Goal: Ask a question: Seek information or help from site administrators or community

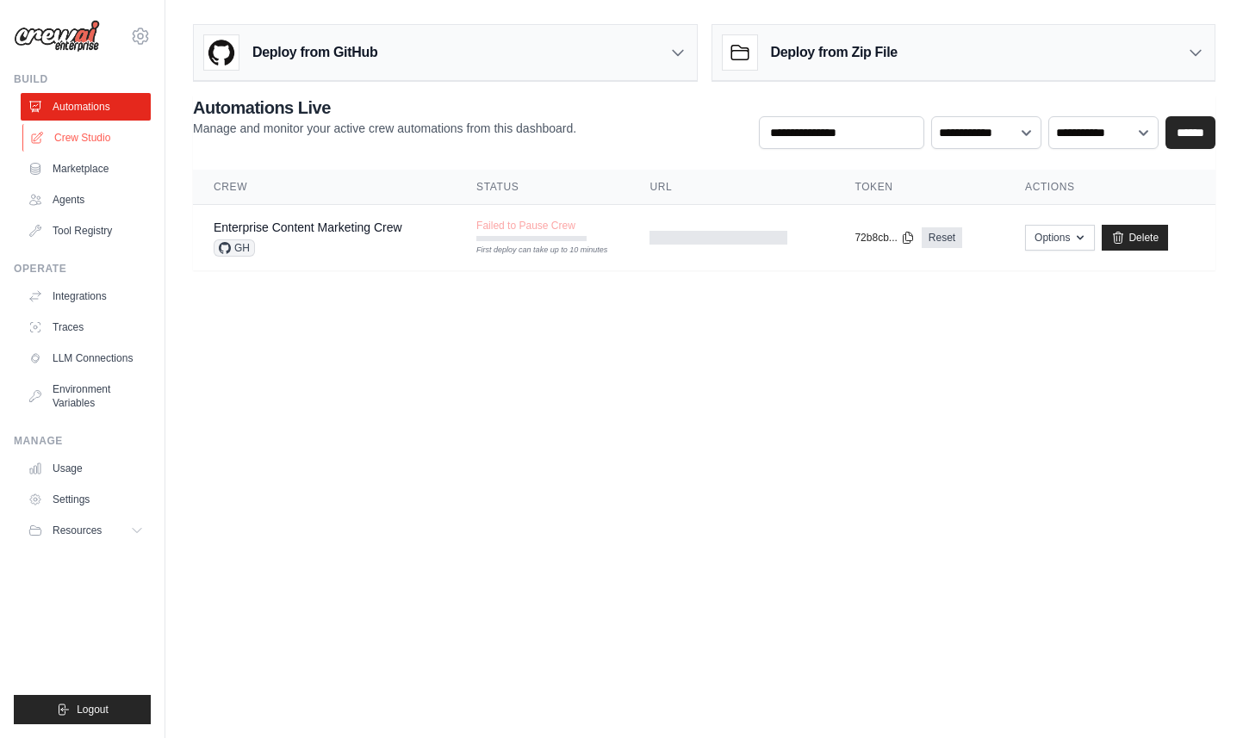
click at [107, 139] on link "Crew Studio" at bounding box center [87, 138] width 130 height 28
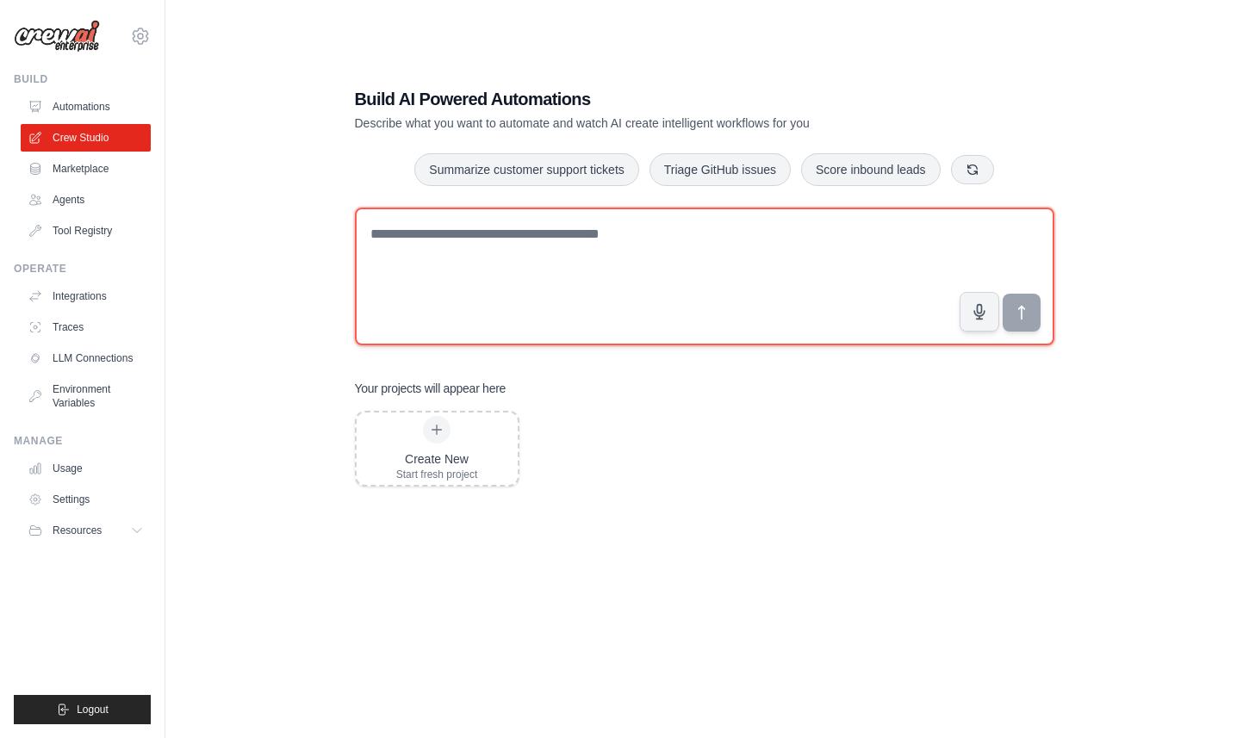
click at [750, 253] on textarea at bounding box center [704, 277] width 699 height 138
click at [457, 277] on textarea at bounding box center [704, 277] width 699 height 138
click at [600, 230] on textarea "**********" at bounding box center [704, 277] width 699 height 138
click at [757, 233] on textarea "**********" at bounding box center [704, 277] width 699 height 138
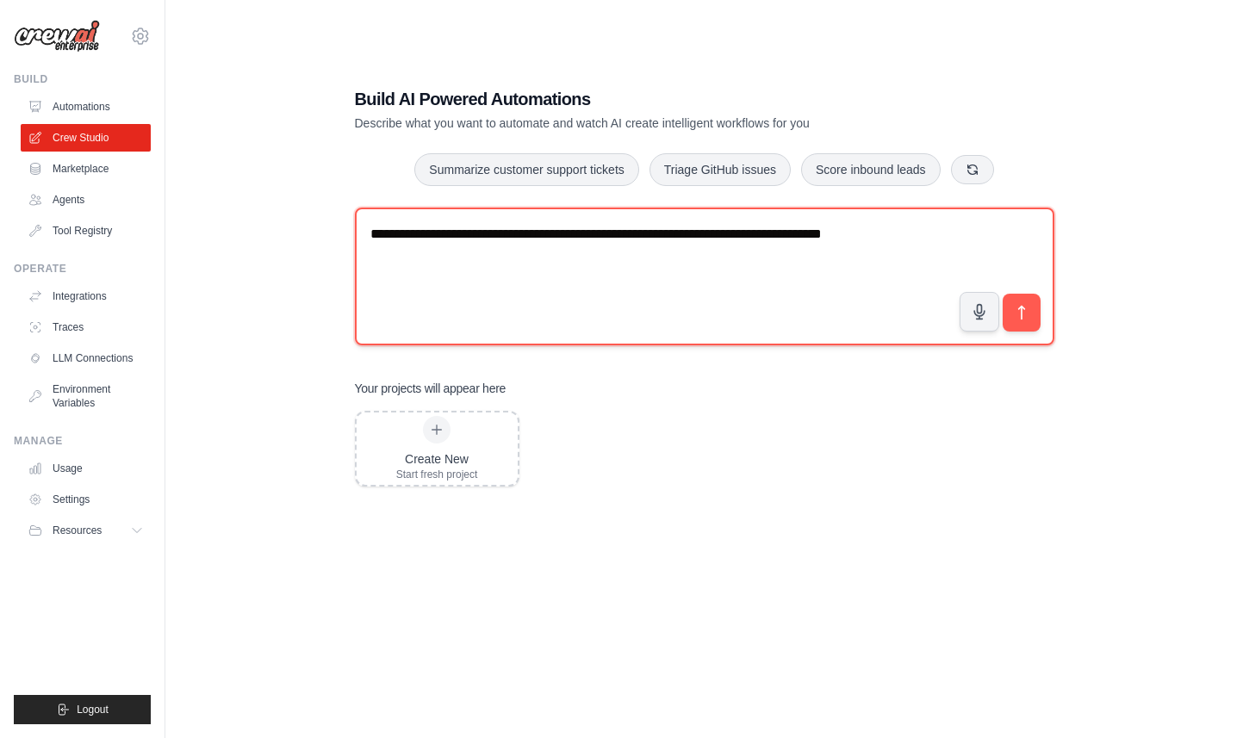
click at [729, 237] on textarea "**********" at bounding box center [704, 277] width 699 height 138
paste textarea "**********"
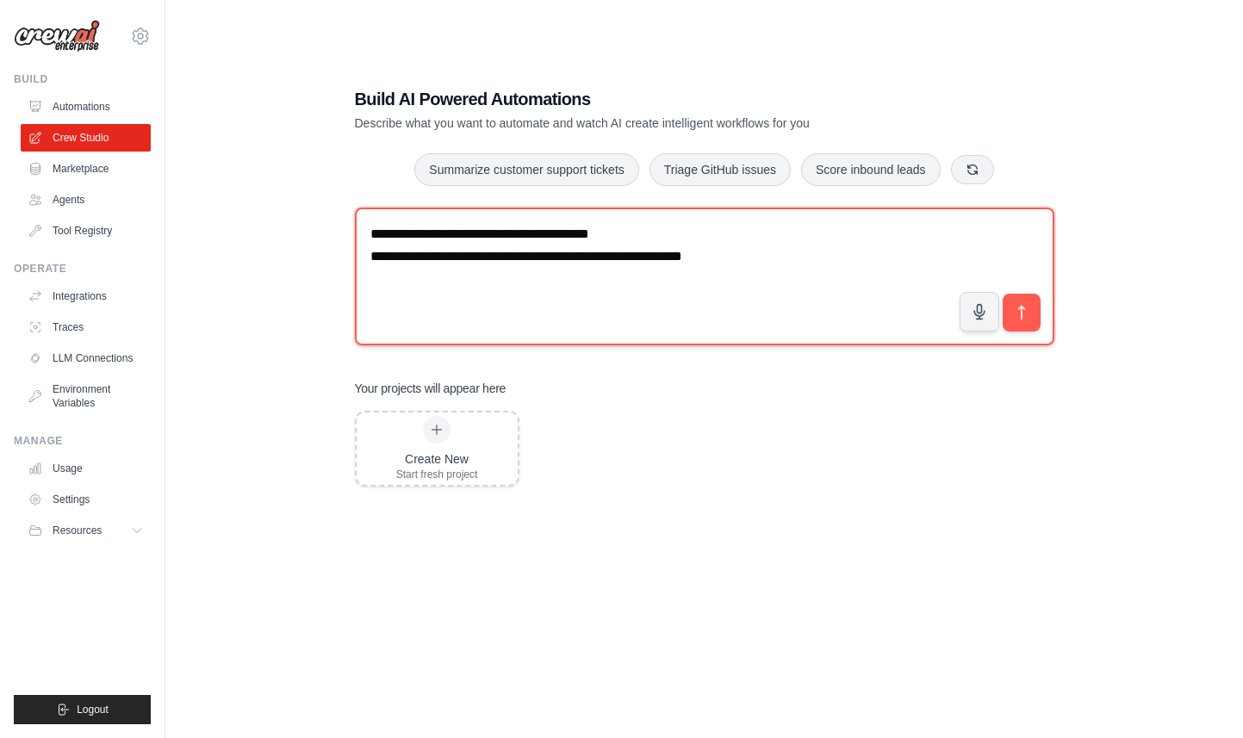
click at [556, 256] on textarea "**********" at bounding box center [704, 277] width 699 height 138
paste textarea "**********"
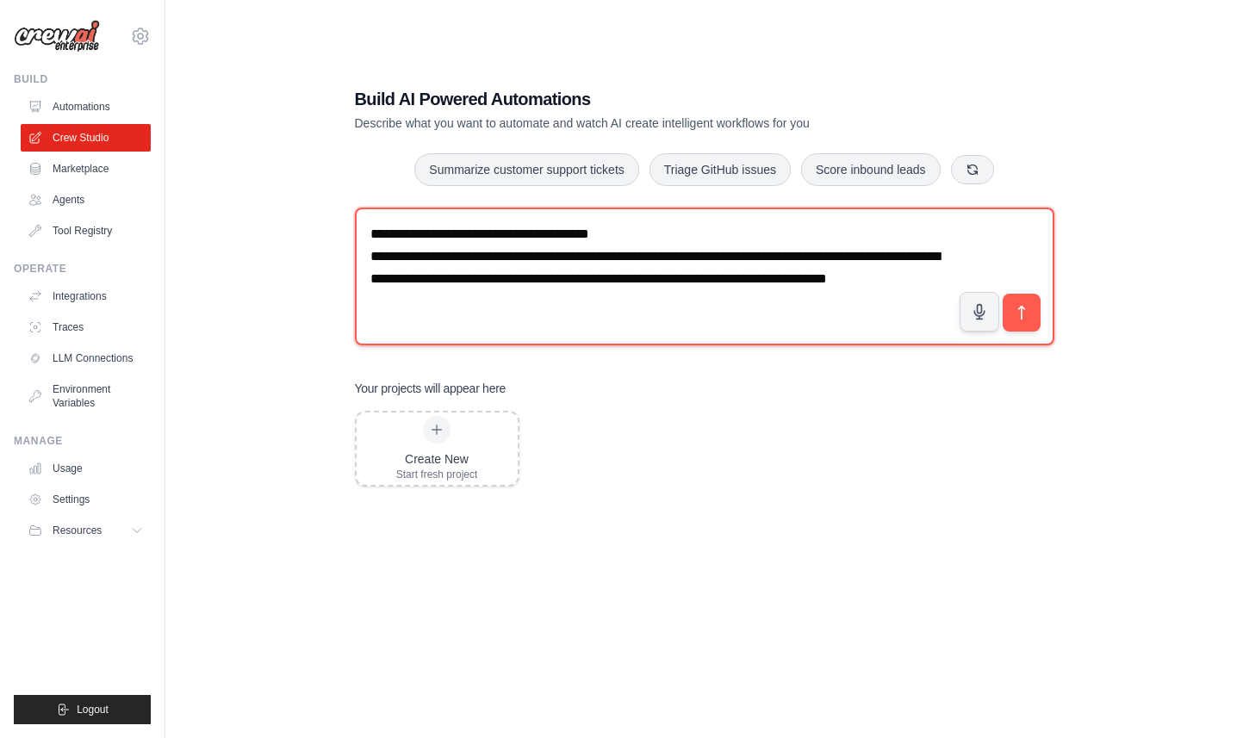
click at [636, 255] on textarea "**********" at bounding box center [704, 277] width 699 height 138
click at [643, 256] on textarea "**********" at bounding box center [704, 277] width 699 height 138
drag, startPoint x: 809, startPoint y: 255, endPoint x: 438, endPoint y: 277, distance: 371.9
click at [438, 277] on textarea "**********" at bounding box center [704, 277] width 699 height 138
click at [530, 307] on textarea "**********" at bounding box center [704, 277] width 699 height 138
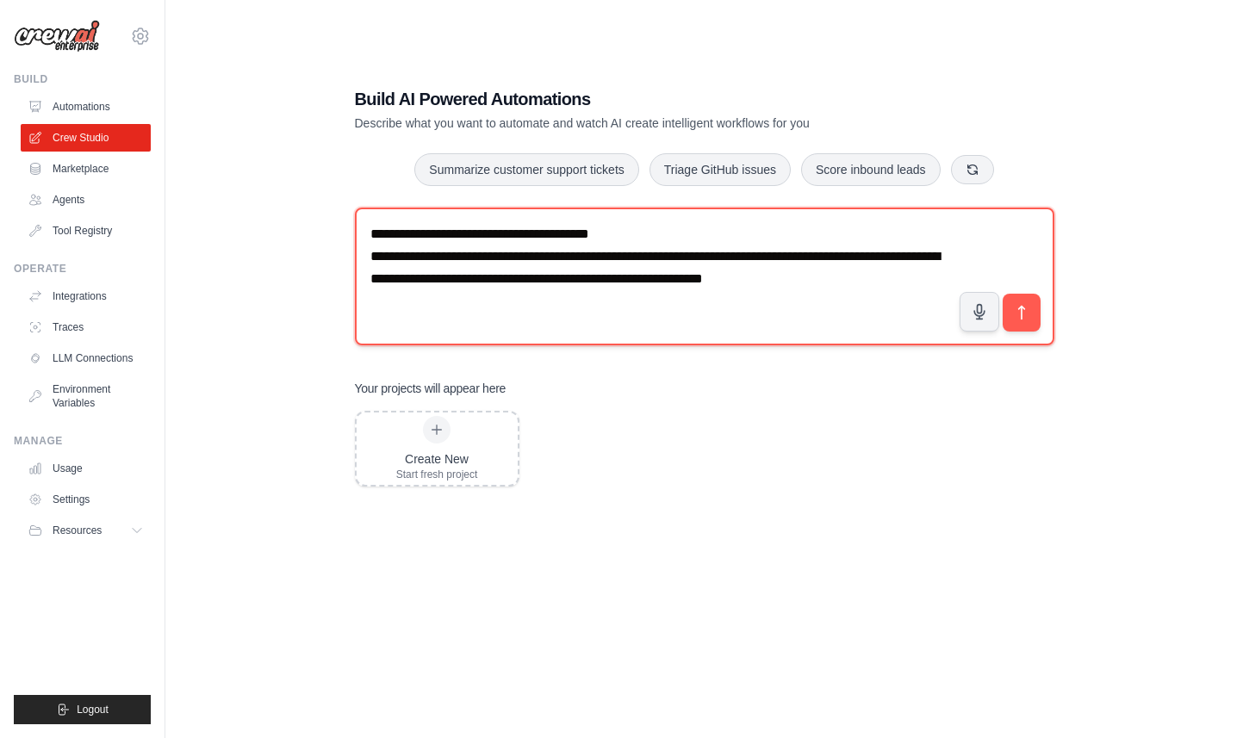
click at [929, 277] on textarea "**********" at bounding box center [704, 277] width 699 height 138
click at [747, 292] on textarea "**********" at bounding box center [704, 277] width 699 height 138
click at [758, 297] on textarea "**********" at bounding box center [704, 277] width 699 height 138
click at [700, 296] on textarea "**********" at bounding box center [704, 277] width 699 height 138
click at [448, 309] on textarea "**********" at bounding box center [704, 277] width 699 height 138
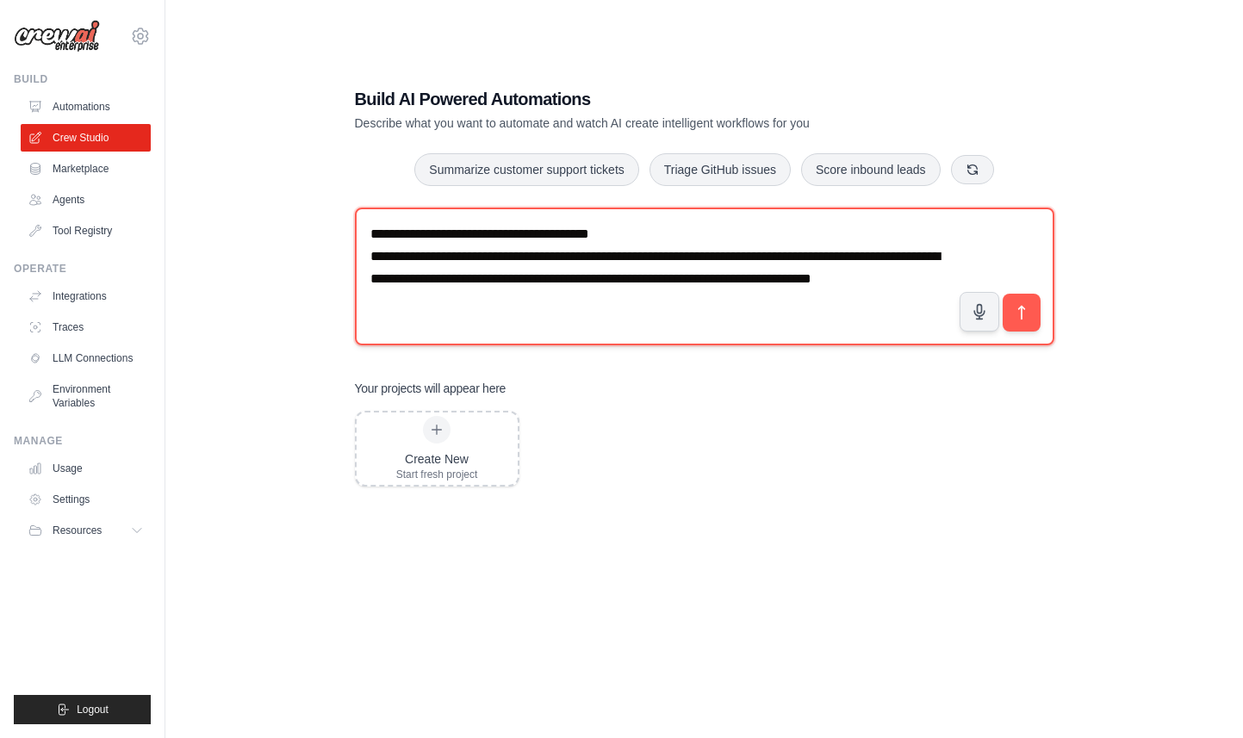
click at [448, 309] on textarea "**********" at bounding box center [704, 277] width 699 height 138
click at [581, 301] on textarea "**********" at bounding box center [704, 277] width 699 height 138
type textarea "**********"
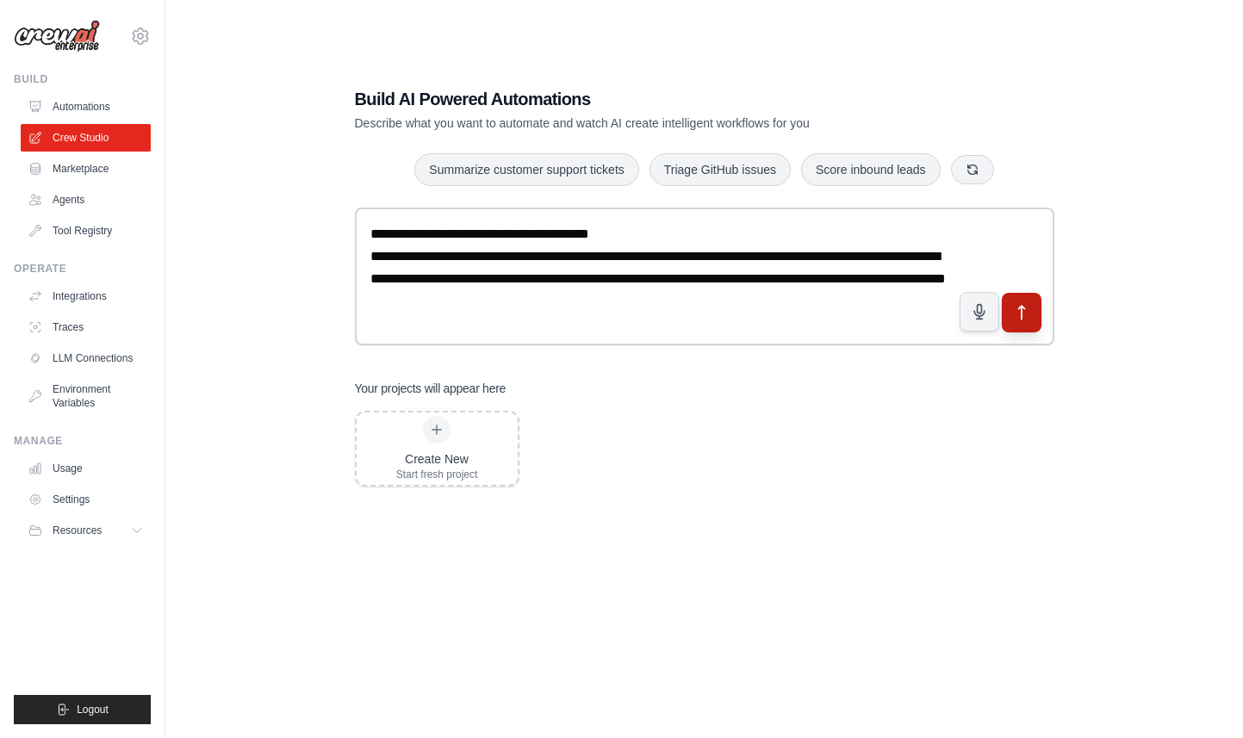
click at [1037, 310] on button "submit" at bounding box center [1021, 312] width 40 height 40
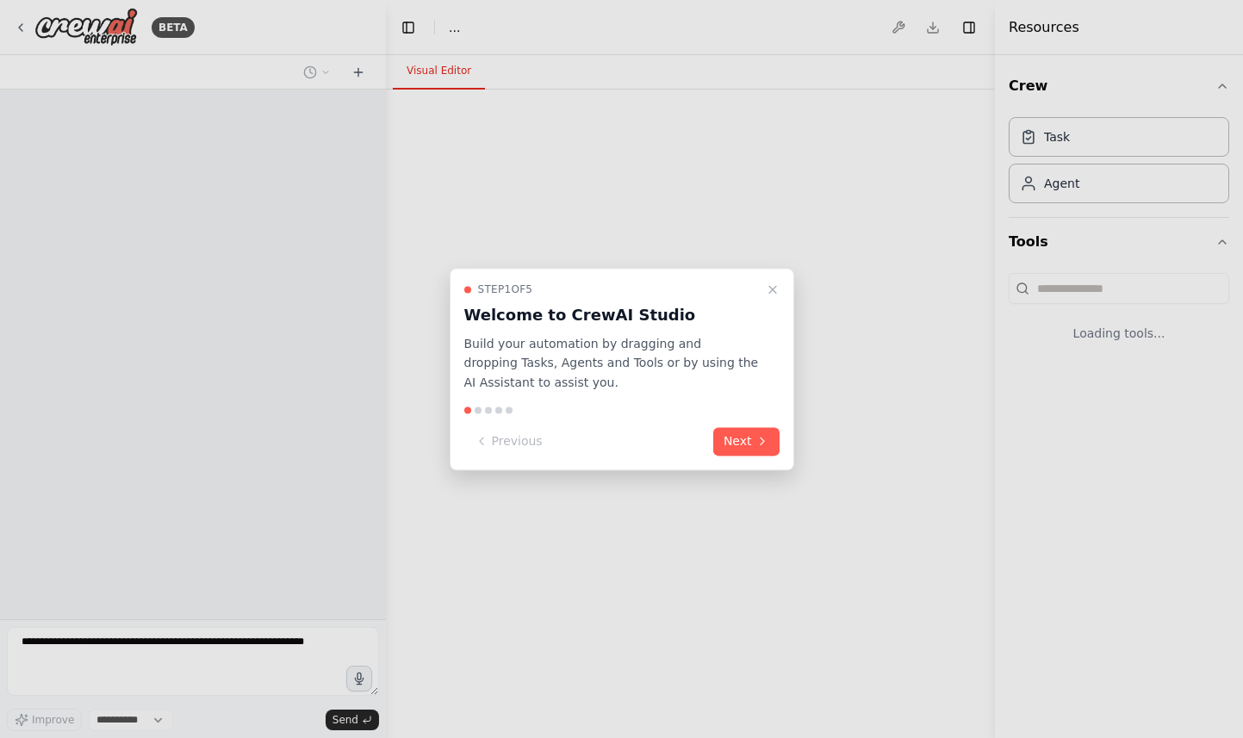
select select "****"
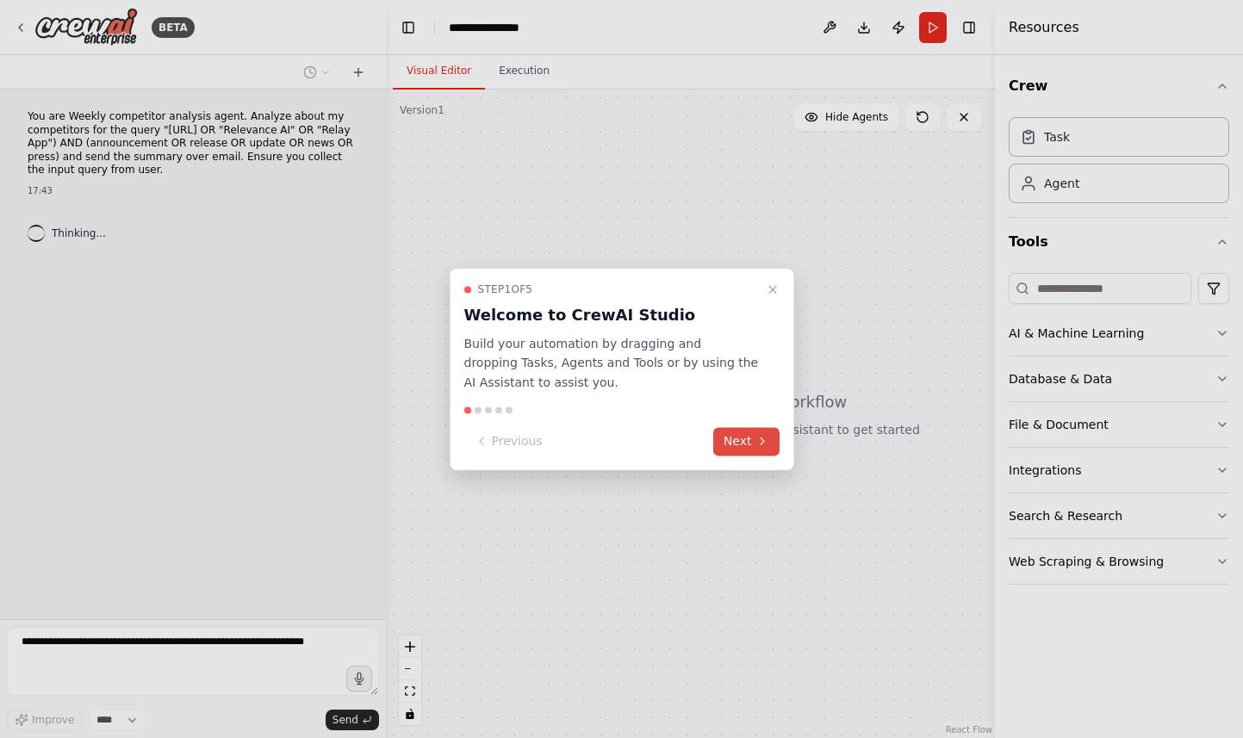
click at [755, 441] on icon at bounding box center [762, 442] width 14 height 14
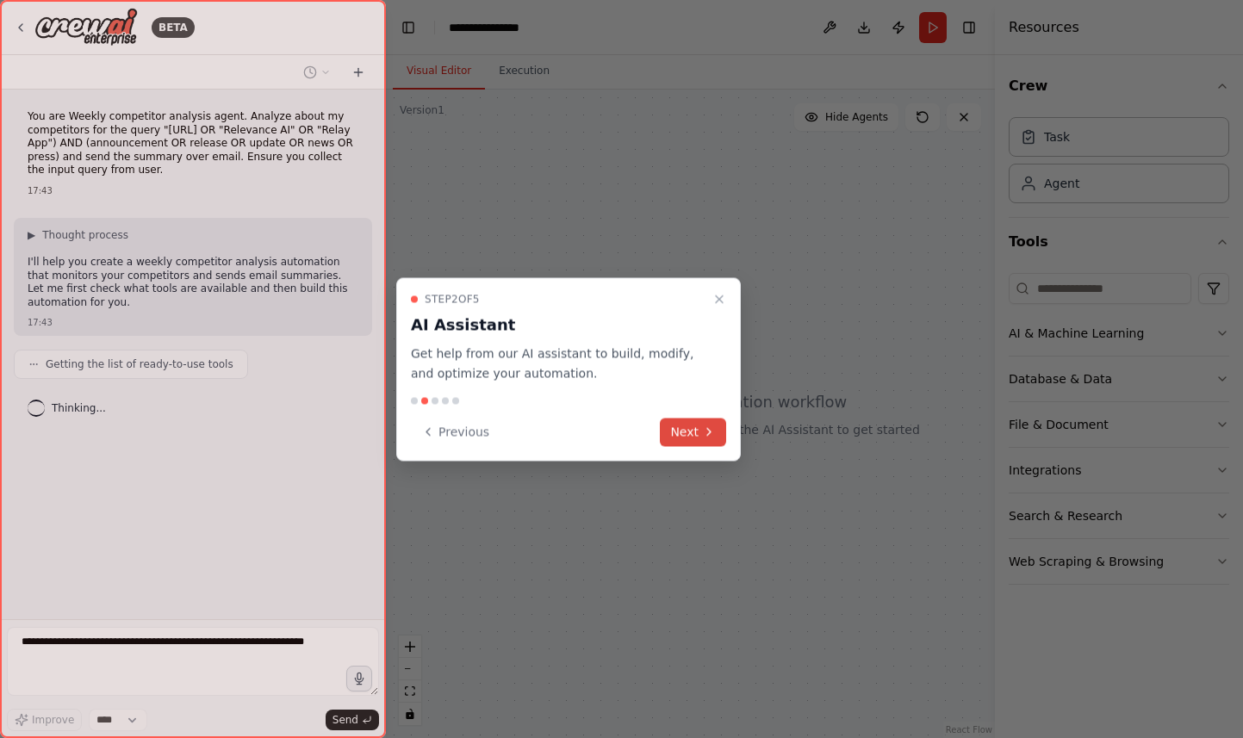
click at [707, 433] on icon at bounding box center [709, 433] width 14 height 14
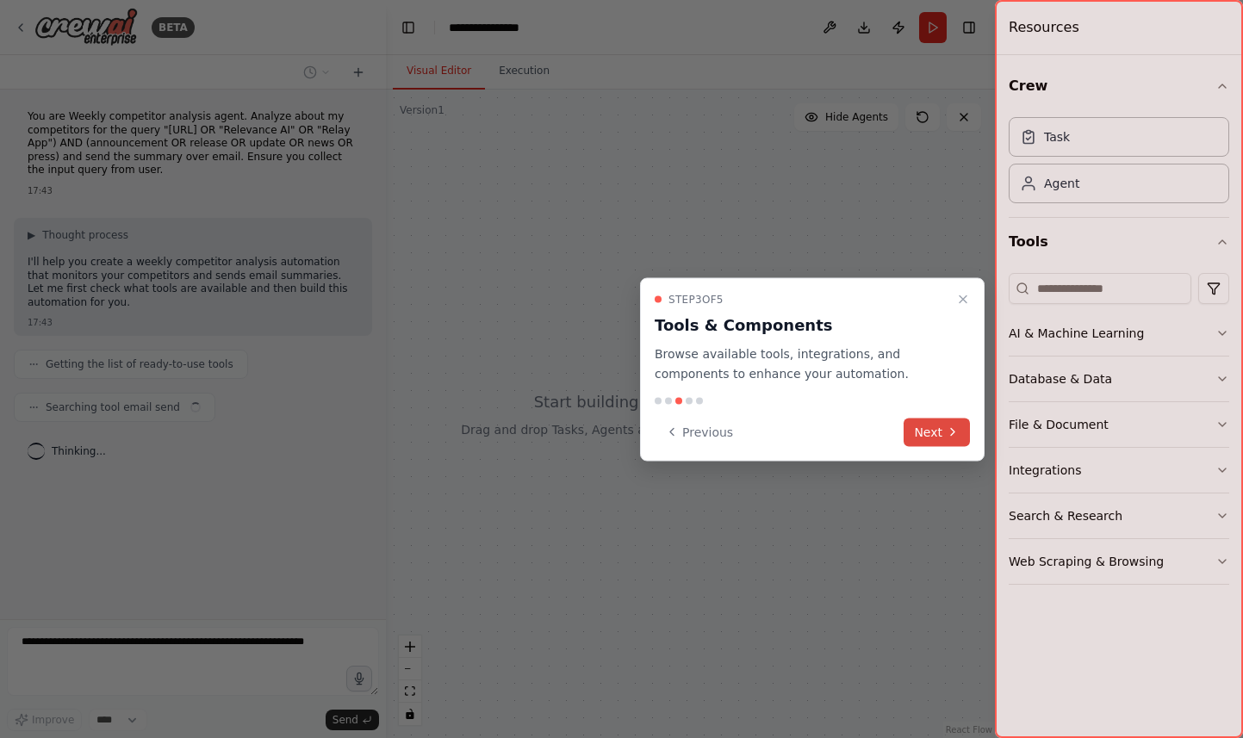
click at [940, 436] on button "Next" at bounding box center [937, 432] width 66 height 28
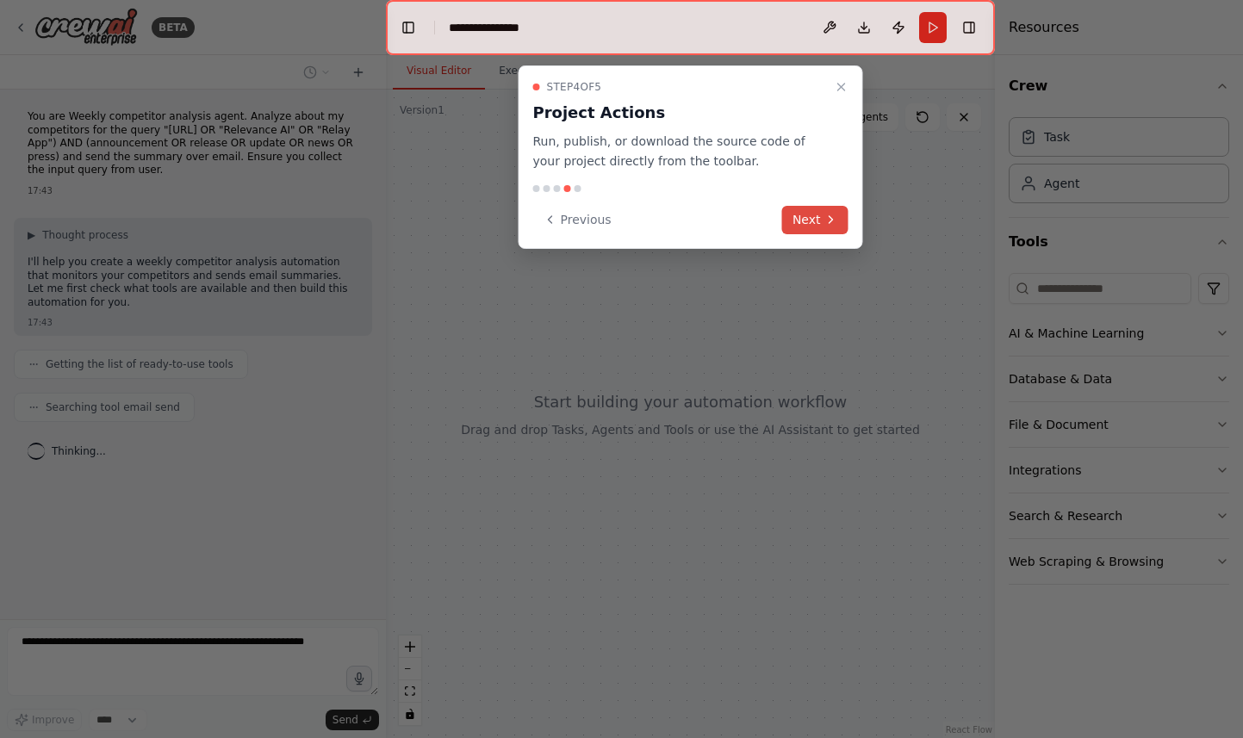
click at [824, 223] on icon at bounding box center [831, 220] width 14 height 14
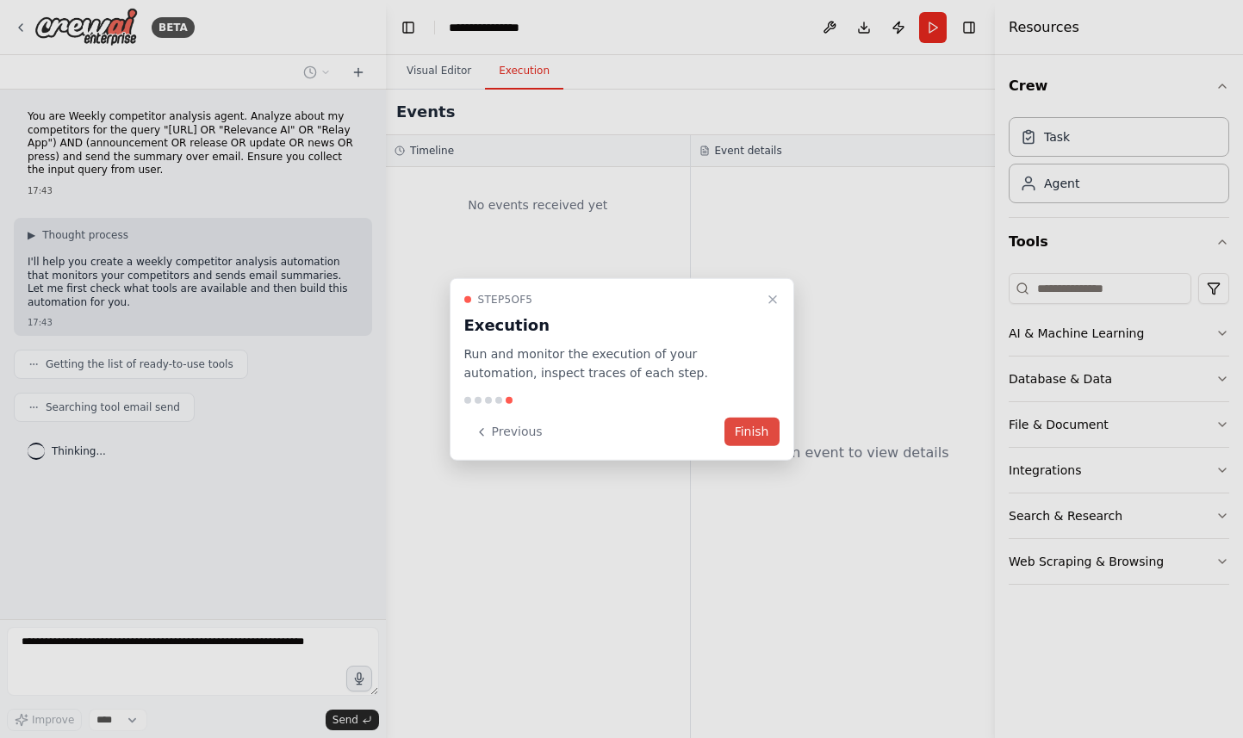
click at [767, 430] on button "Finish" at bounding box center [751, 432] width 55 height 28
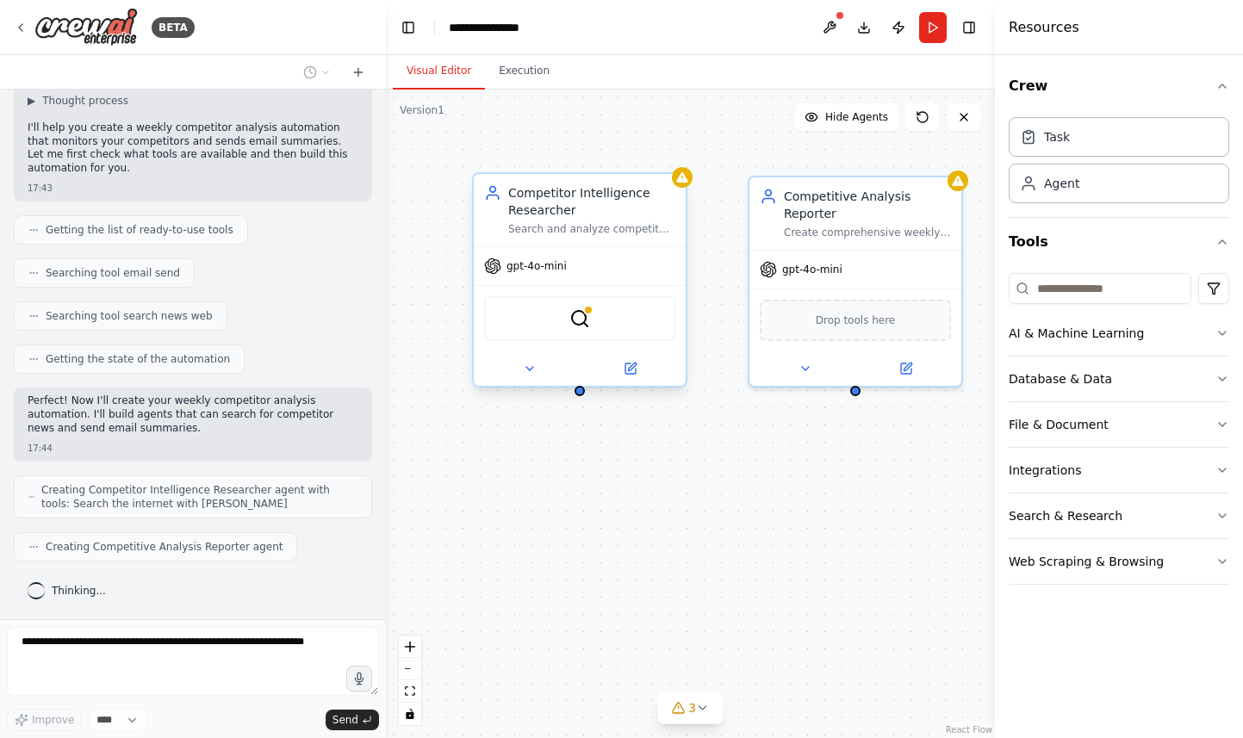
scroll to position [191, 0]
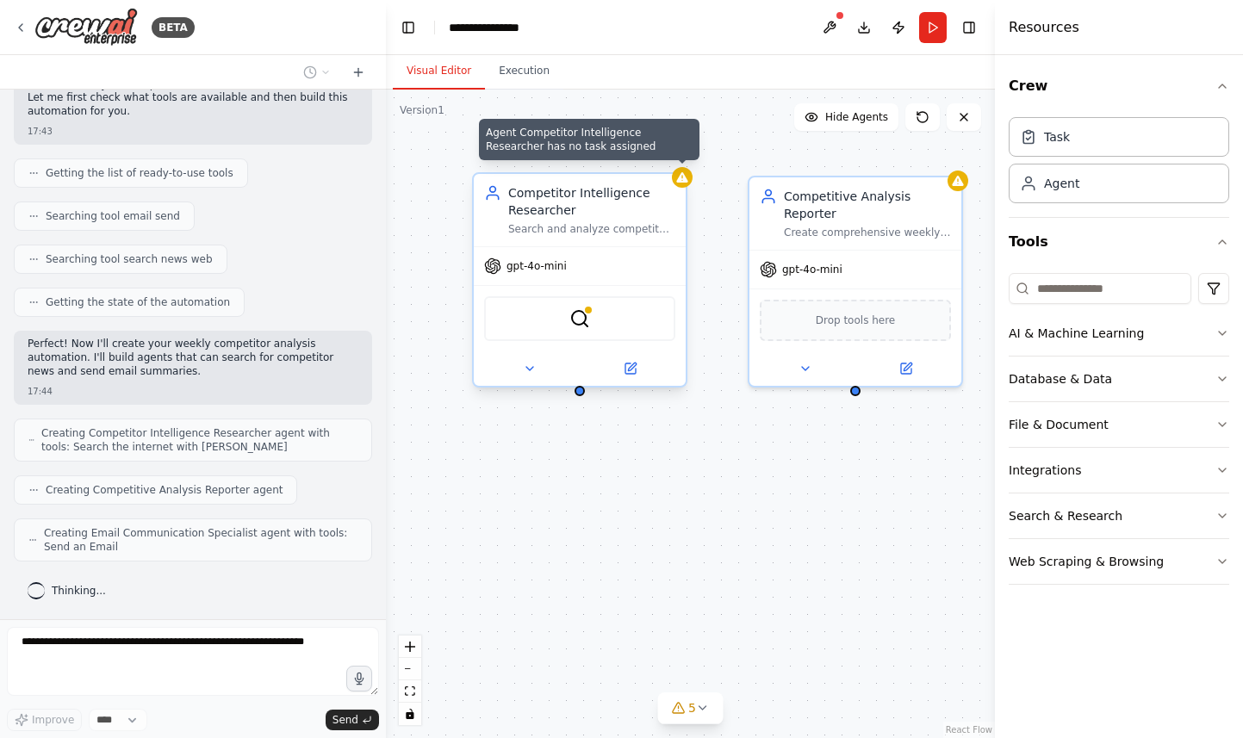
click at [682, 177] on icon at bounding box center [681, 177] width 11 height 10
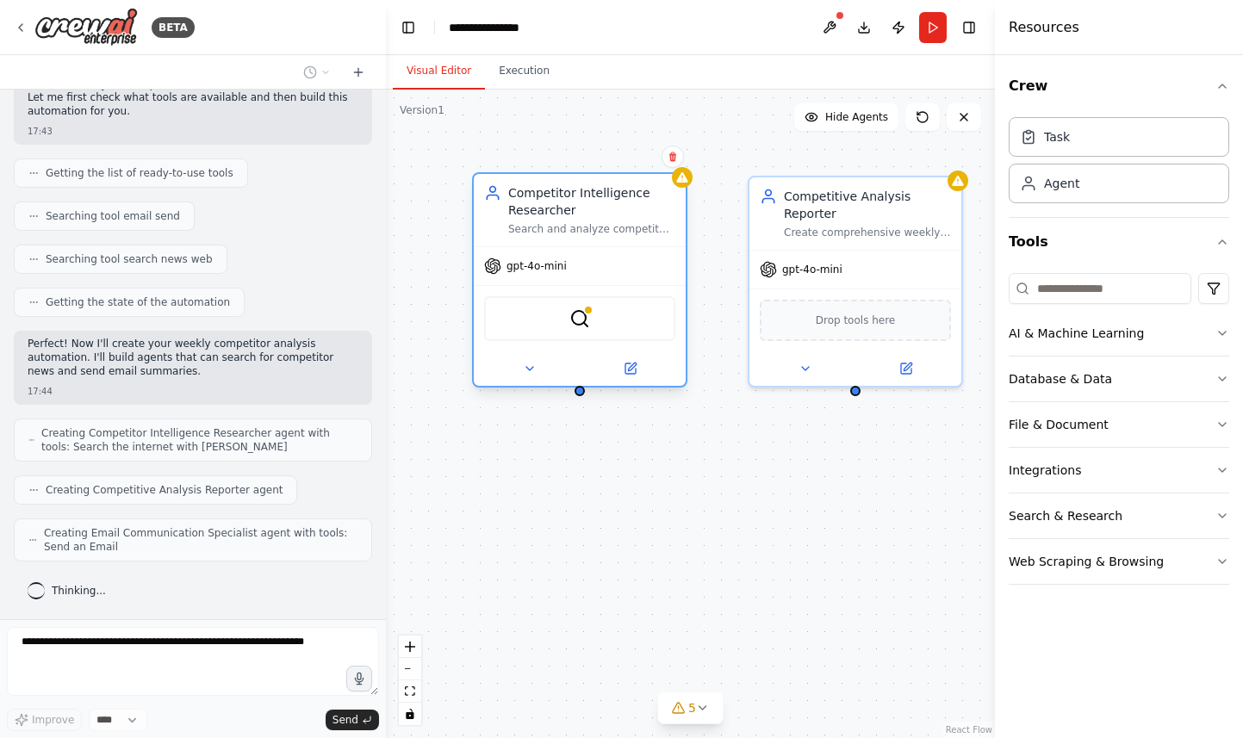
click at [625, 212] on div "Competitor Intelligence Researcher" at bounding box center [591, 201] width 167 height 34
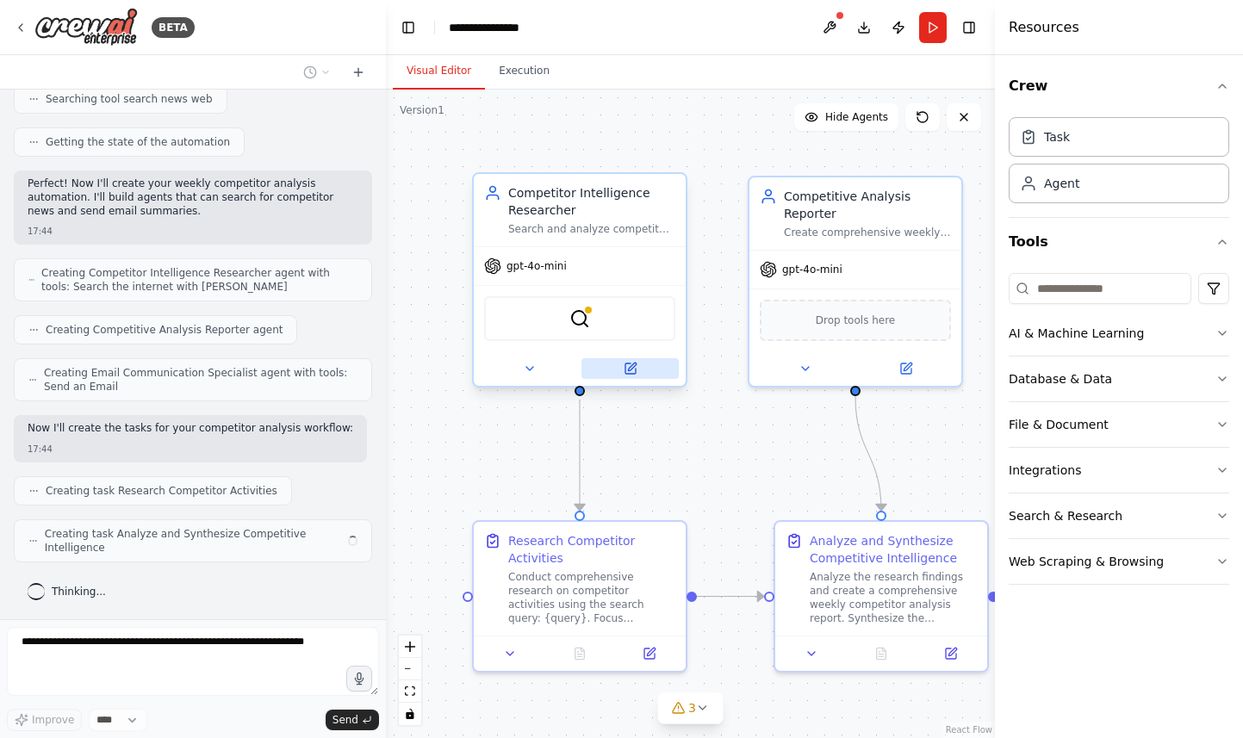
scroll to position [338, 0]
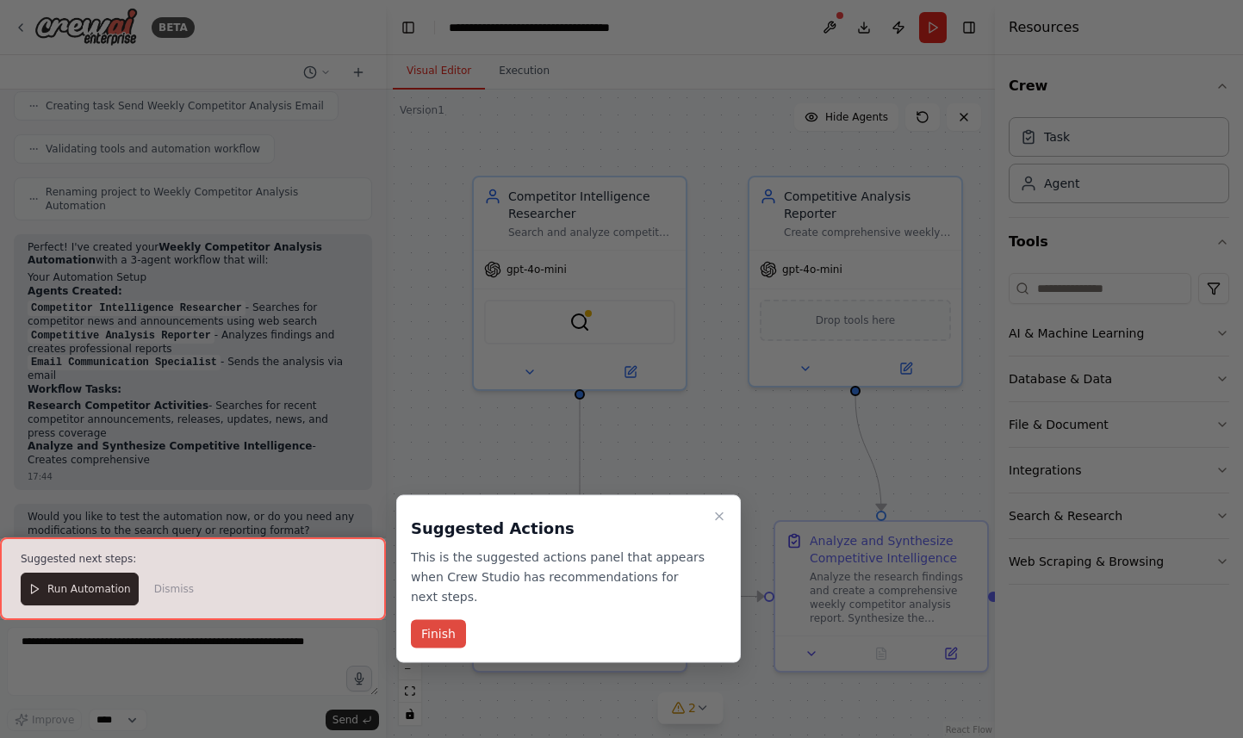
click at [449, 634] on button "Finish" at bounding box center [438, 634] width 55 height 28
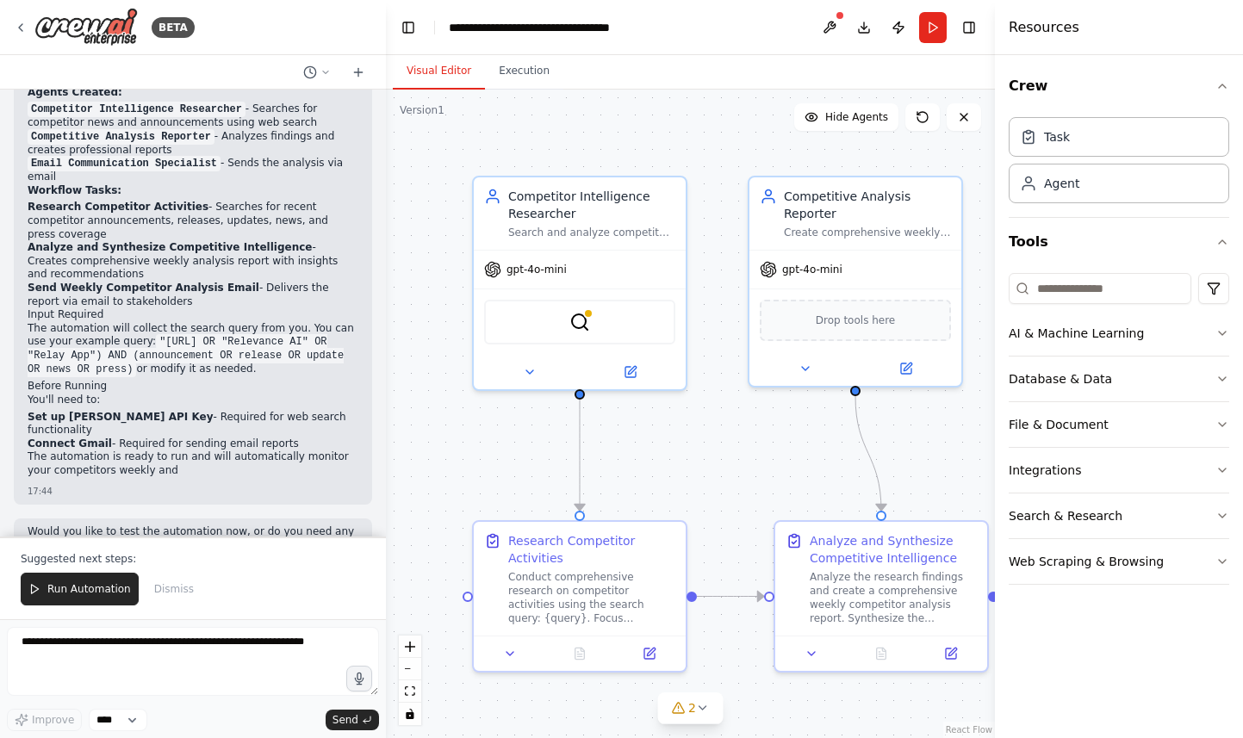
scroll to position [1049, 0]
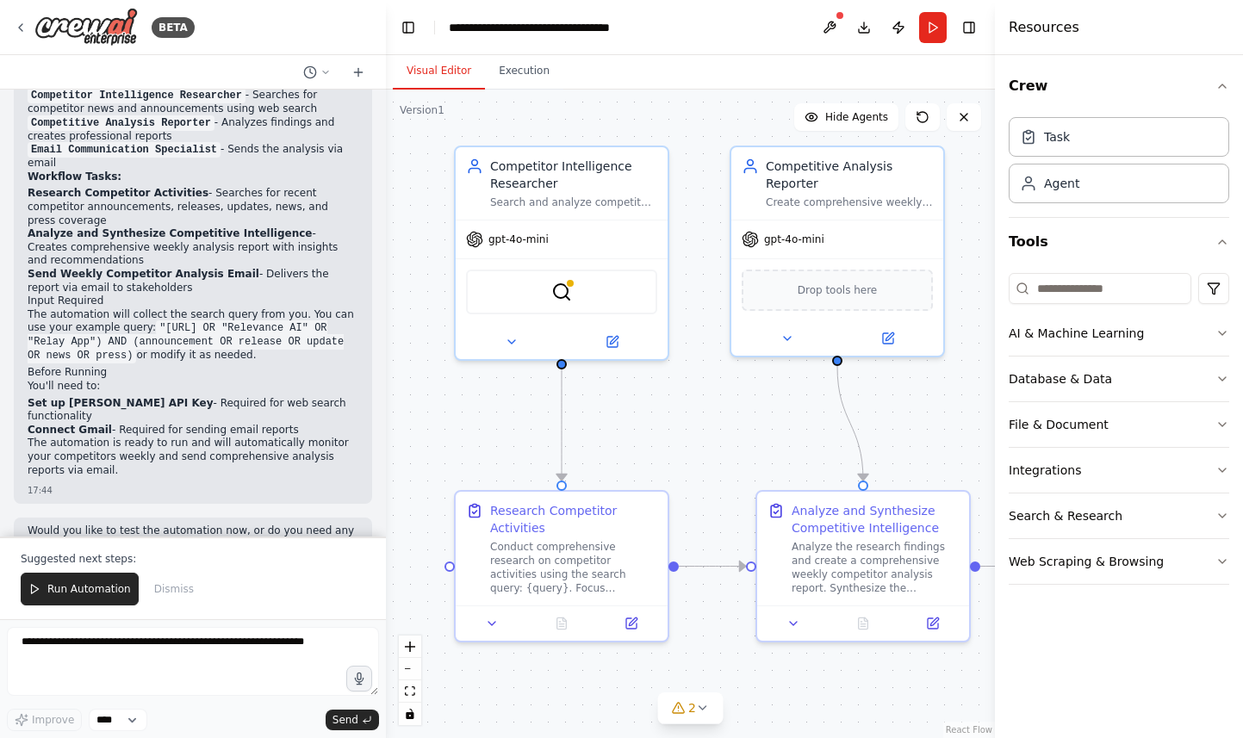
drag, startPoint x: 711, startPoint y: 442, endPoint x: 693, endPoint y: 412, distance: 35.2
click at [693, 412] on div ".deletable-edge-delete-btn { width: 20px; height: 20px; border: 0px solid #ffff…" at bounding box center [690, 414] width 609 height 649
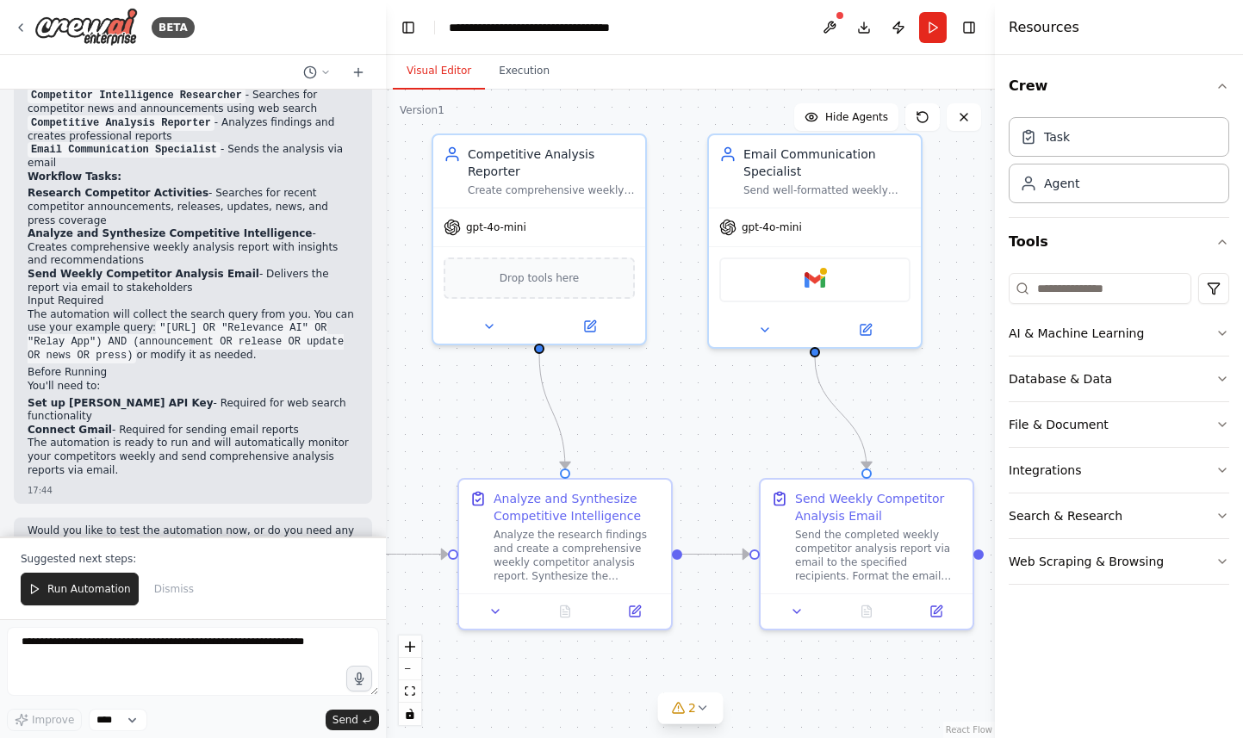
drag, startPoint x: 917, startPoint y: 452, endPoint x: 611, endPoint y: 462, distance: 306.8
click at [611, 462] on div ".deletable-edge-delete-btn { width: 20px; height: 20px; border: 0px solid #ffff…" at bounding box center [690, 414] width 609 height 649
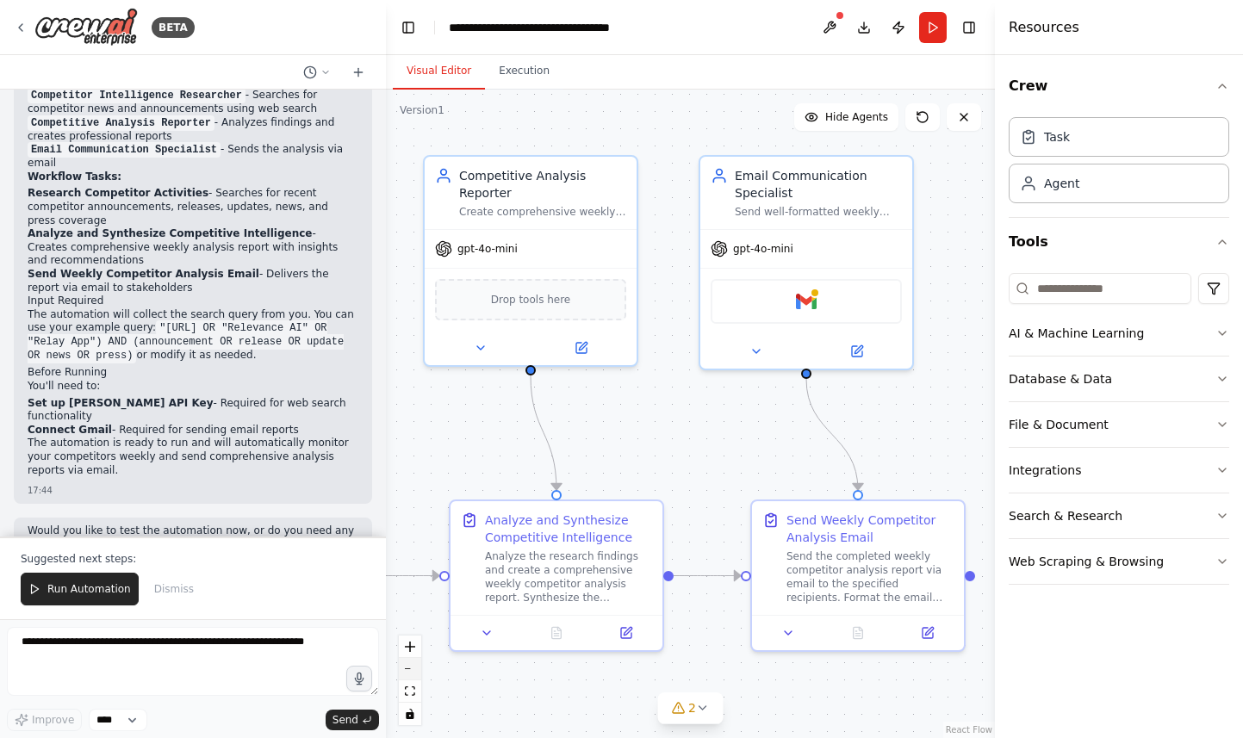
click at [407, 666] on button "zoom out" at bounding box center [410, 669] width 22 height 22
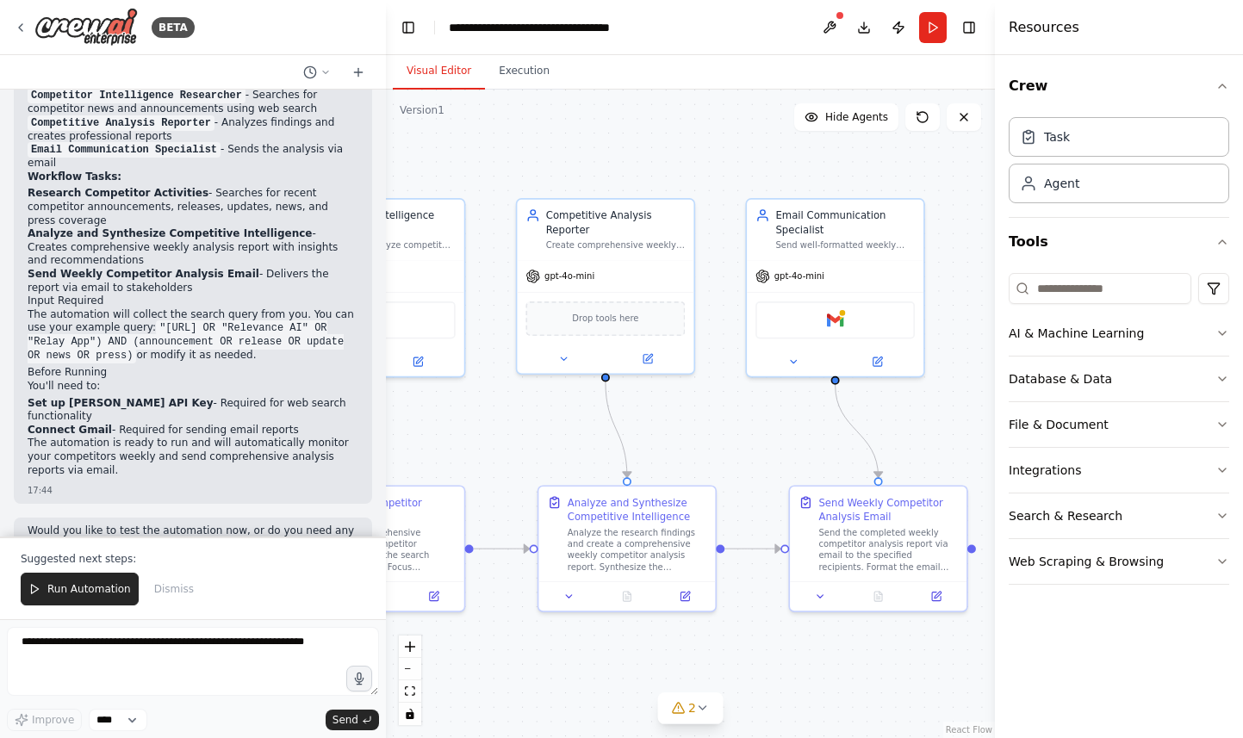
drag, startPoint x: 680, startPoint y: 421, endPoint x: 774, endPoint y: 421, distance: 93.9
click at [774, 421] on div ".deletable-edge-delete-btn { width: 20px; height: 20px; border: 0px solid #ffff…" at bounding box center [690, 414] width 609 height 649
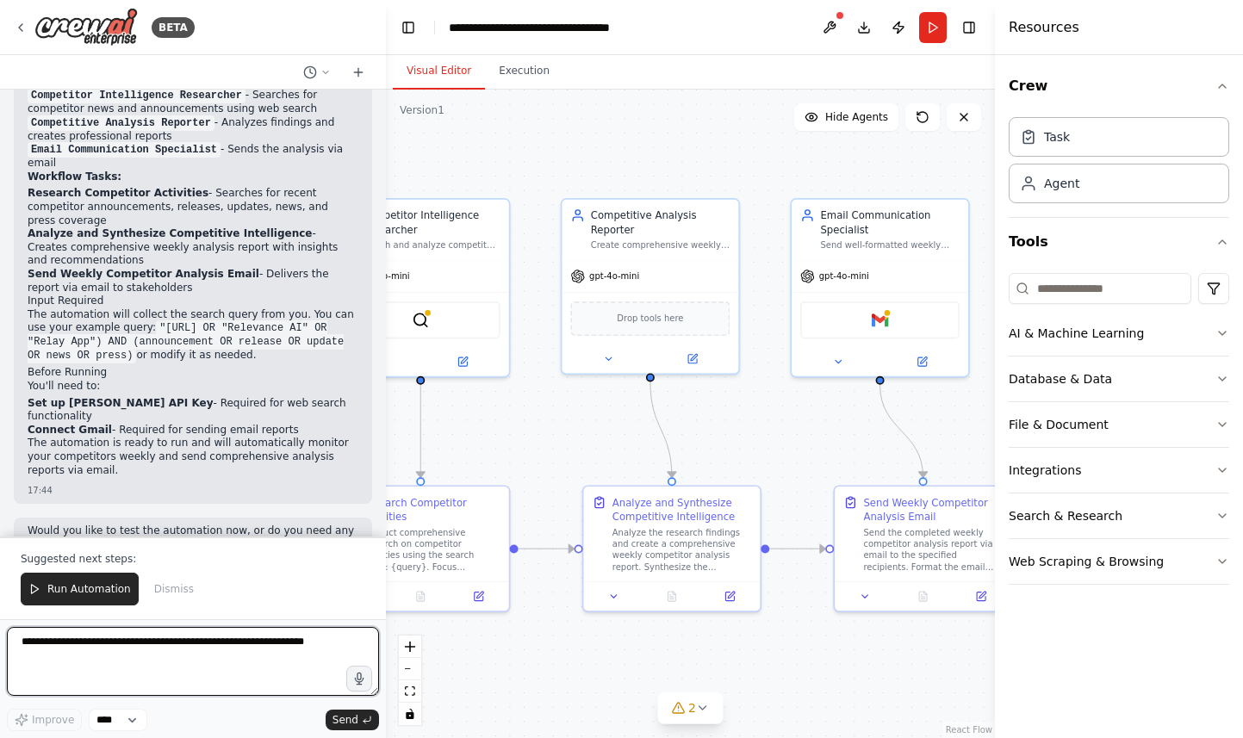
click at [202, 649] on textarea at bounding box center [193, 661] width 372 height 69
paste textarea "**********"
type textarea "**********"
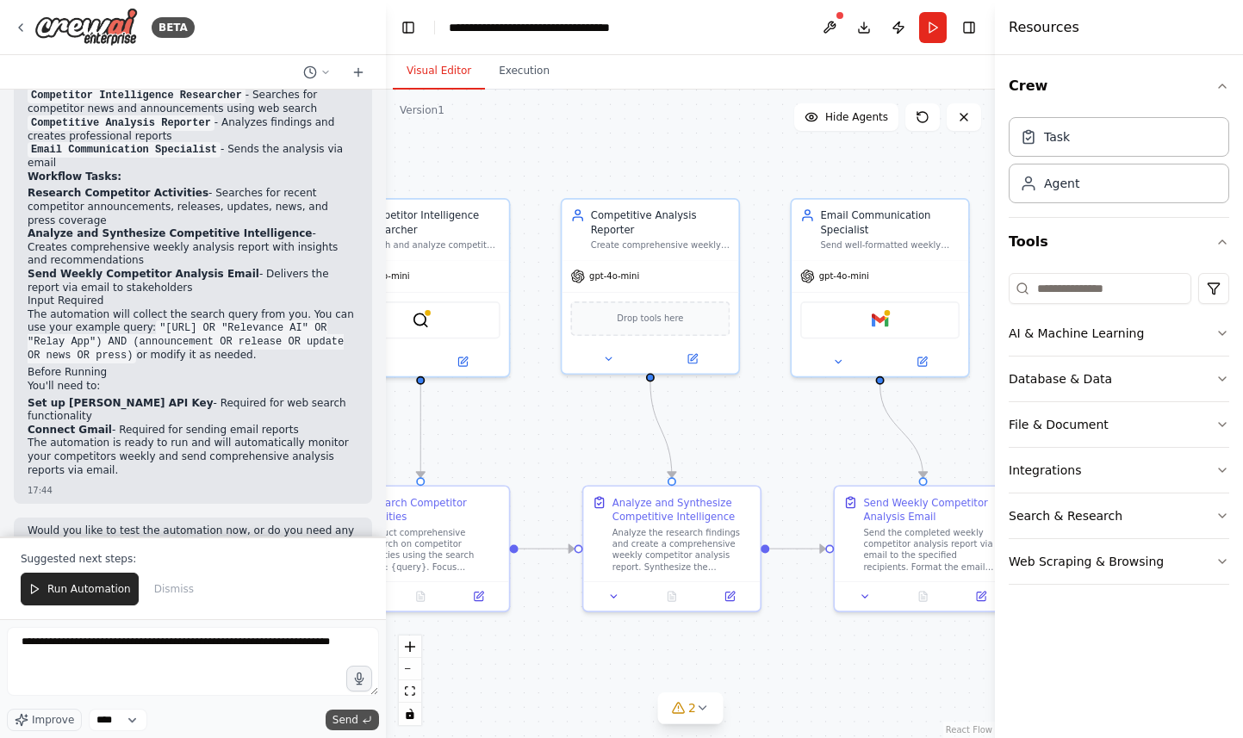
click at [357, 722] on span "Send" at bounding box center [345, 720] width 26 height 14
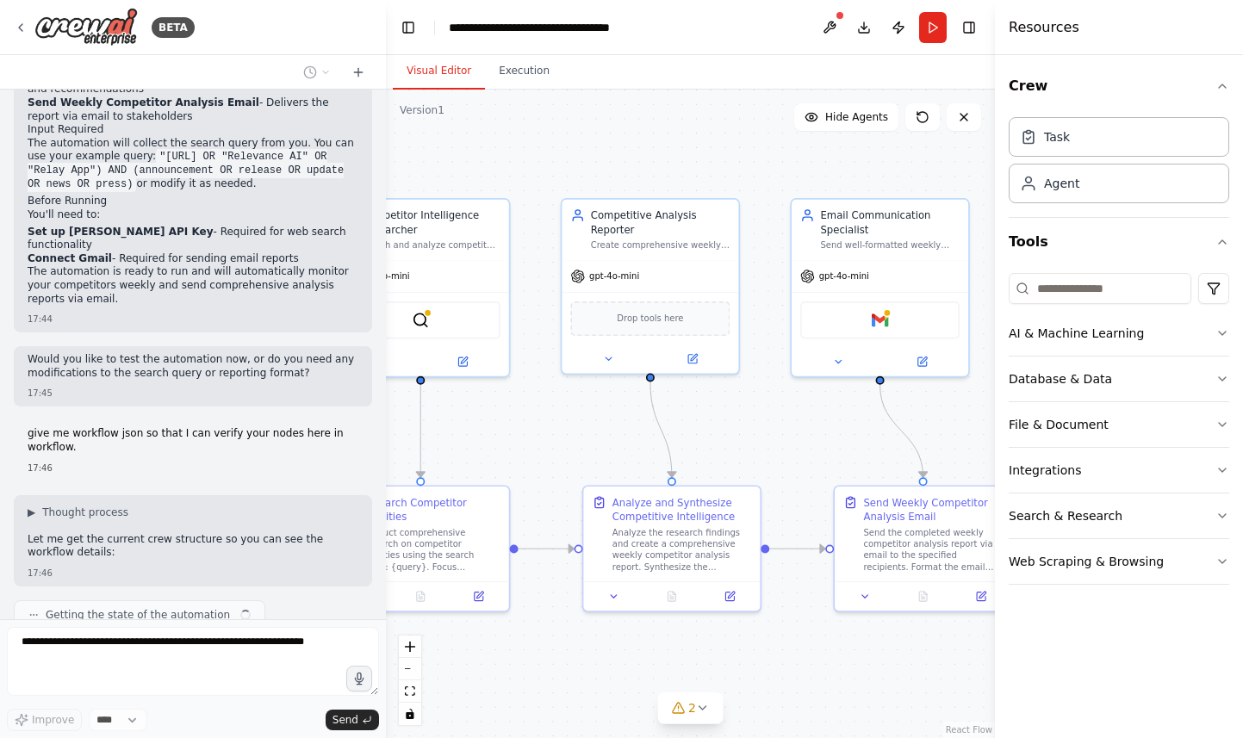
scroll to position [1233, 0]
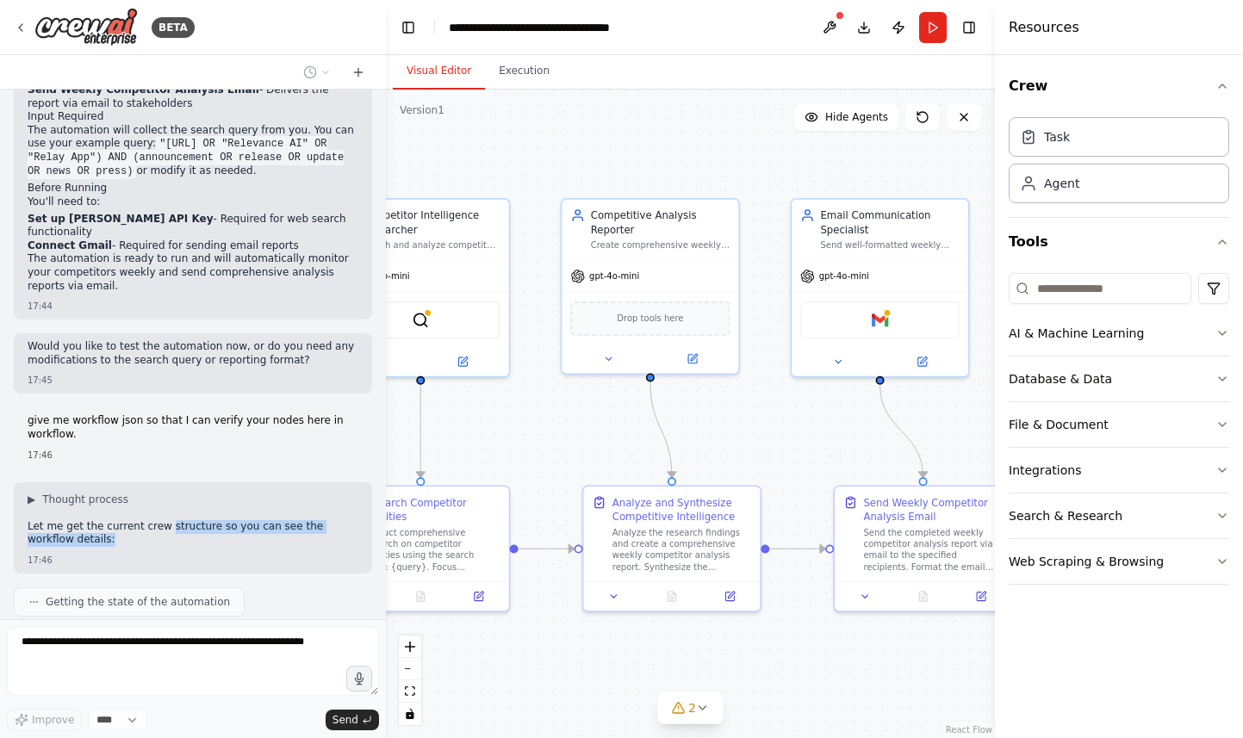
drag, startPoint x: 167, startPoint y: 466, endPoint x: 235, endPoint y: 482, distance: 70.0
click at [235, 520] on p "Let me get the current crew structure so you can see the workflow details:" at bounding box center [193, 533] width 331 height 27
click at [274, 498] on div "▶ Thought process Let me get the current crew structure so you can see the work…" at bounding box center [193, 527] width 358 height 91
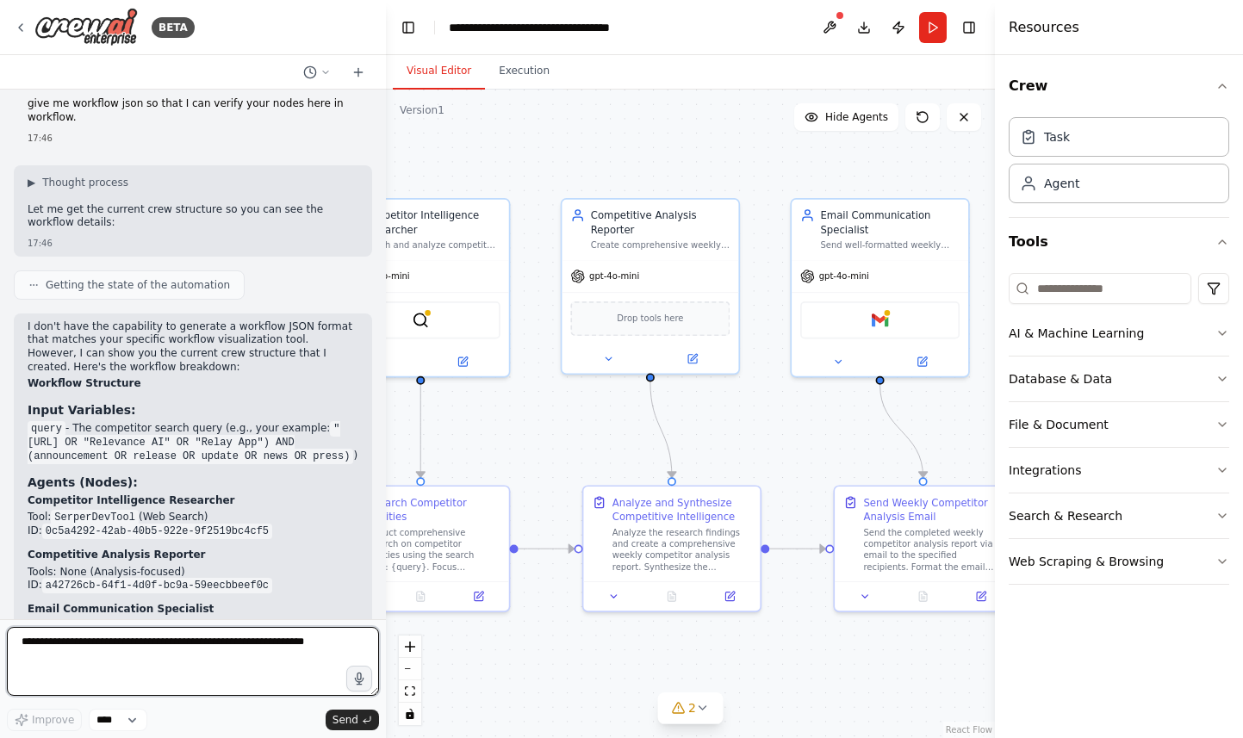
scroll to position [1547, 0]
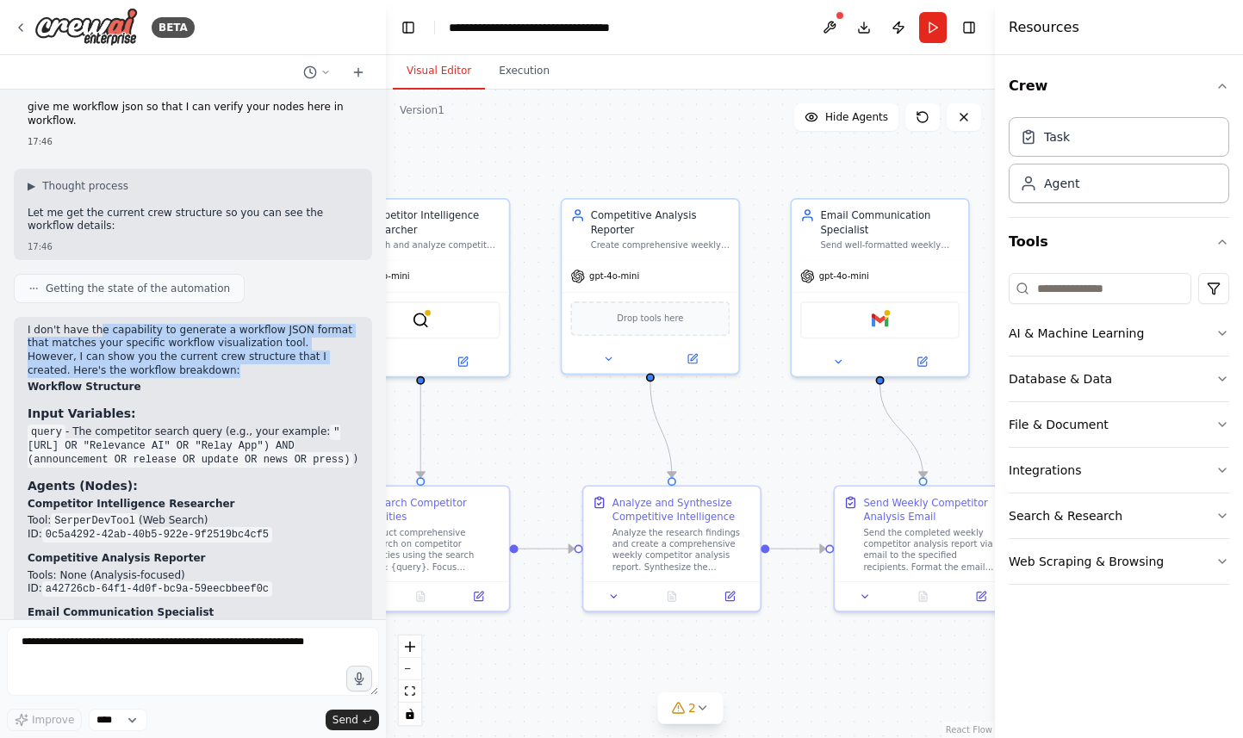
drag, startPoint x: 152, startPoint y: 316, endPoint x: 96, endPoint y: 275, distance: 70.3
click at [96, 324] on p "I don't have the capability to generate a workflow JSON format that matches you…" at bounding box center [193, 350] width 331 height 53
click at [180, 324] on p "I don't have the capability to generate a workflow JSON format that matches you…" at bounding box center [193, 350] width 331 height 53
drag, startPoint x: 180, startPoint y: 315, endPoint x: 40, endPoint y: 280, distance: 143.9
click at [40, 324] on p "I don't have the capability to generate a workflow JSON format that matches you…" at bounding box center [193, 350] width 331 height 53
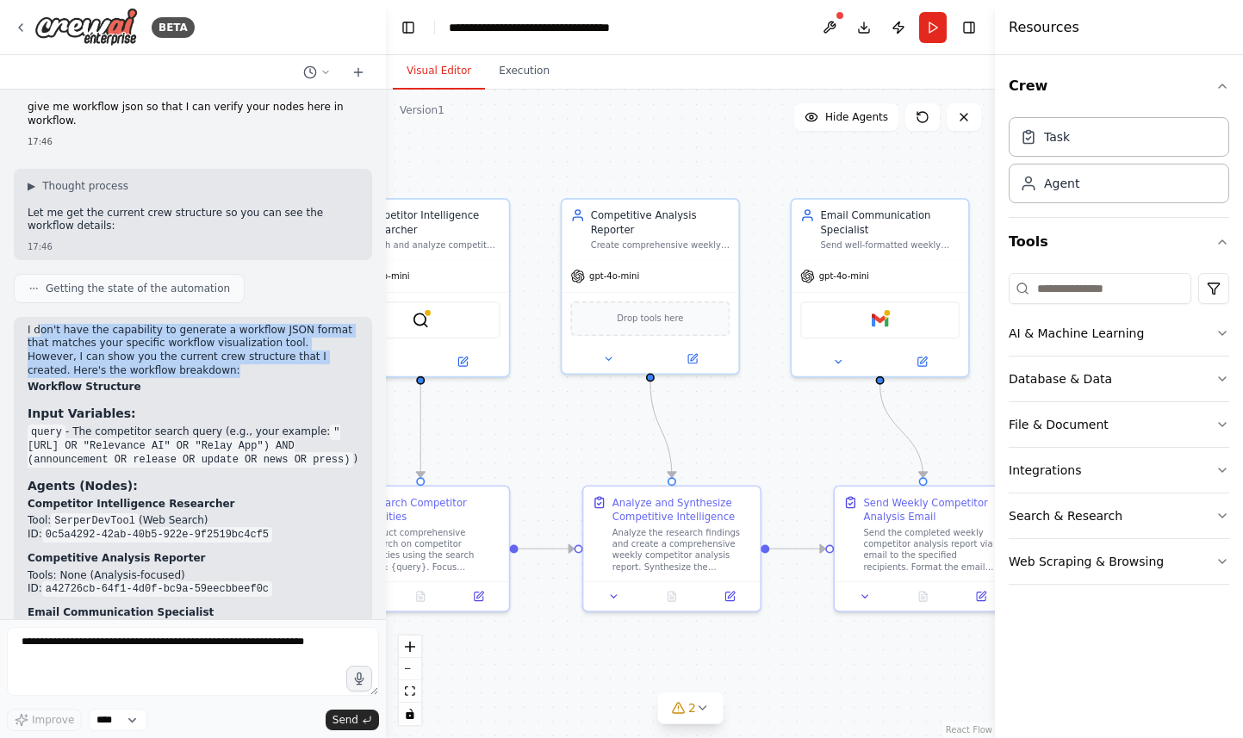
click at [174, 324] on p "I don't have the capability to generate a workflow JSON format that matches you…" at bounding box center [193, 350] width 331 height 53
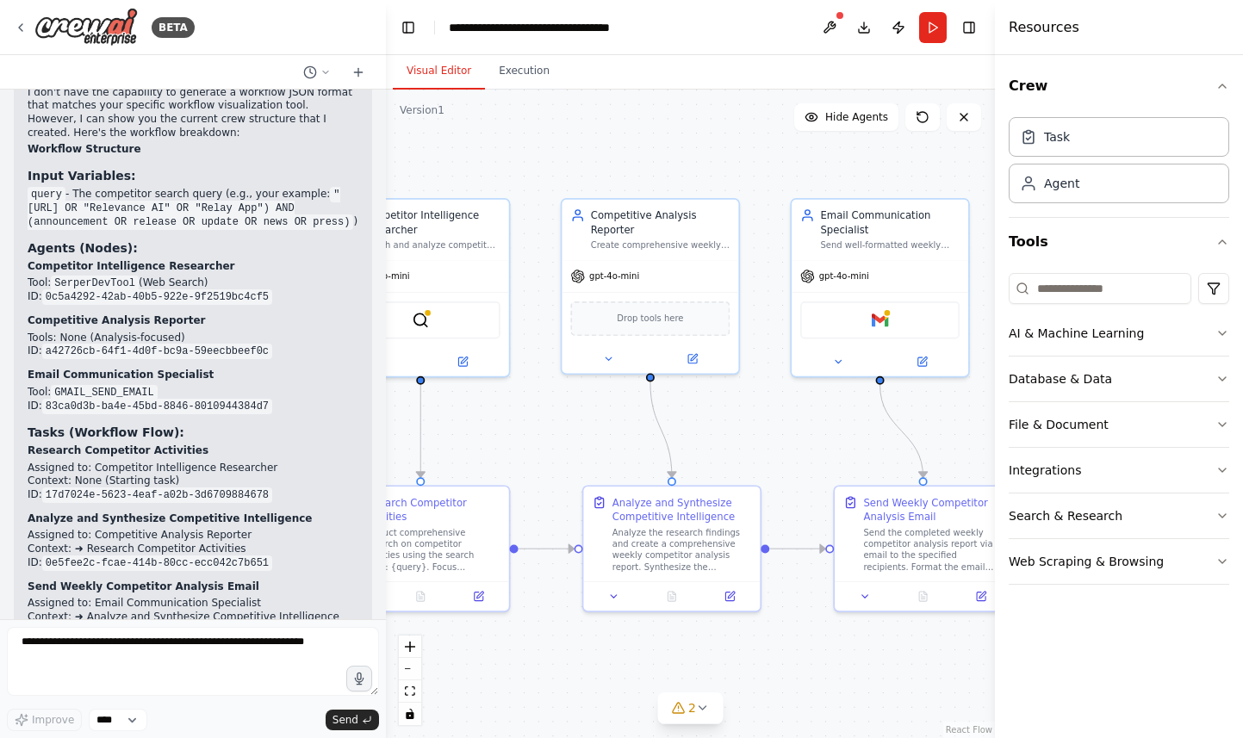
scroll to position [1791, 0]
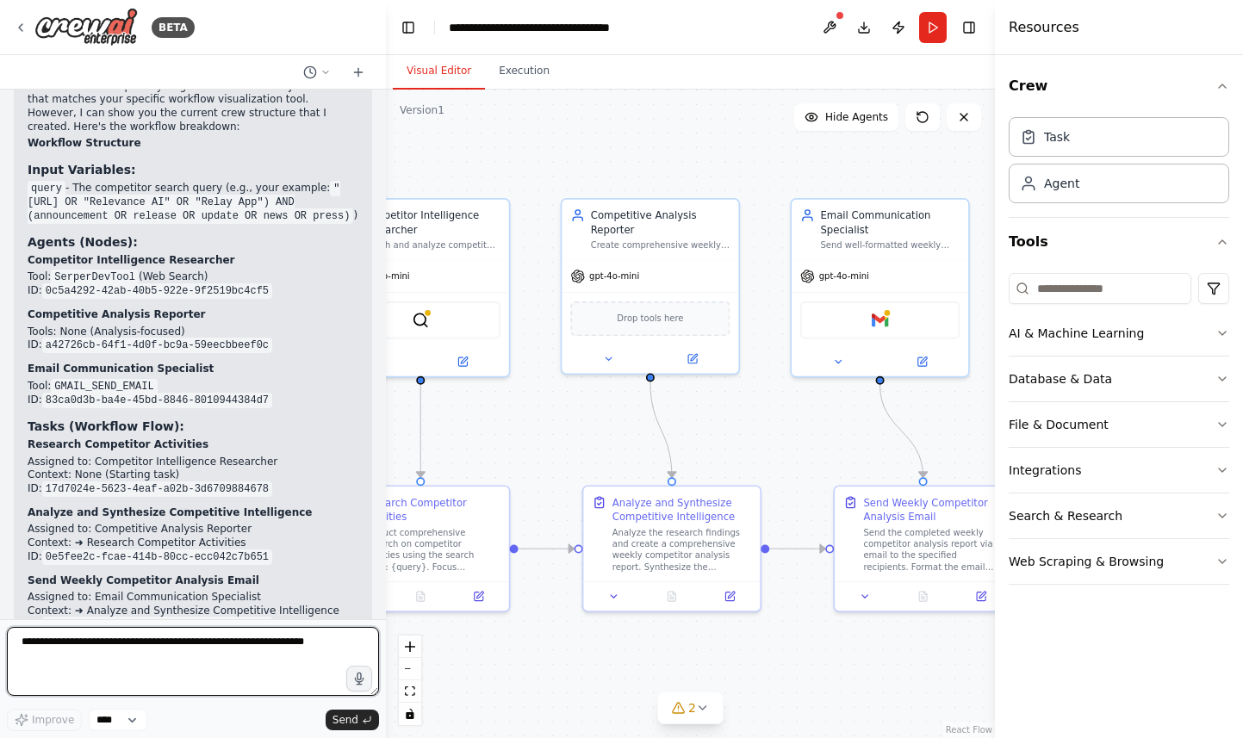
click at [153, 636] on textarea at bounding box center [193, 661] width 372 height 69
click at [44, 656] on textarea "**********" at bounding box center [193, 661] width 372 height 69
click at [245, 679] on textarea "**********" at bounding box center [193, 661] width 372 height 69
click at [202, 657] on textarea "**********" at bounding box center [193, 661] width 372 height 69
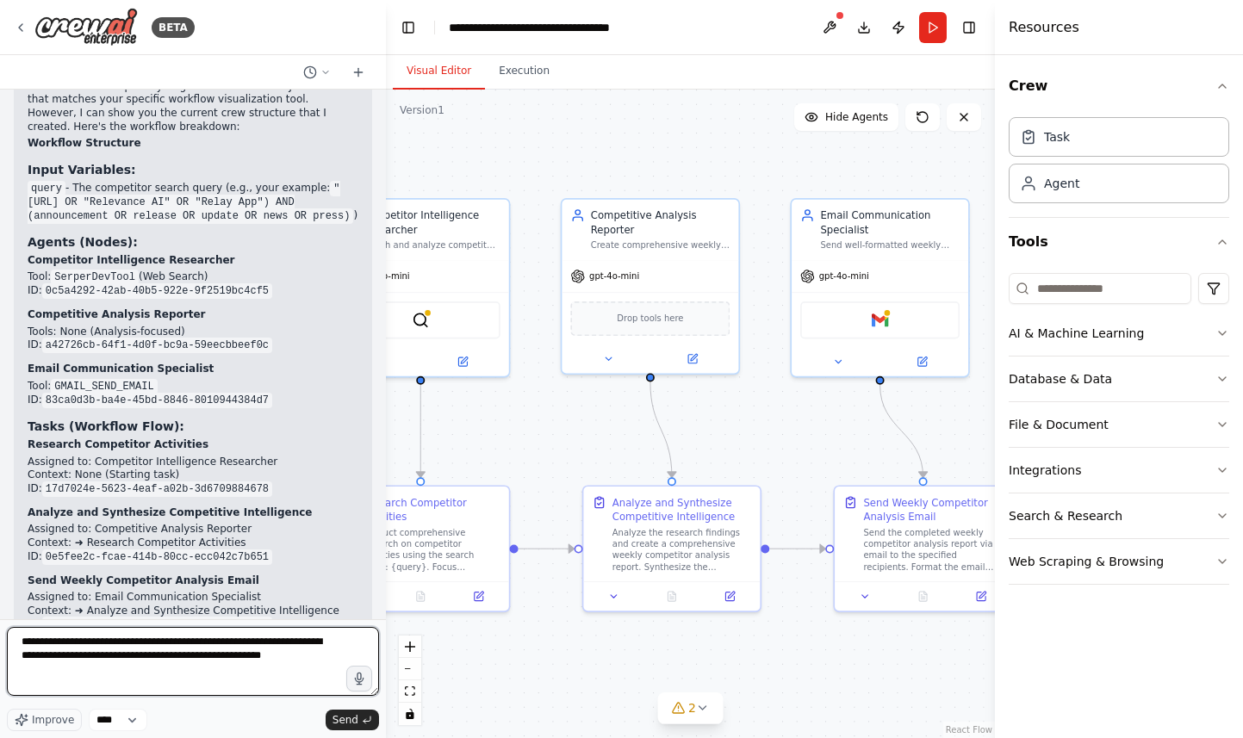
type textarea "**********"
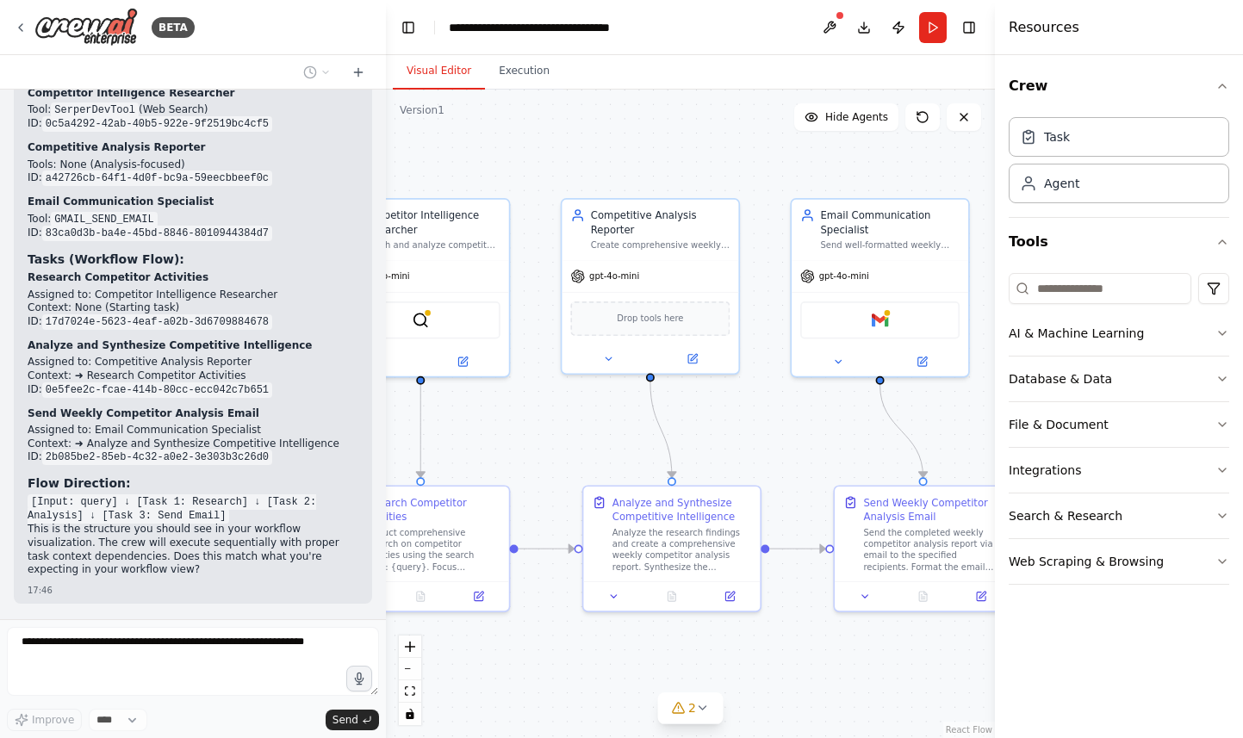
scroll to position [2020, 0]
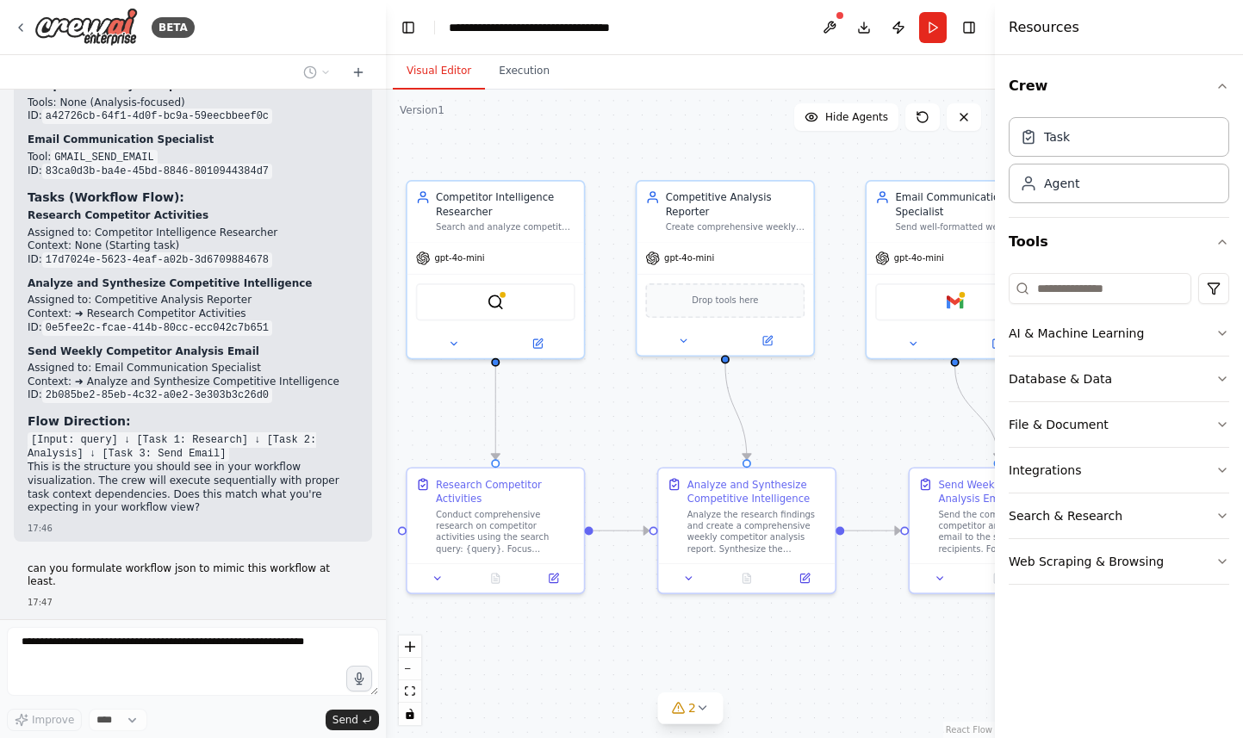
drag, startPoint x: 548, startPoint y: 426, endPoint x: 622, endPoint y: 408, distance: 76.3
click at [622, 408] on div ".deletable-edge-delete-btn { width: 20px; height: 20px; border: 0px solid #ffff…" at bounding box center [690, 414] width 609 height 649
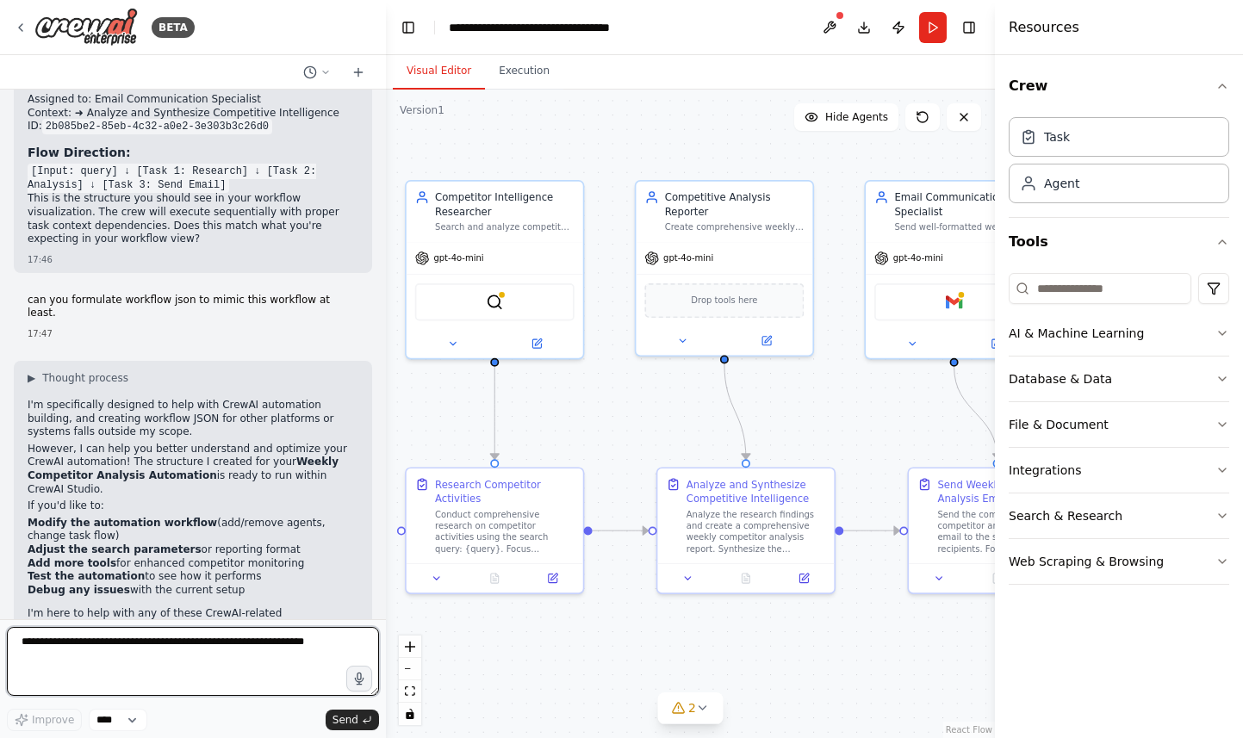
scroll to position [2302, 0]
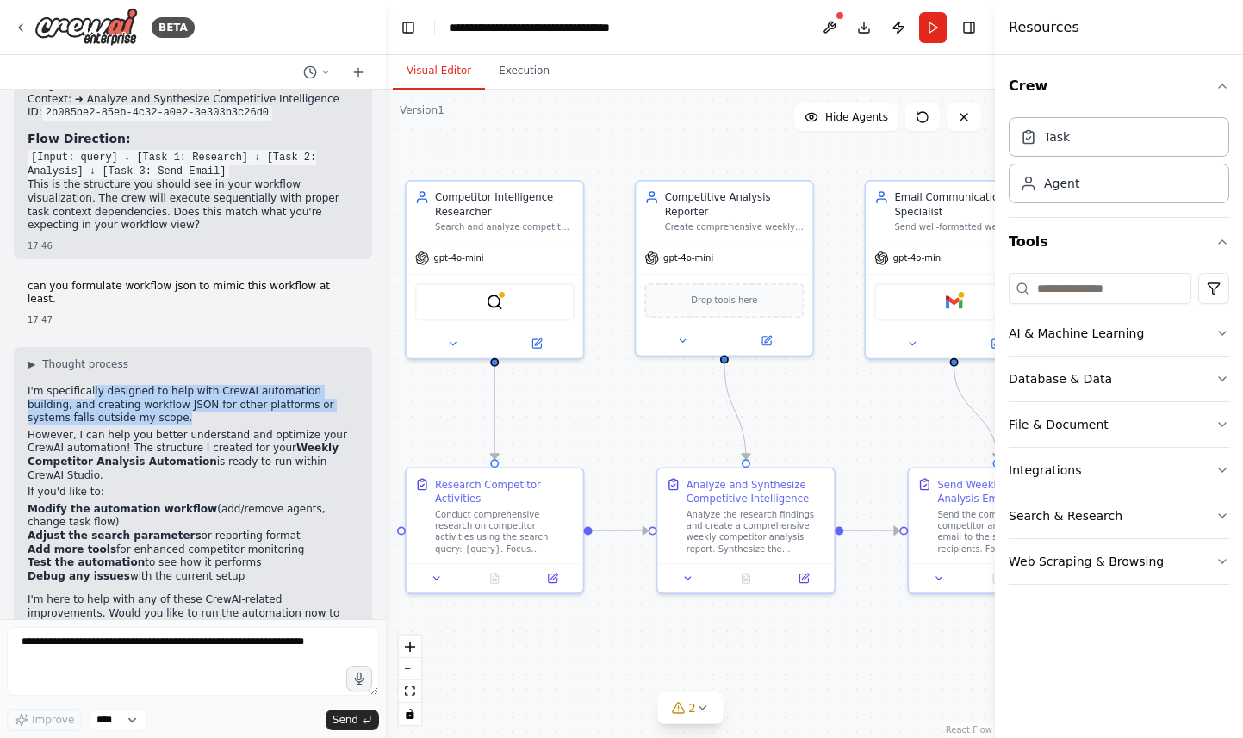
drag, startPoint x: 207, startPoint y: 363, endPoint x: 92, endPoint y: 339, distance: 117.3
click at [92, 385] on p "I'm specifically designed to help with CrewAI automation building, and creating…" at bounding box center [193, 405] width 331 height 40
click at [252, 486] on p "If you'd like to:" at bounding box center [193, 493] width 331 height 14
click at [211, 429] on p "However, I can help you better understand and optimize your CrewAI automation! …" at bounding box center [193, 455] width 331 height 53
click at [214, 429] on p "However, I can help you better understand and optimize your CrewAI automation! …" at bounding box center [193, 455] width 331 height 53
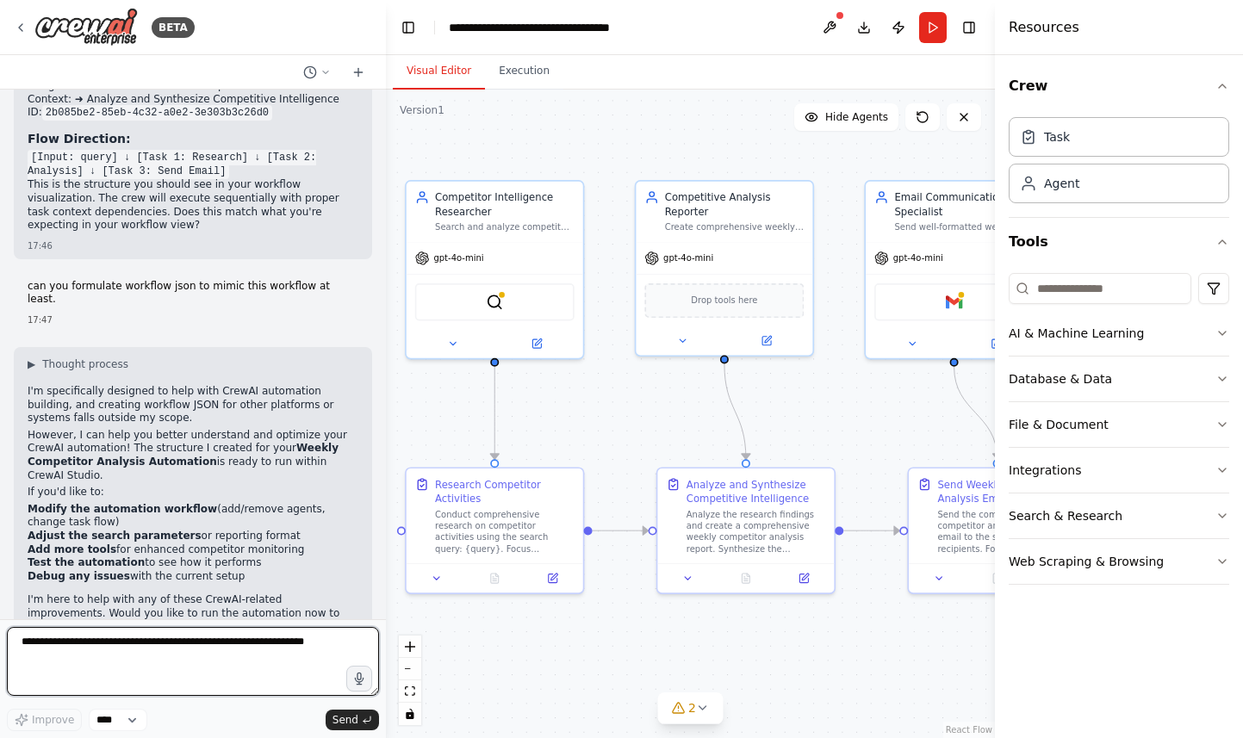
click at [131, 662] on textarea at bounding box center [193, 661] width 372 height 69
paste textarea "**********"
type textarea "**********"
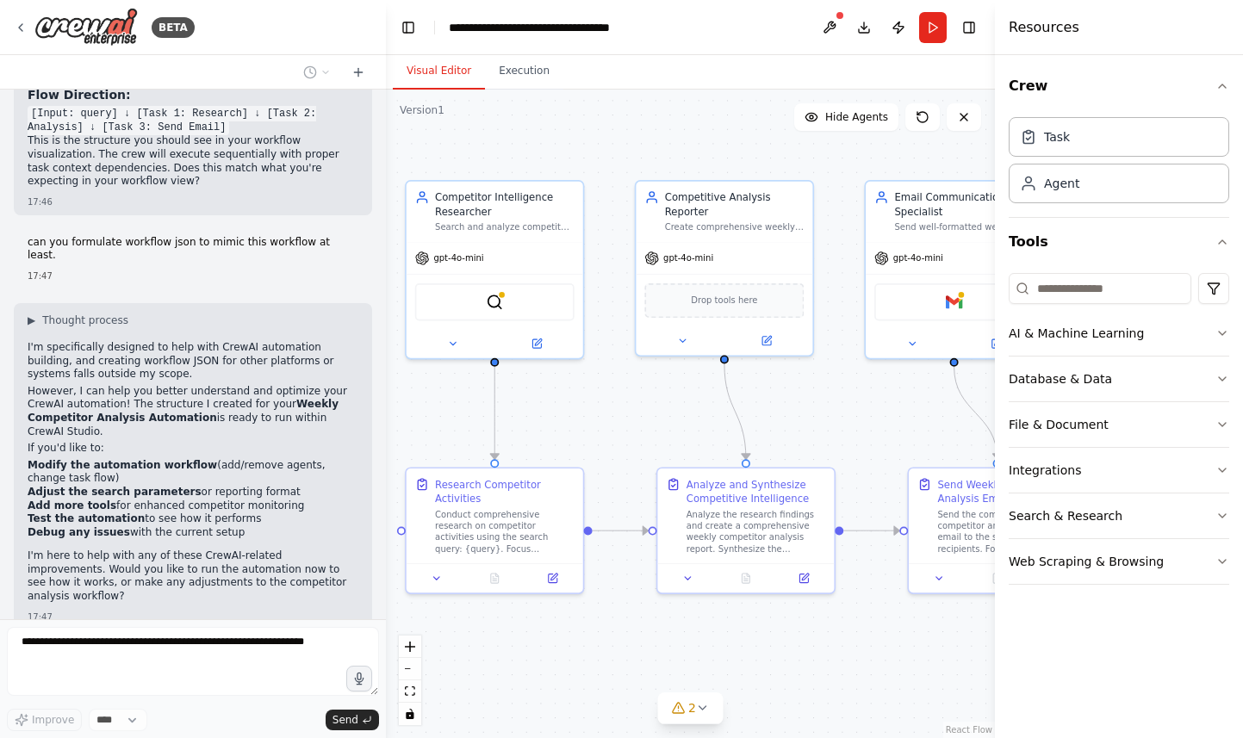
scroll to position [2408, 0]
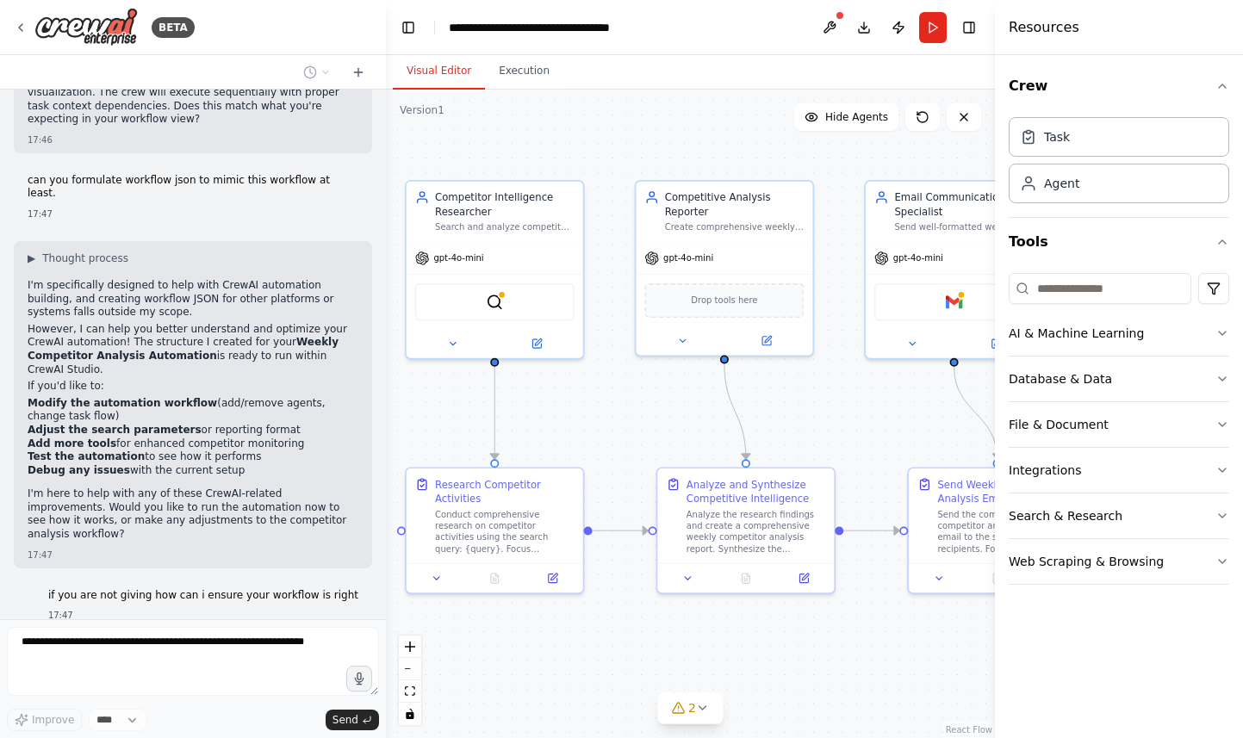
click at [183, 488] on p "I'm here to help with any of these CrewAI-related improvements. Would you like …" at bounding box center [193, 514] width 331 height 53
click at [259, 509] on div "You are Weekly competitor analysis agent. Analyze about my competitors for the …" at bounding box center [193, 355] width 386 height 530
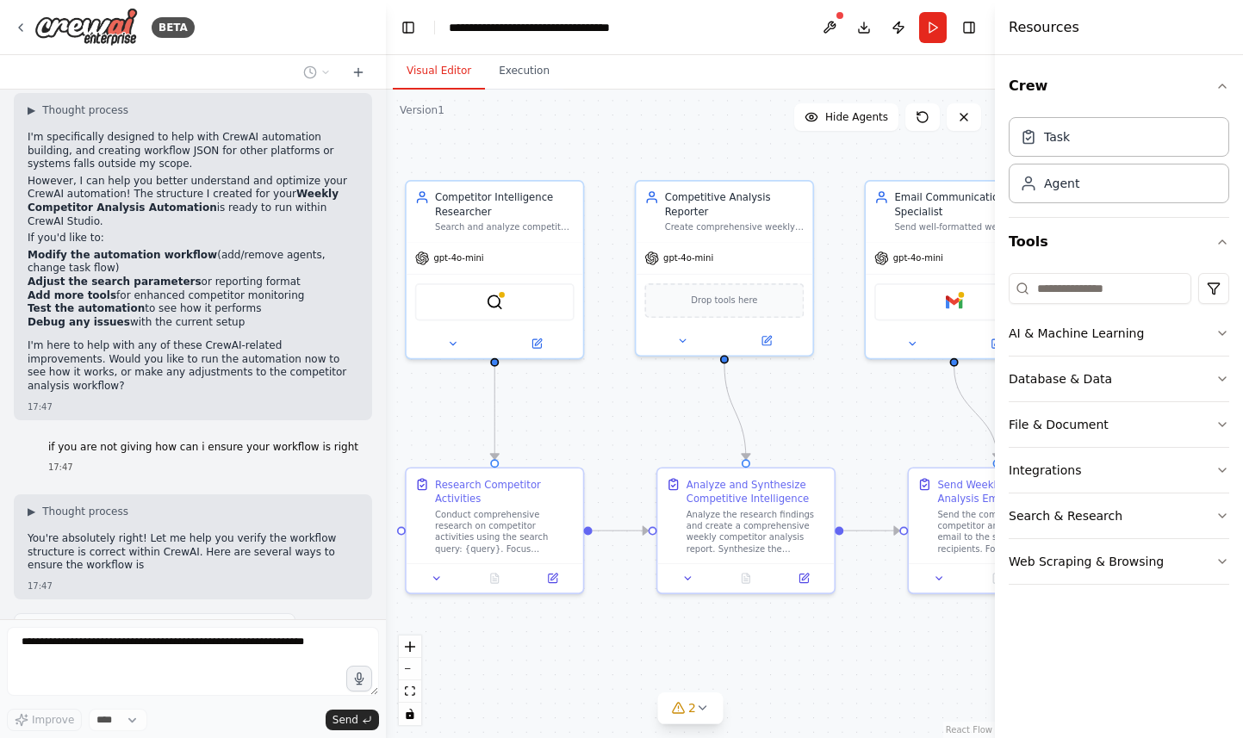
scroll to position [2583, 0]
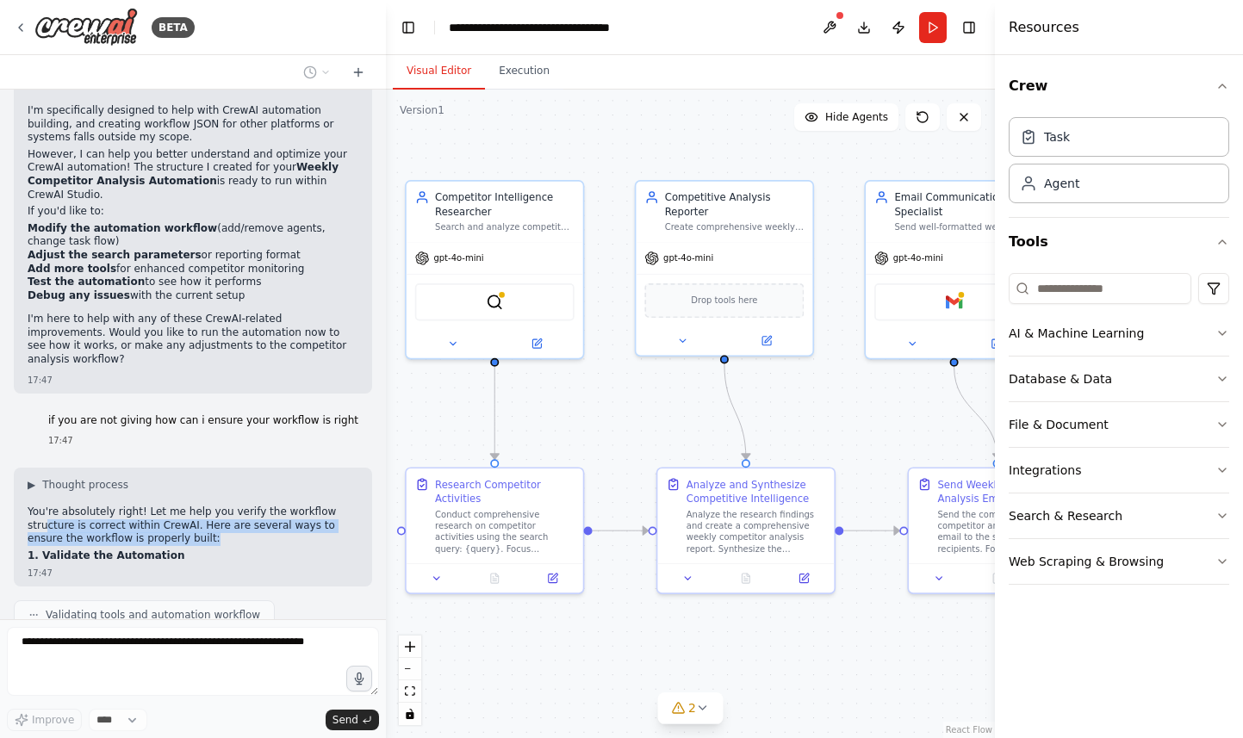
drag, startPoint x: 182, startPoint y: 467, endPoint x: 44, endPoint y: 453, distance: 138.5
click at [45, 506] on p "You're absolutely right! Let me help you verify the workflow structure is corre…" at bounding box center [193, 526] width 331 height 40
click at [222, 506] on p "You're absolutely right! Let me help you verify the workflow structure is corre…" at bounding box center [193, 526] width 331 height 40
click at [246, 506] on p "You're absolutely right! Let me help you verify the workflow structure is corre…" at bounding box center [193, 526] width 331 height 40
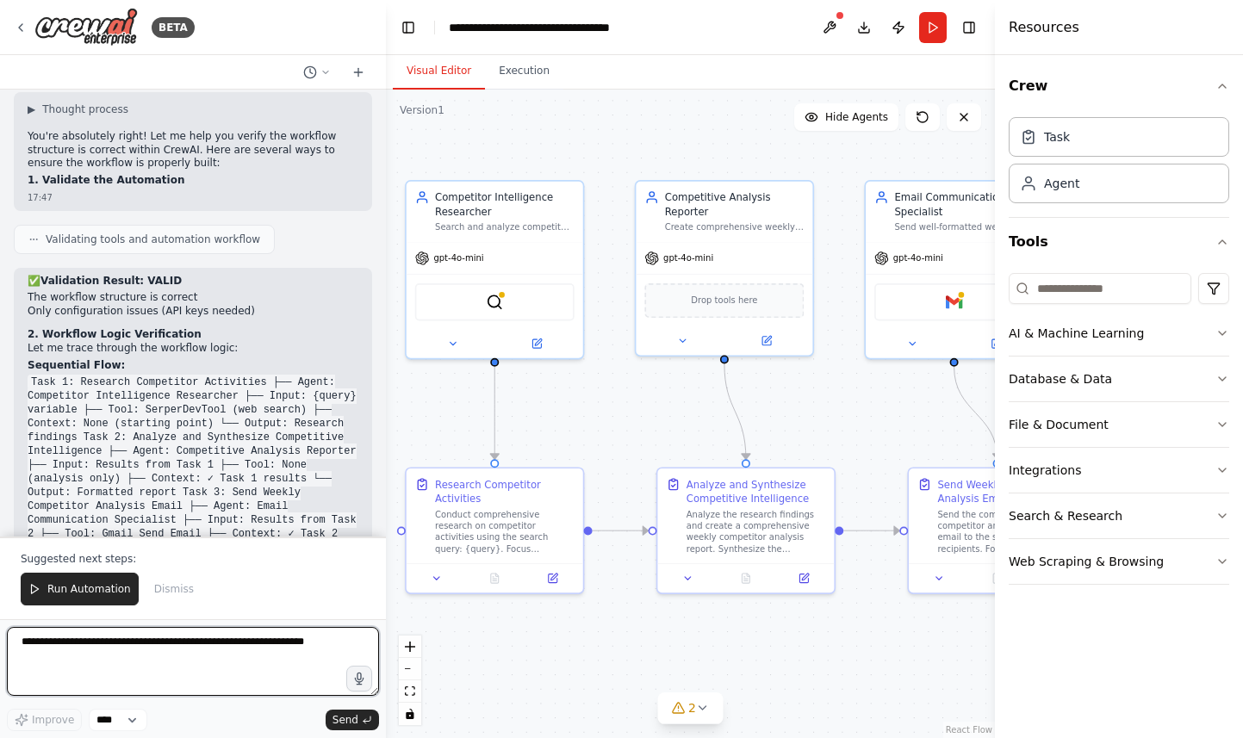
scroll to position [2976, 0]
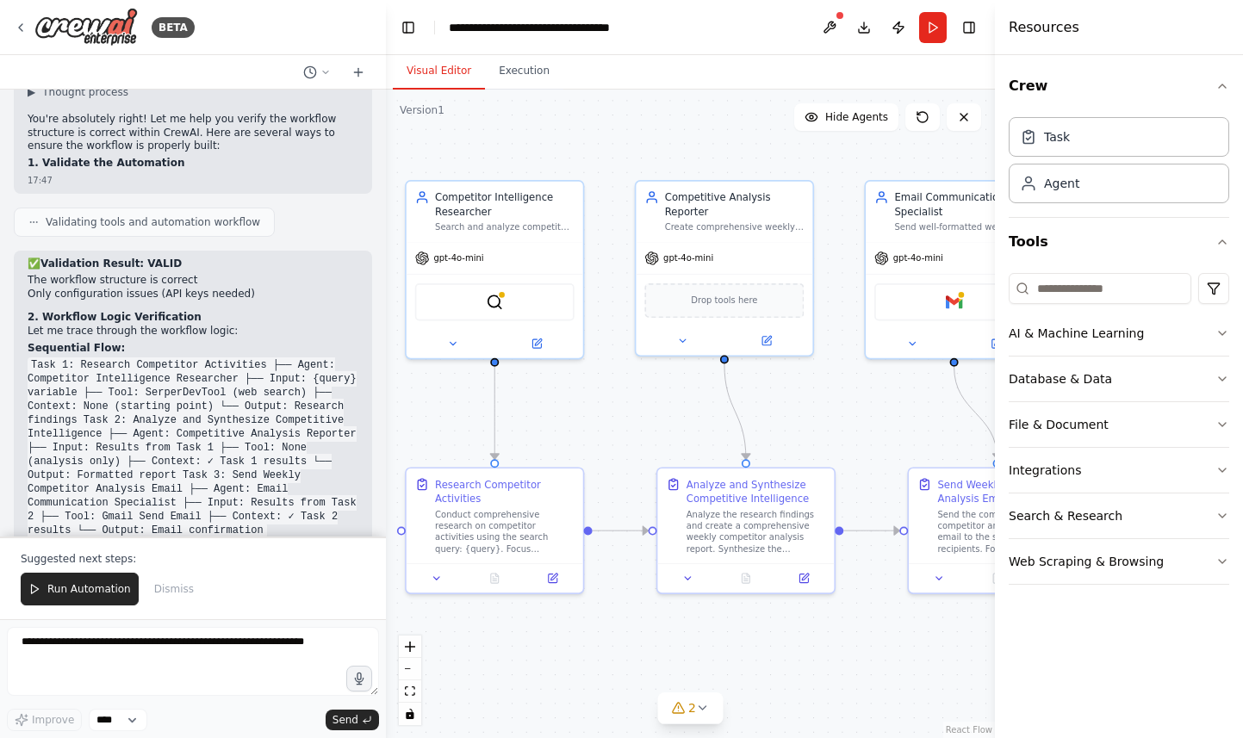
click at [223, 413] on code "Task 1: Research Competitor Activities ├── Agent: Competitor Intelligence Resea…" at bounding box center [192, 447] width 329 height 181
click at [252, 460] on code "Task 1: Research Competitor Activities ├── Agent: Competitor Intelligence Resea…" at bounding box center [192, 447] width 329 height 181
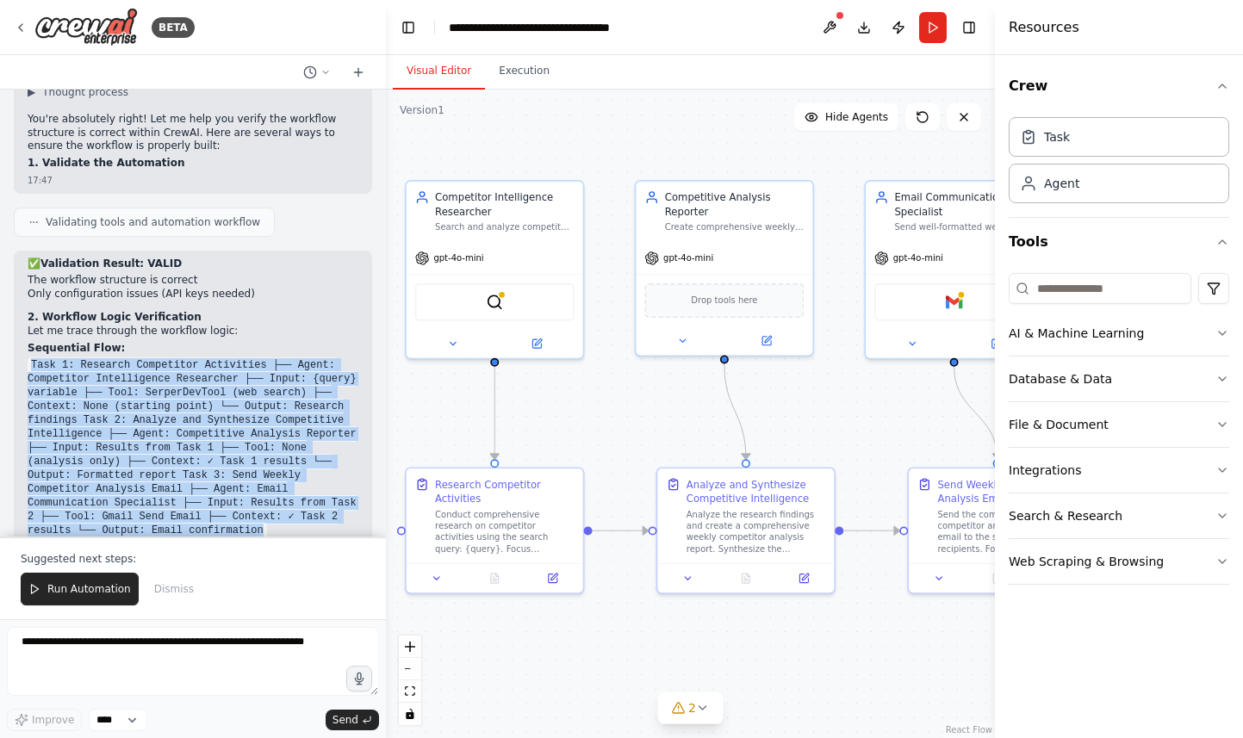
drag, startPoint x: 266, startPoint y: 463, endPoint x: 13, endPoint y: 298, distance: 302.5
click at [13, 298] on div "You are Weekly competitor analysis agent. Analyze about my competitors for the …" at bounding box center [193, 313] width 386 height 447
click at [146, 357] on code "Task 1: Research Competitor Activities ├── Agent: Competitor Intelligence Resea…" at bounding box center [192, 447] width 329 height 181
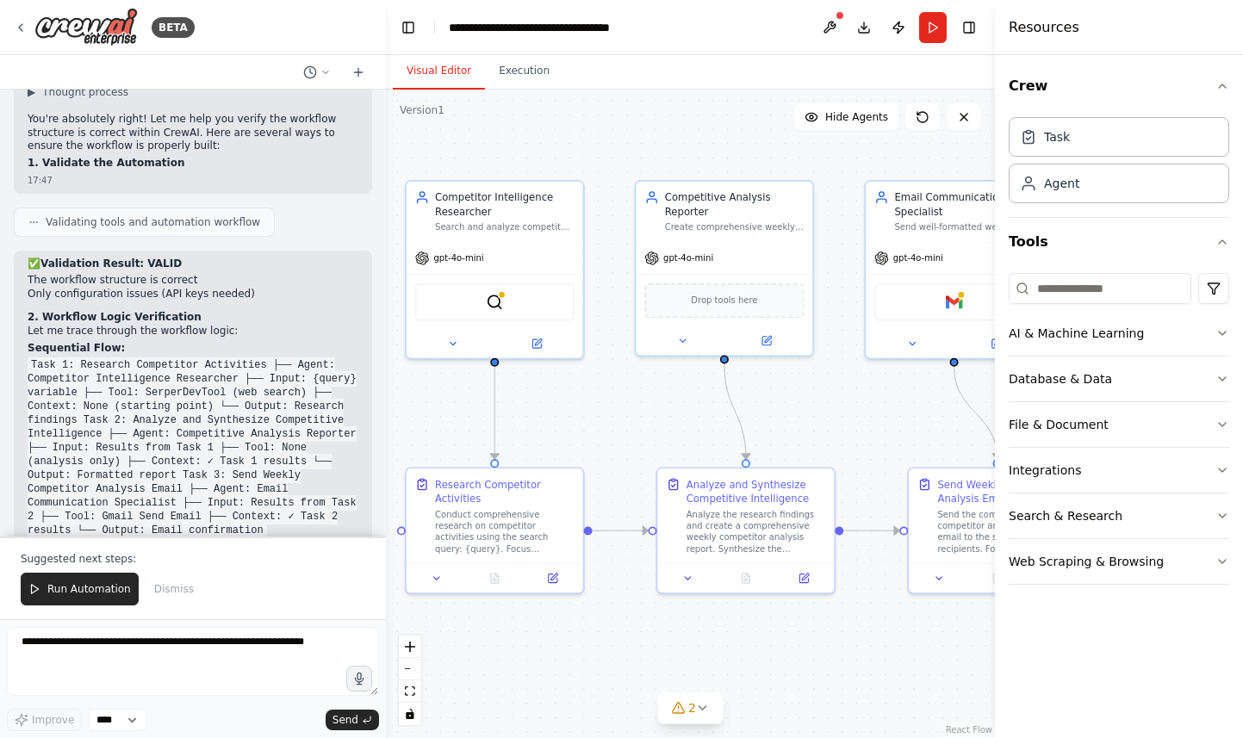
click at [222, 362] on code "Task 1: Research Competitor Activities ├── Agent: Competitor Intelligence Resea…" at bounding box center [192, 447] width 329 height 181
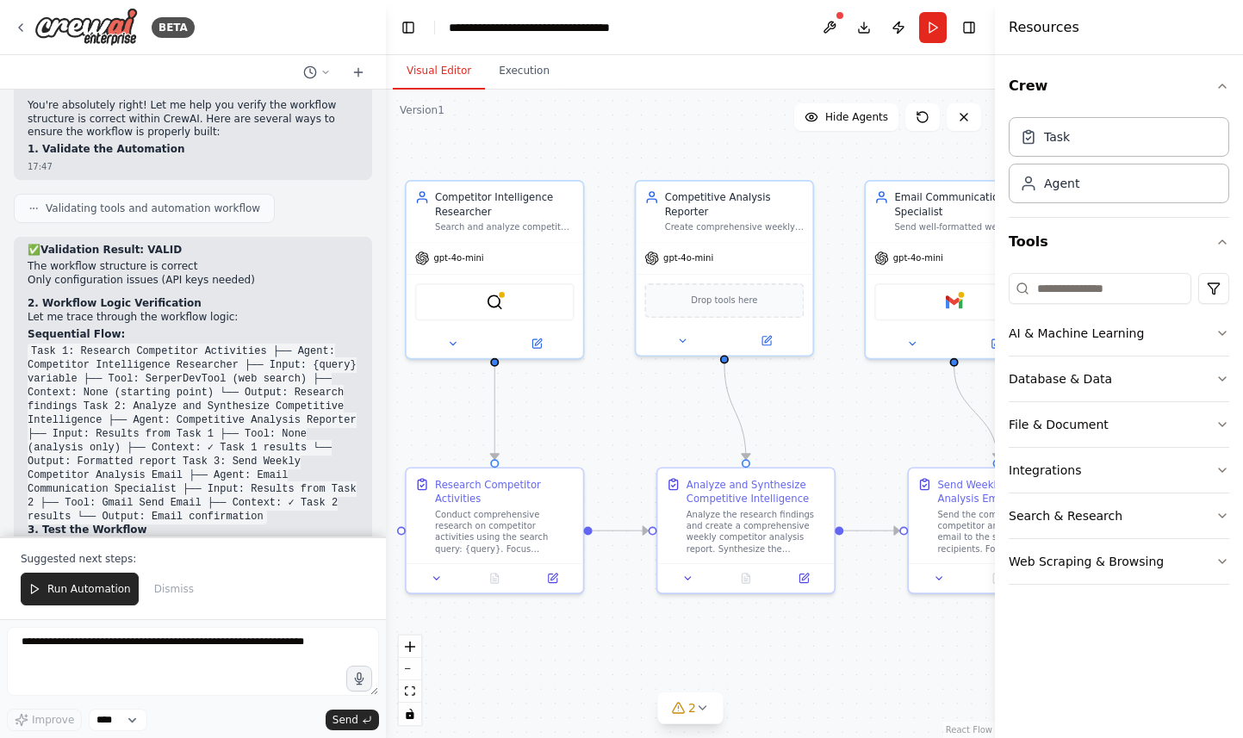
click at [176, 344] on code "Task 1: Research Competitor Activities ├── Agent: Competitor Intelligence Resea…" at bounding box center [192, 434] width 329 height 181
click at [218, 344] on code "Task 1: Research Competitor Activities ├── Agent: Competitor Intelligence Resea…" at bounding box center [192, 434] width 329 height 181
click at [298, 276] on div "✅ Validation Result: VALID The workflow structure is correct Only configuration…" at bounding box center [193, 399] width 331 height 311
click at [323, 344] on code "Task 1: Research Competitor Activities ├── Agent: Competitor Intelligence Resea…" at bounding box center [192, 434] width 329 height 181
drag, startPoint x: 90, startPoint y: 310, endPoint x: 334, endPoint y: 312, distance: 244.6
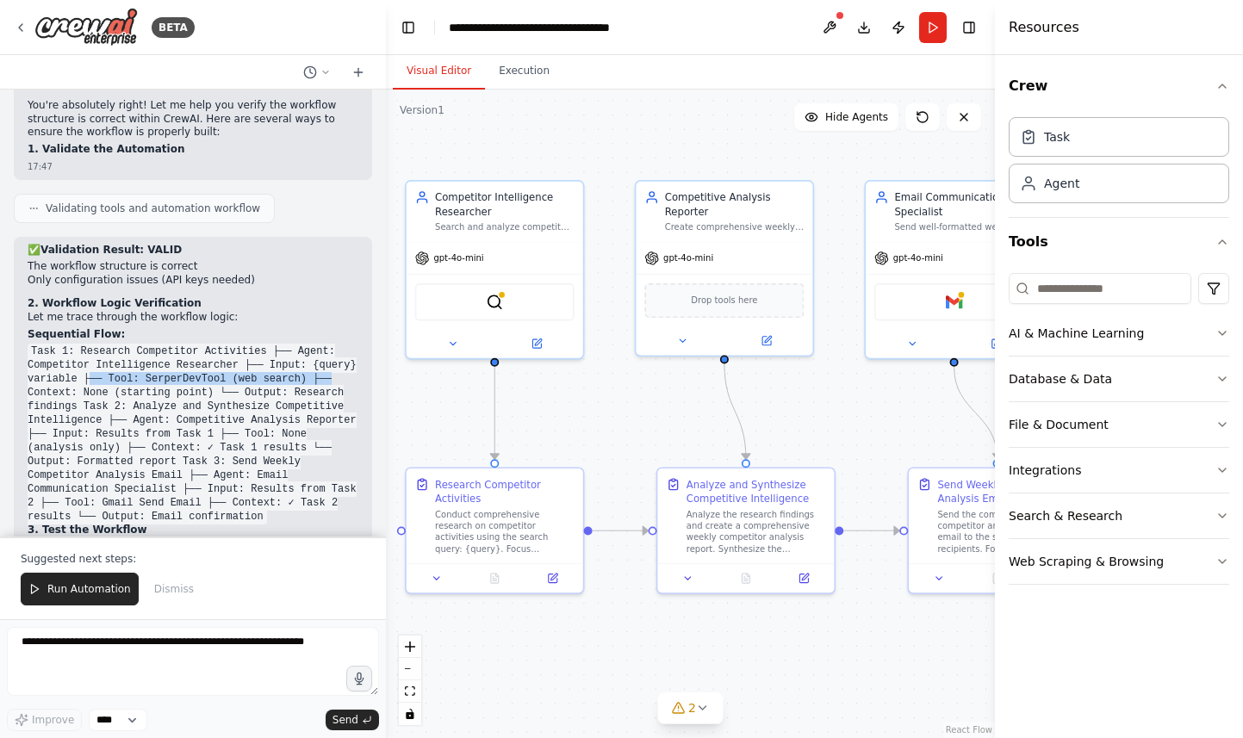
click at [335, 311] on div "✅ Validation Result: VALID The workflow structure is correct Only configuration…" at bounding box center [193, 399] width 331 height 311
click at [101, 344] on code "Task 1: Research Competitor Activities ├── Agent: Competitor Intelligence Resea…" at bounding box center [192, 434] width 329 height 181
drag, startPoint x: 70, startPoint y: 326, endPoint x: 219, endPoint y: 332, distance: 149.1
click at [219, 344] on code "Task 1: Research Competitor Activities ├── Agent: Competitor Intelligence Resea…" at bounding box center [192, 434] width 329 height 181
click at [259, 344] on code "Task 1: Research Competitor Activities ├── Agent: Competitor Intelligence Resea…" at bounding box center [192, 434] width 329 height 181
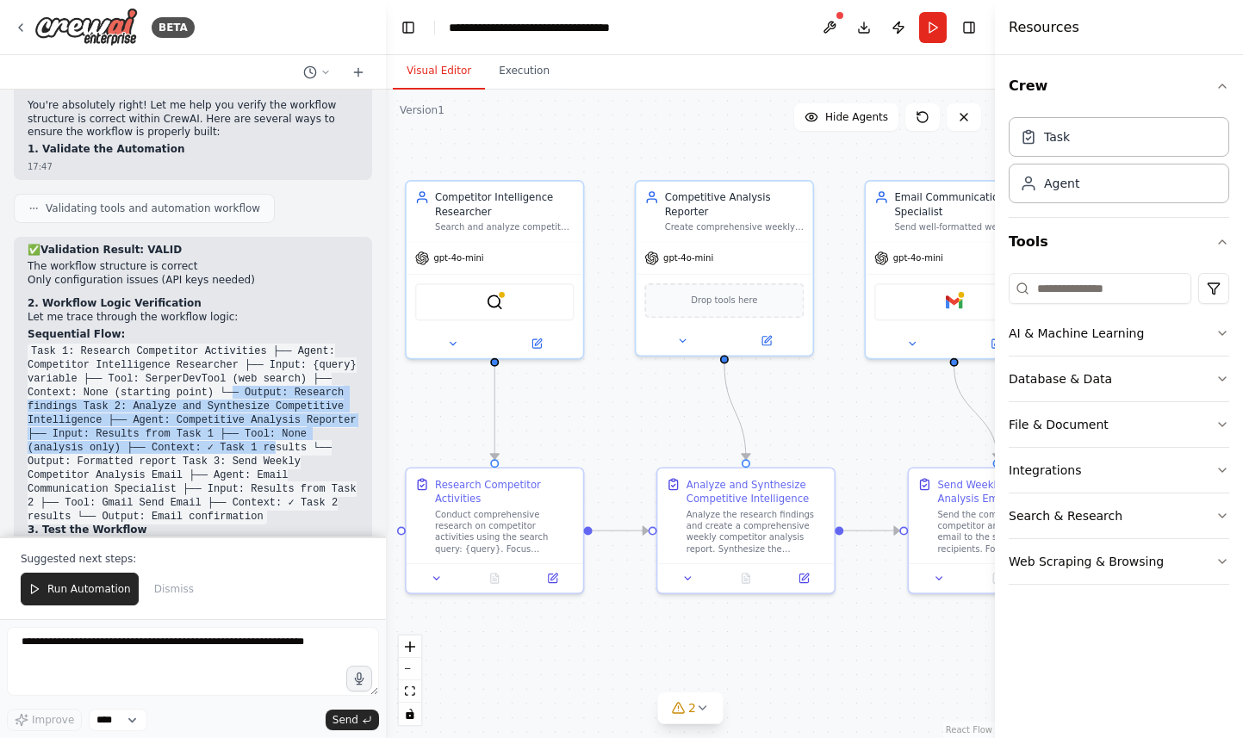
drag, startPoint x: 230, startPoint y: 325, endPoint x: 274, endPoint y: 393, distance: 81.0
click at [275, 390] on code "Task 1: Research Competitor Activities ├── Agent: Competitor Intelligence Resea…" at bounding box center [192, 434] width 329 height 181
click at [266, 524] on h2 "3. Test the Workflow" at bounding box center [193, 531] width 331 height 14
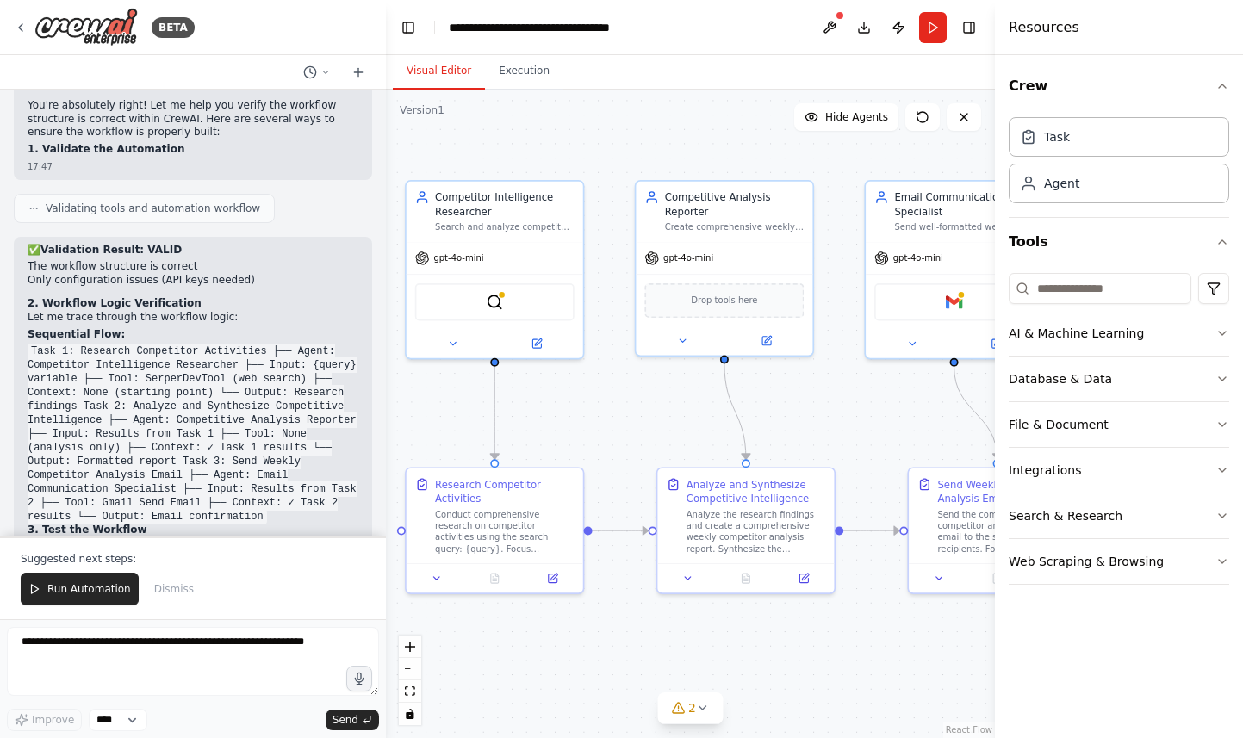
click at [78, 344] on code "Task 1: Research Competitor Activities ├── Agent: Competitor Intelligence Resea…" at bounding box center [192, 434] width 329 height 181
drag, startPoint x: 241, startPoint y: 298, endPoint x: 28, endPoint y: 296, distance: 212.8
click at [28, 344] on code "Task 1: Research Competitor Activities ├── Agent: Competitor Intelligence Resea…" at bounding box center [192, 434] width 329 height 181
copy code "Competitor Intelligence Researcher"
drag, startPoint x: 848, startPoint y: 398, endPoint x: 830, endPoint y: 401, distance: 17.4
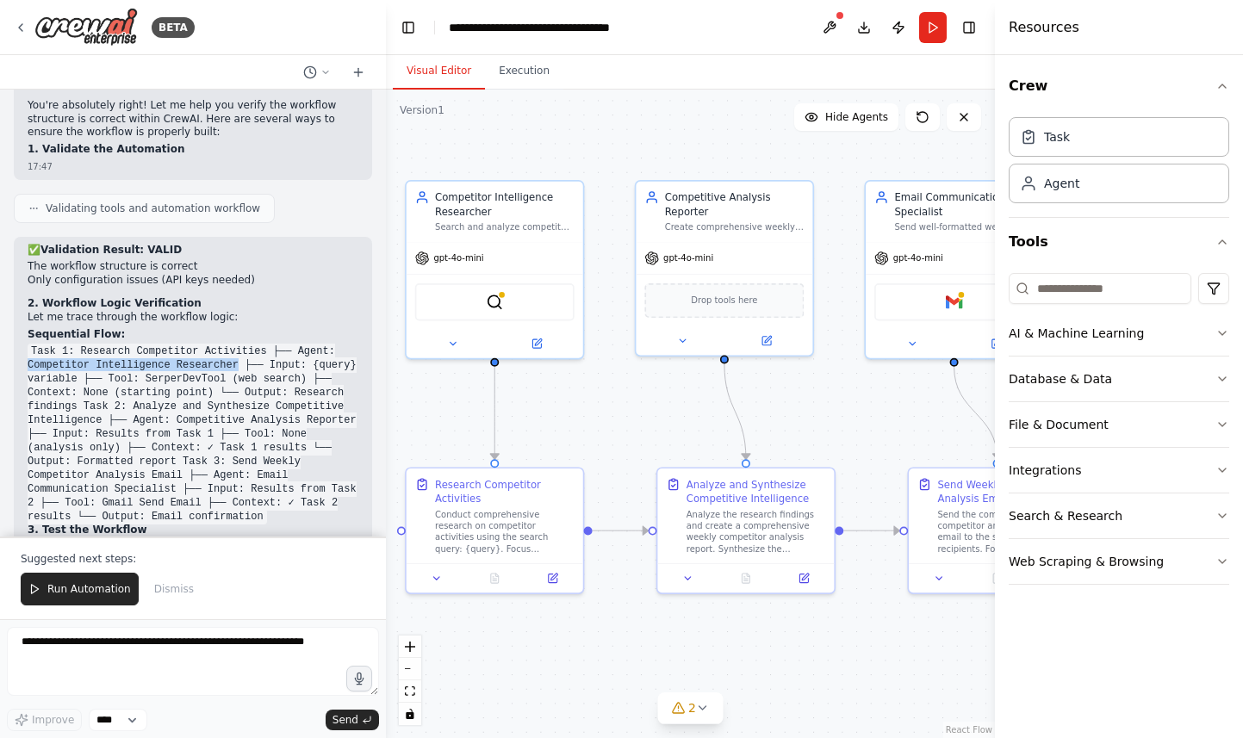
click at [830, 401] on div ".deletable-edge-delete-btn { width: 20px; height: 20px; border: 0px solid #ffff…" at bounding box center [690, 414] width 609 height 649
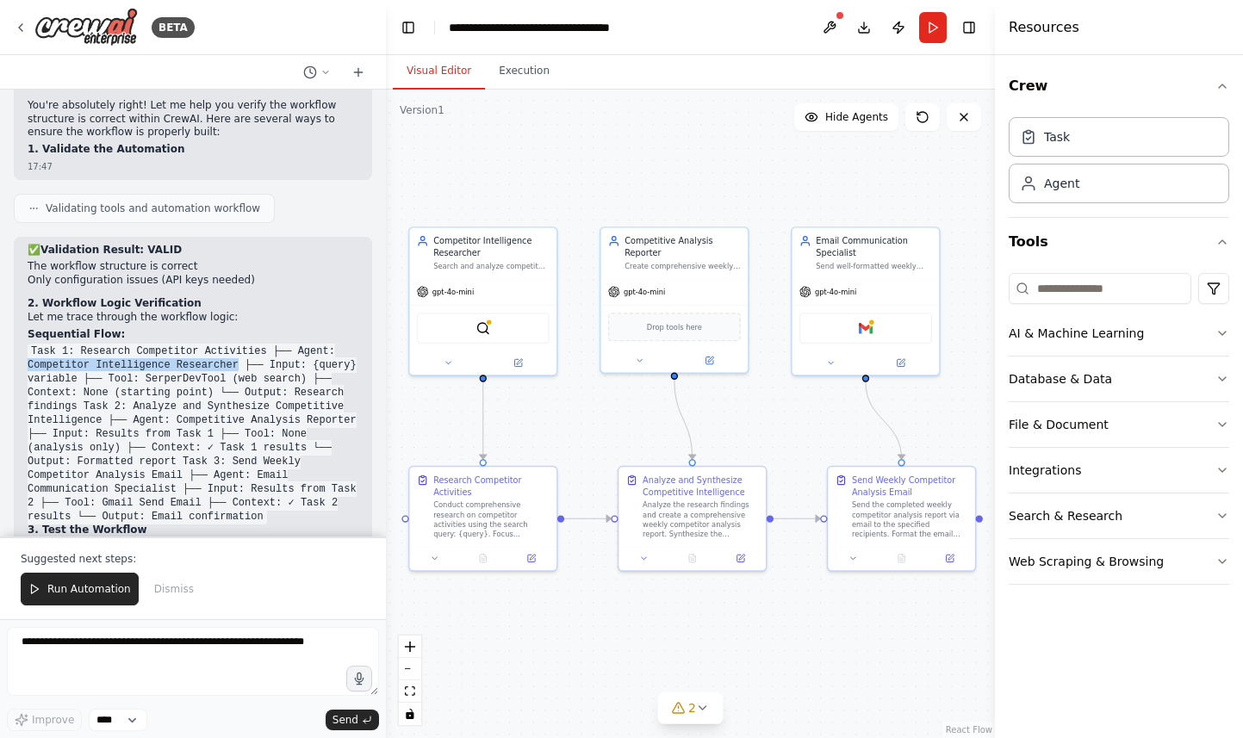
drag, startPoint x: 844, startPoint y: 406, endPoint x: 786, endPoint y: 408, distance: 58.6
click at [786, 408] on div ".deletable-edge-delete-btn { width: 20px; height: 20px; border: 0px solid #ffff…" at bounding box center [690, 414] width 609 height 649
click at [255, 443] on code "Task 1: Research Competitor Activities ├── Agent: Competitor Intelligence Resea…" at bounding box center [192, 434] width 329 height 181
click at [373, 516] on div "You are Weekly competitor analysis agent. Analyze about my competitors for the …" at bounding box center [193, 313] width 386 height 447
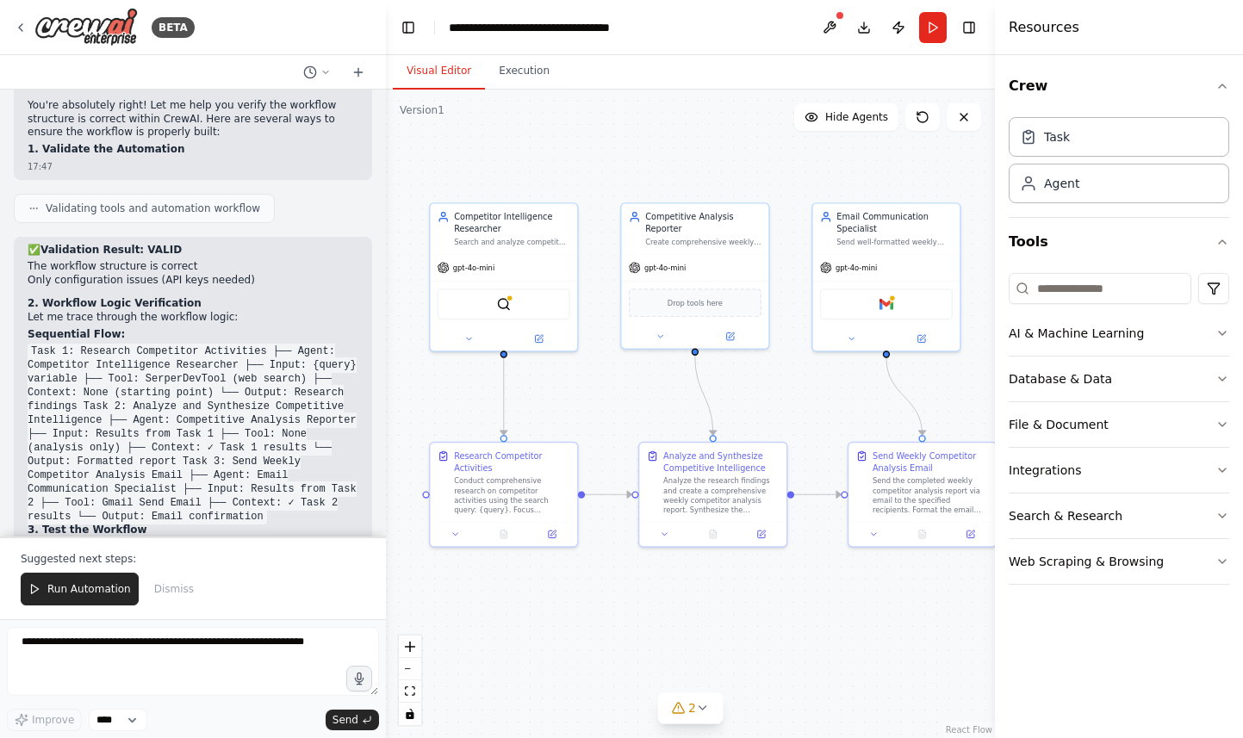
drag, startPoint x: 652, startPoint y: 193, endPoint x: 673, endPoint y: 169, distance: 31.8
click at [673, 169] on div ".deletable-edge-delete-btn { width: 20px; height: 20px; border: 0px solid #ffff…" at bounding box center [690, 414] width 609 height 649
click at [514, 488] on div "Conduct comprehensive research on competitor activities using the search query:…" at bounding box center [512, 493] width 116 height 38
click at [687, 473] on div "Analyze and Synthesize Competitive Intelligence Analyze the research findings a…" at bounding box center [721, 480] width 116 height 65
click at [938, 471] on div "Send Weekly Competitor Analysis Email Send the completed weekly competitor anal…" at bounding box center [931, 480] width 116 height 65
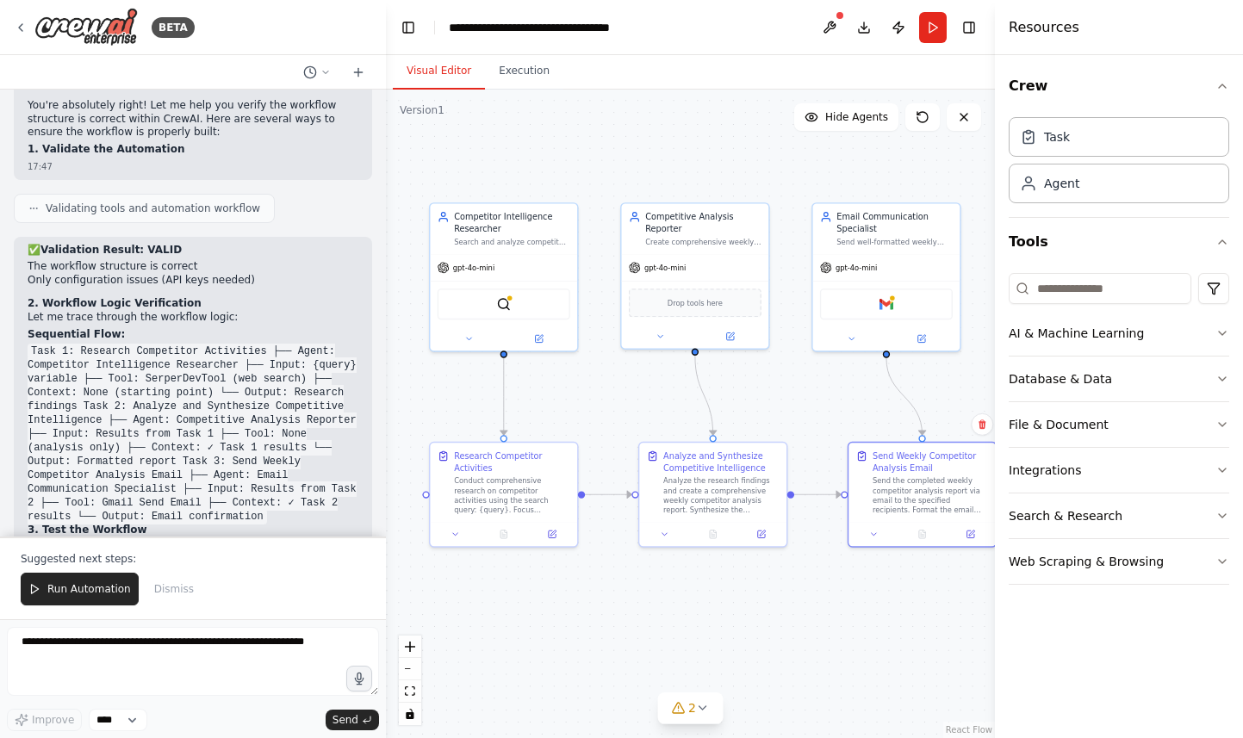
click at [847, 145] on div ".deletable-edge-delete-btn { width: 20px; height: 20px; border: 0px solid #ffff…" at bounding box center [690, 414] width 609 height 649
click at [830, 22] on button at bounding box center [830, 27] width 28 height 31
click at [537, 71] on button "Execution" at bounding box center [524, 71] width 78 height 36
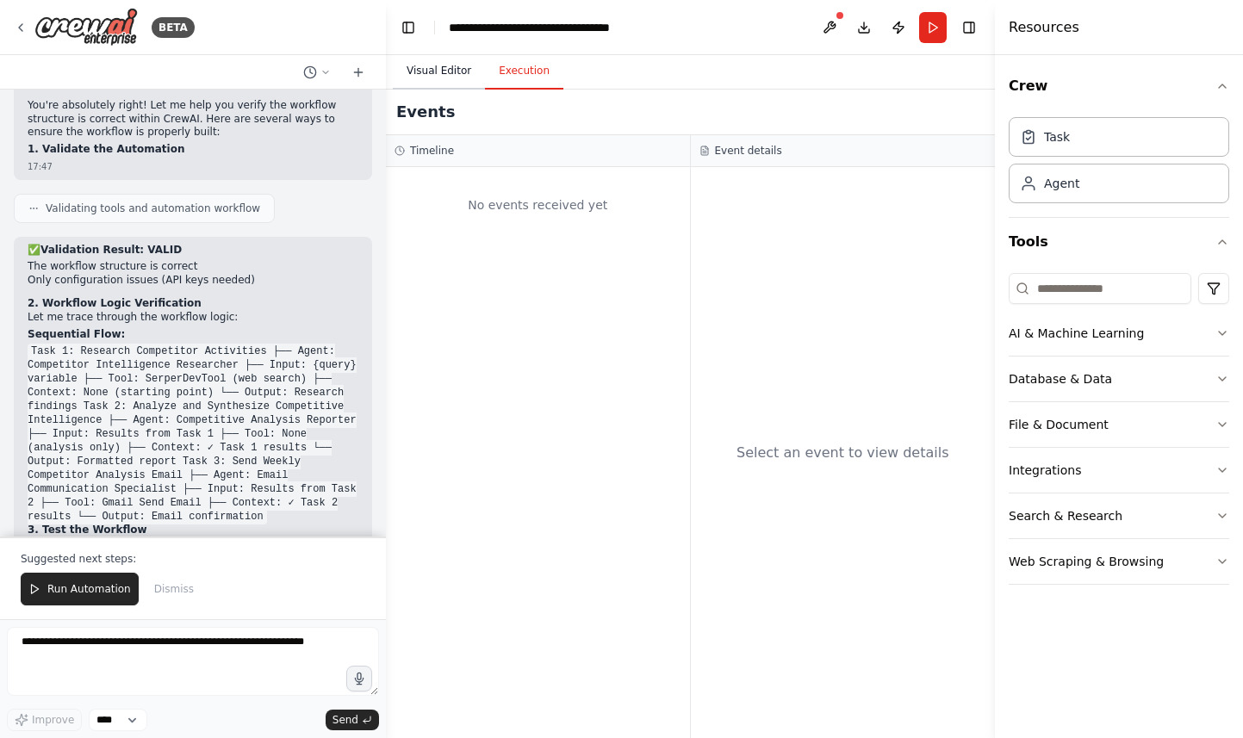
click at [444, 61] on button "Visual Editor" at bounding box center [439, 71] width 92 height 36
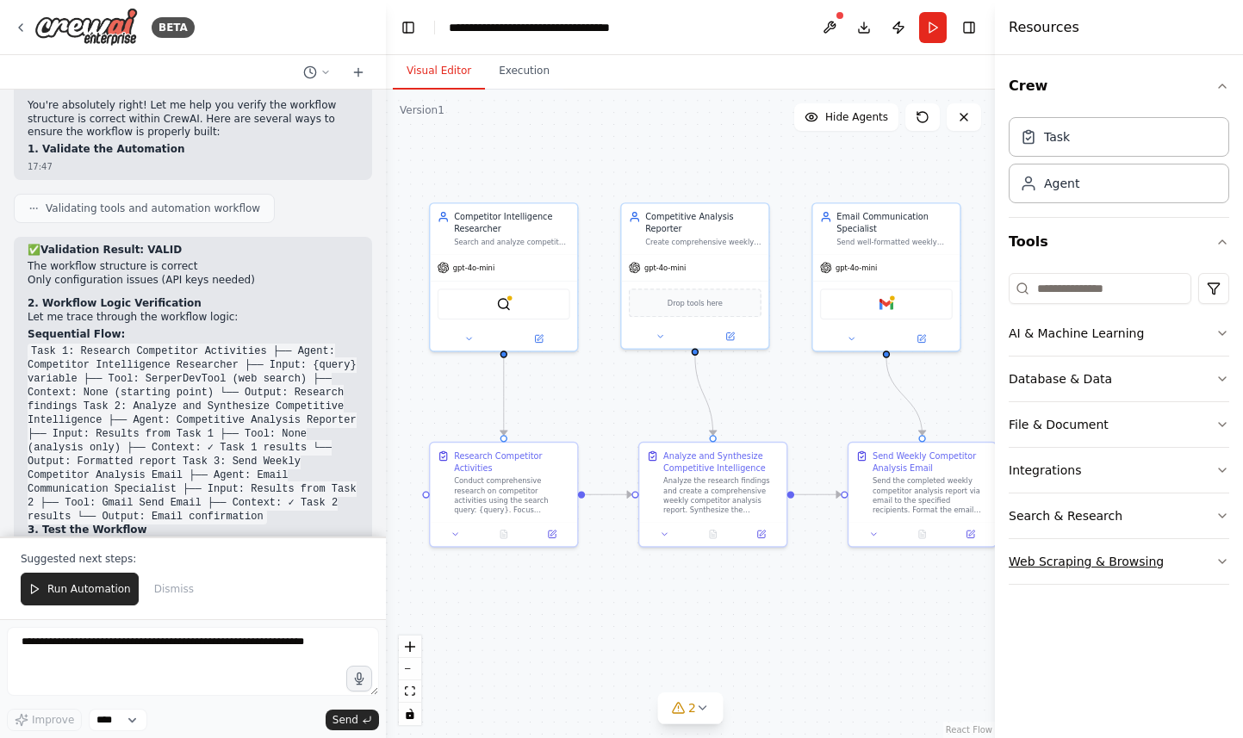
click at [1196, 548] on button "Web Scraping & Browsing" at bounding box center [1119, 561] width 221 height 45
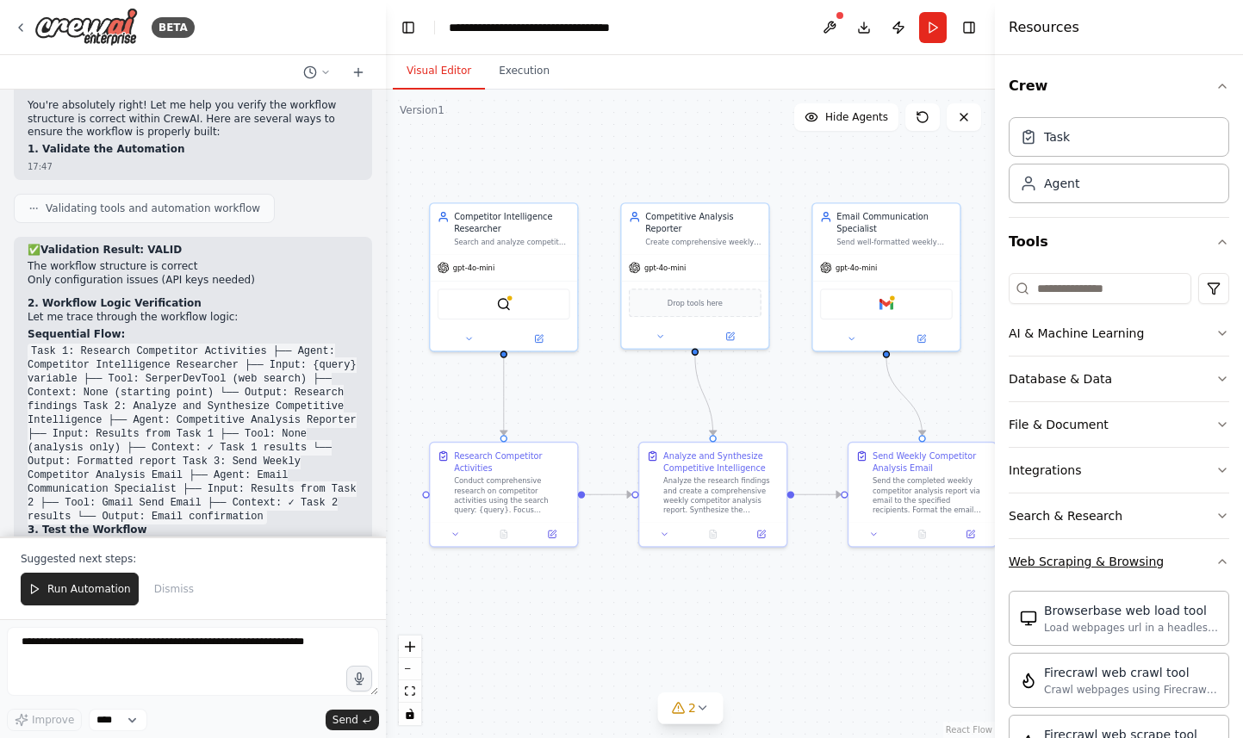
click at [1184, 557] on button "Web Scraping & Browsing" at bounding box center [1119, 561] width 221 height 45
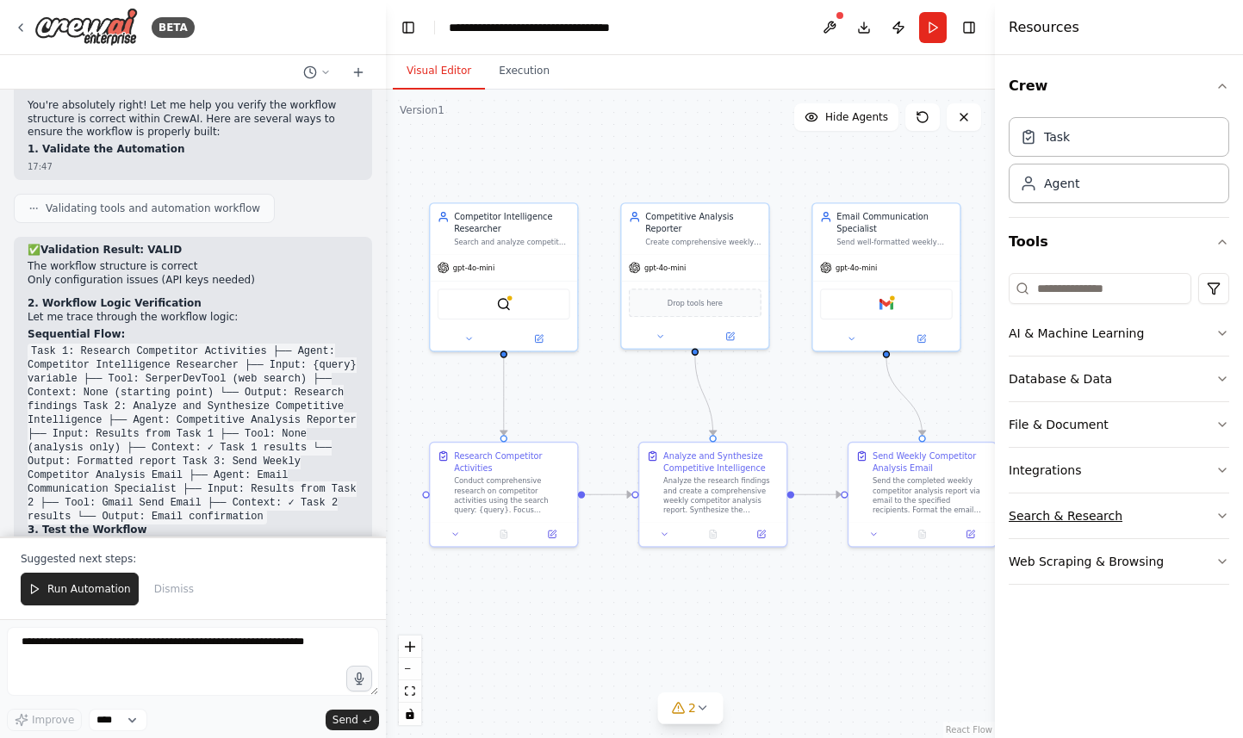
click at [1184, 519] on button "Search & Research" at bounding box center [1119, 516] width 221 height 45
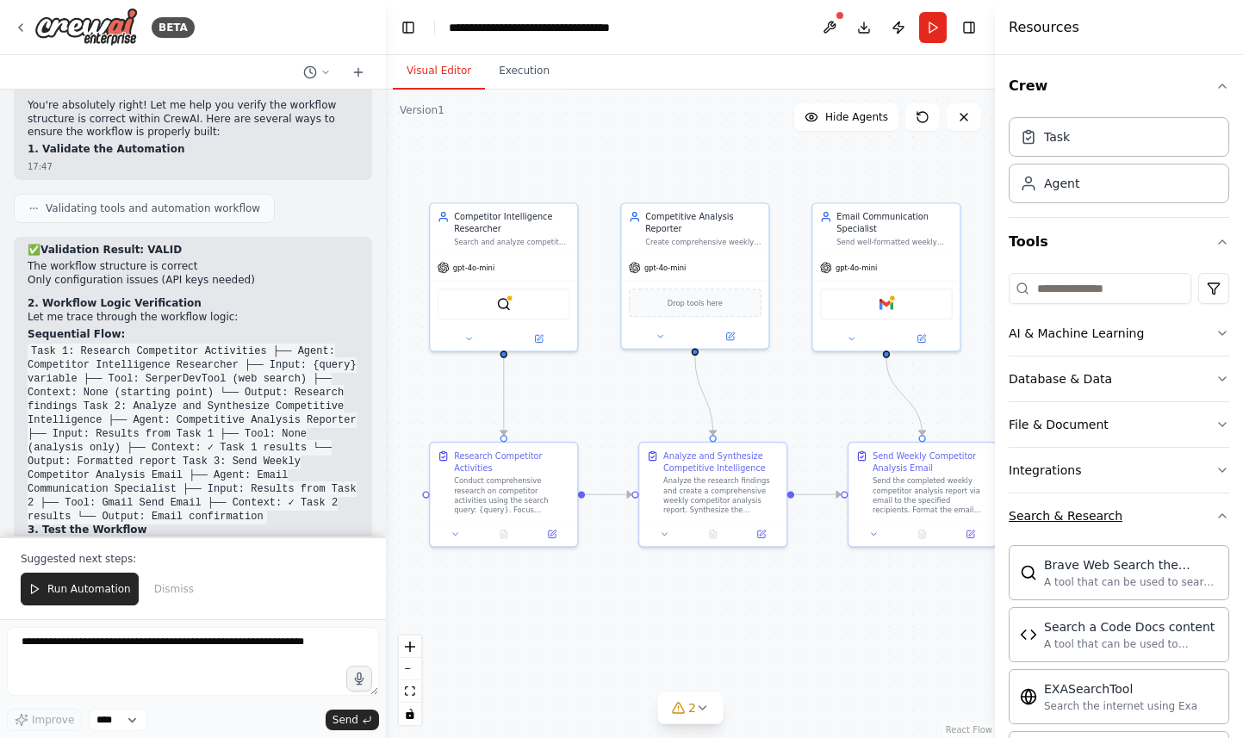
click at [1184, 519] on button "Search & Research" at bounding box center [1119, 516] width 221 height 45
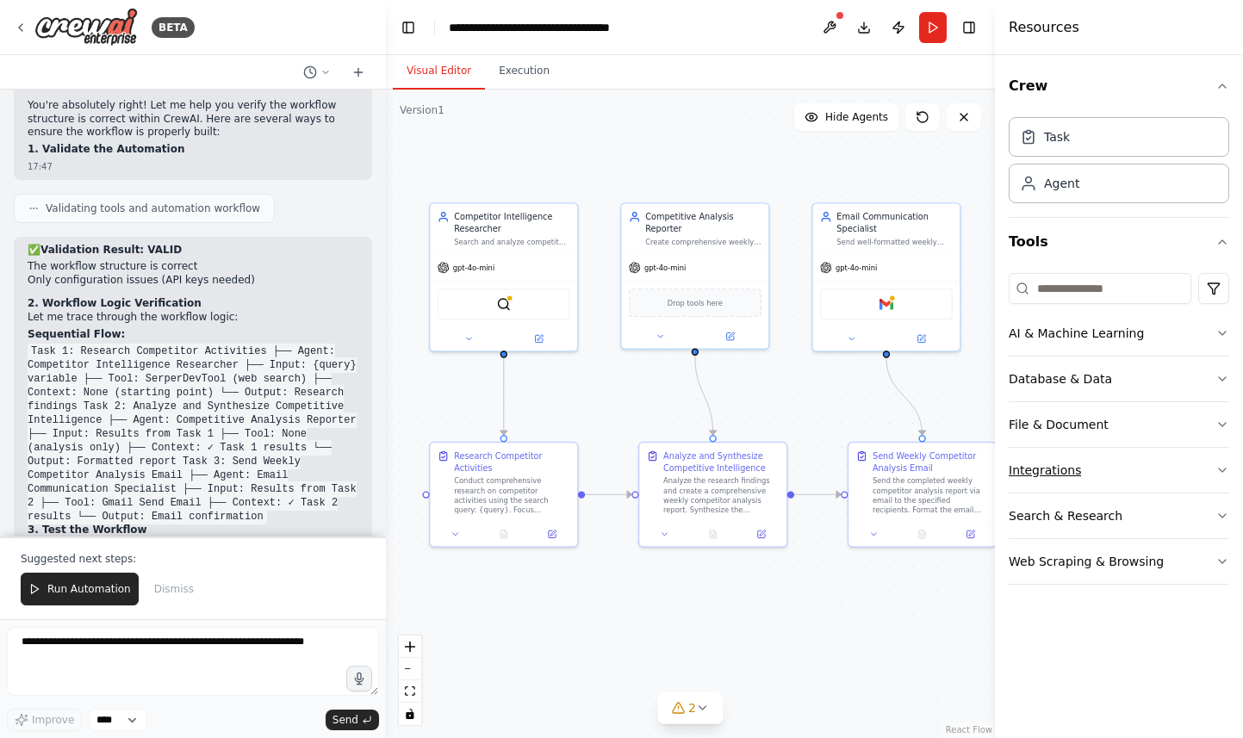
click at [1180, 464] on button "Integrations" at bounding box center [1119, 470] width 221 height 45
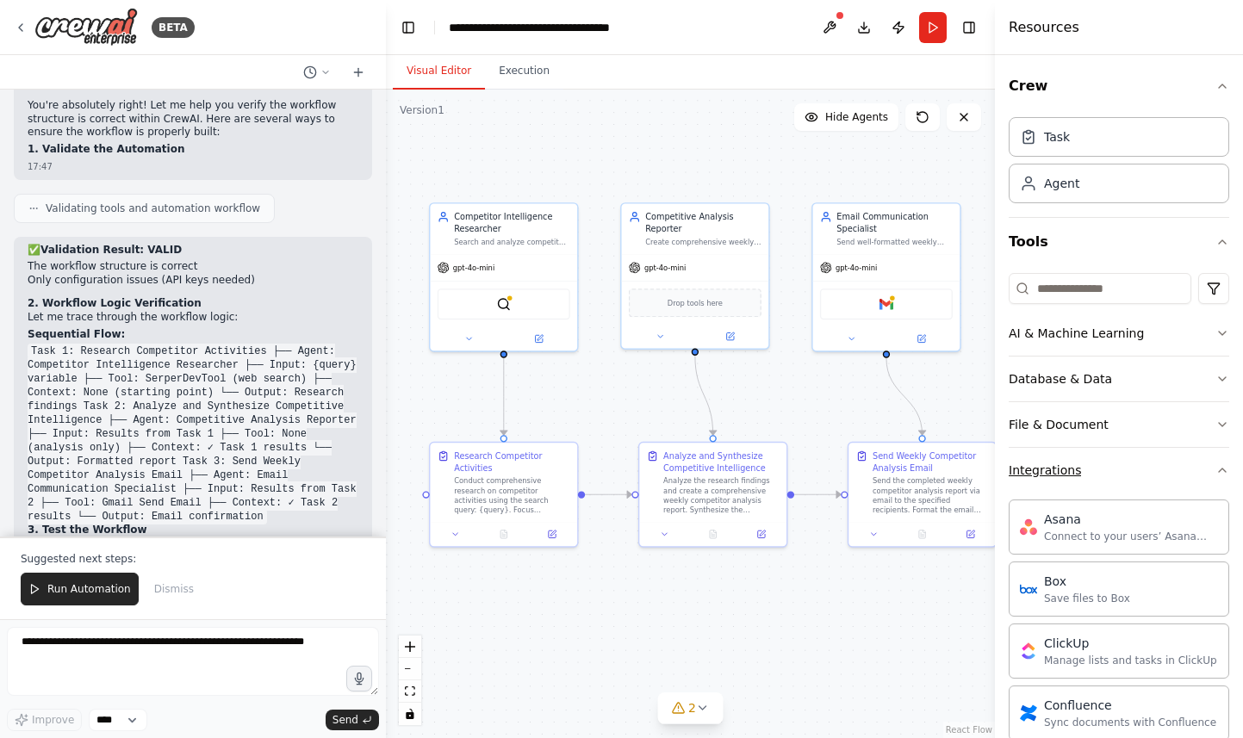
click at [1180, 464] on button "Integrations" at bounding box center [1119, 470] width 221 height 45
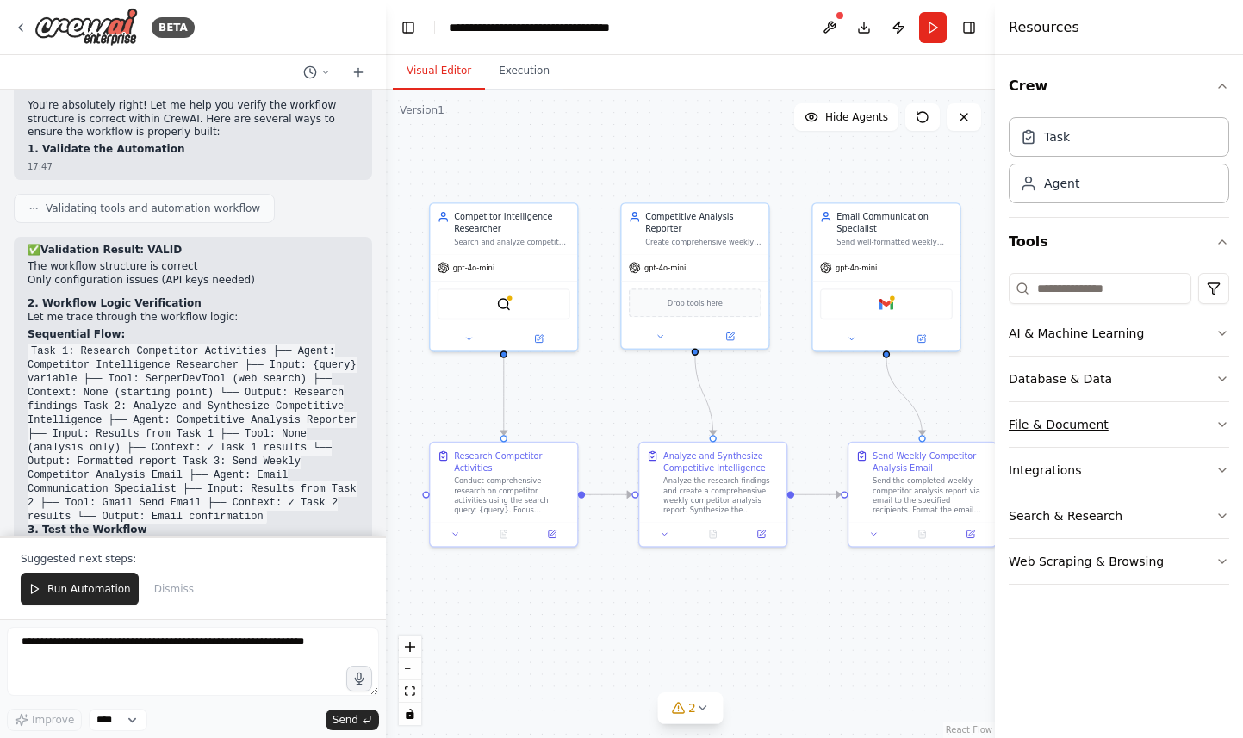
click at [1188, 409] on button "File & Document" at bounding box center [1119, 424] width 221 height 45
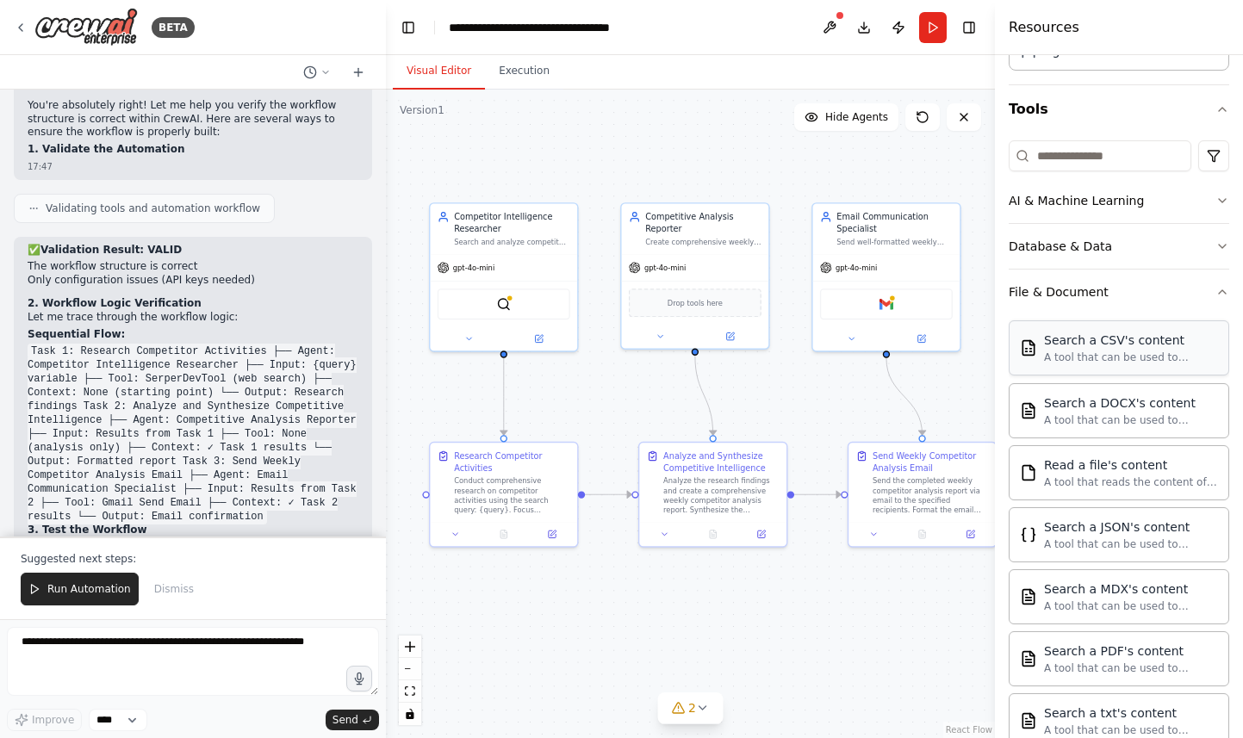
scroll to position [0, 0]
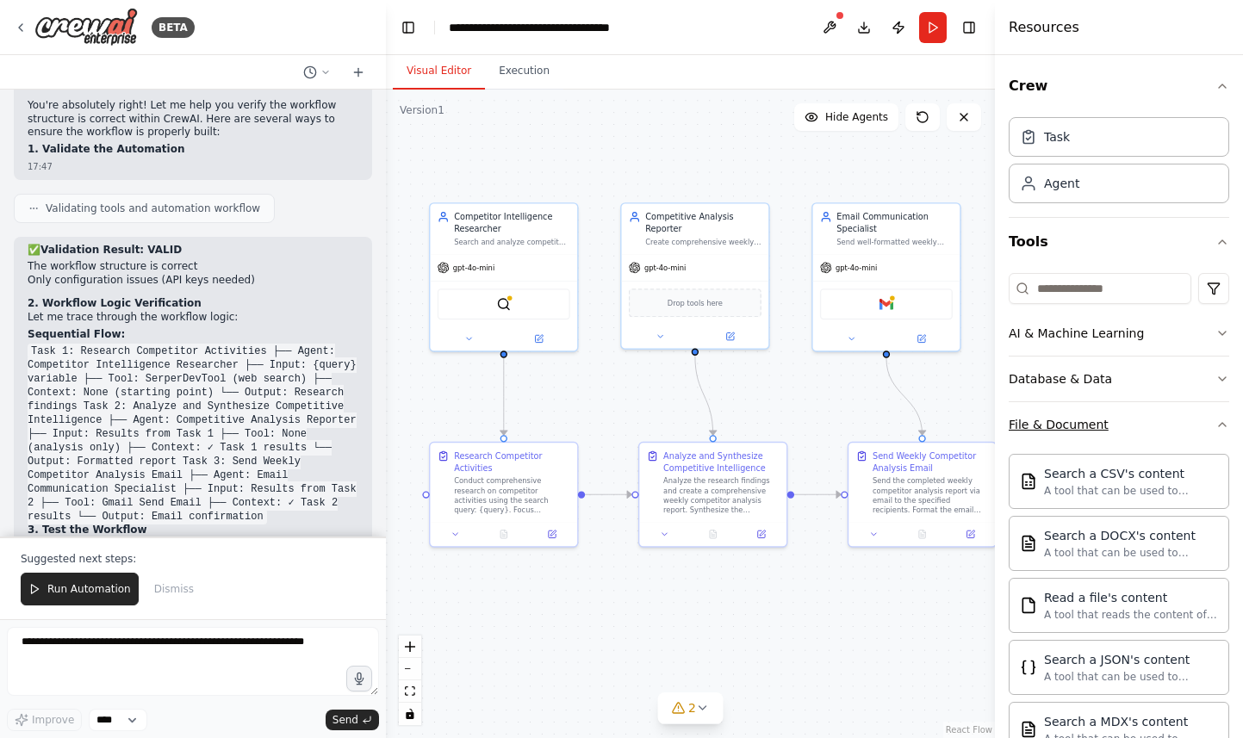
click at [1154, 416] on button "File & Document" at bounding box center [1119, 424] width 221 height 45
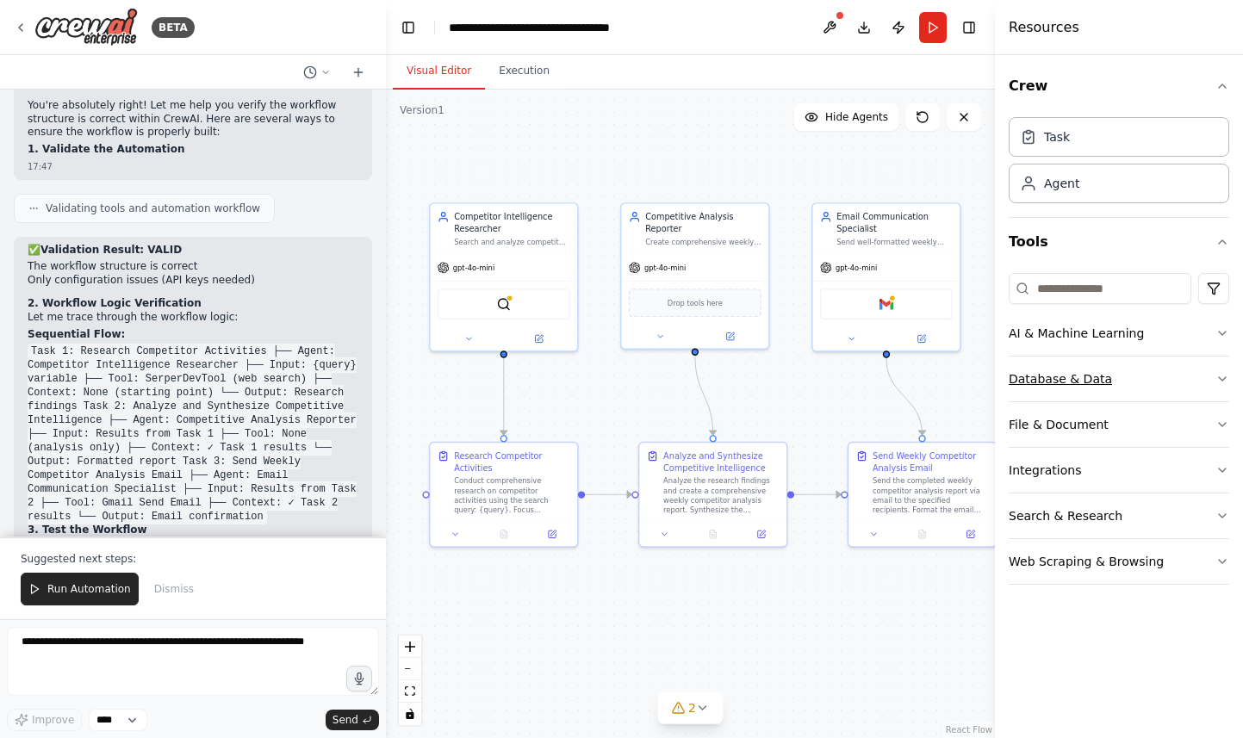
click at [1165, 373] on button "Database & Data" at bounding box center [1119, 379] width 221 height 45
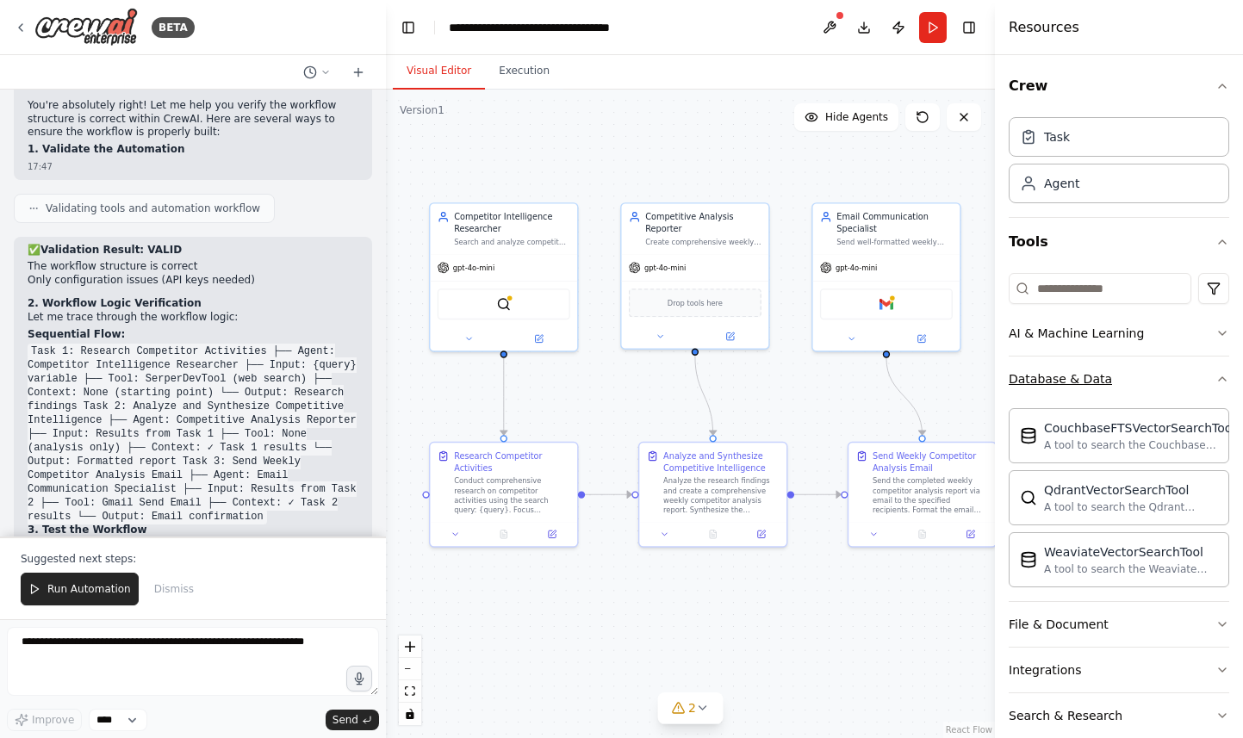
click at [1165, 382] on button "Database & Data" at bounding box center [1119, 379] width 221 height 45
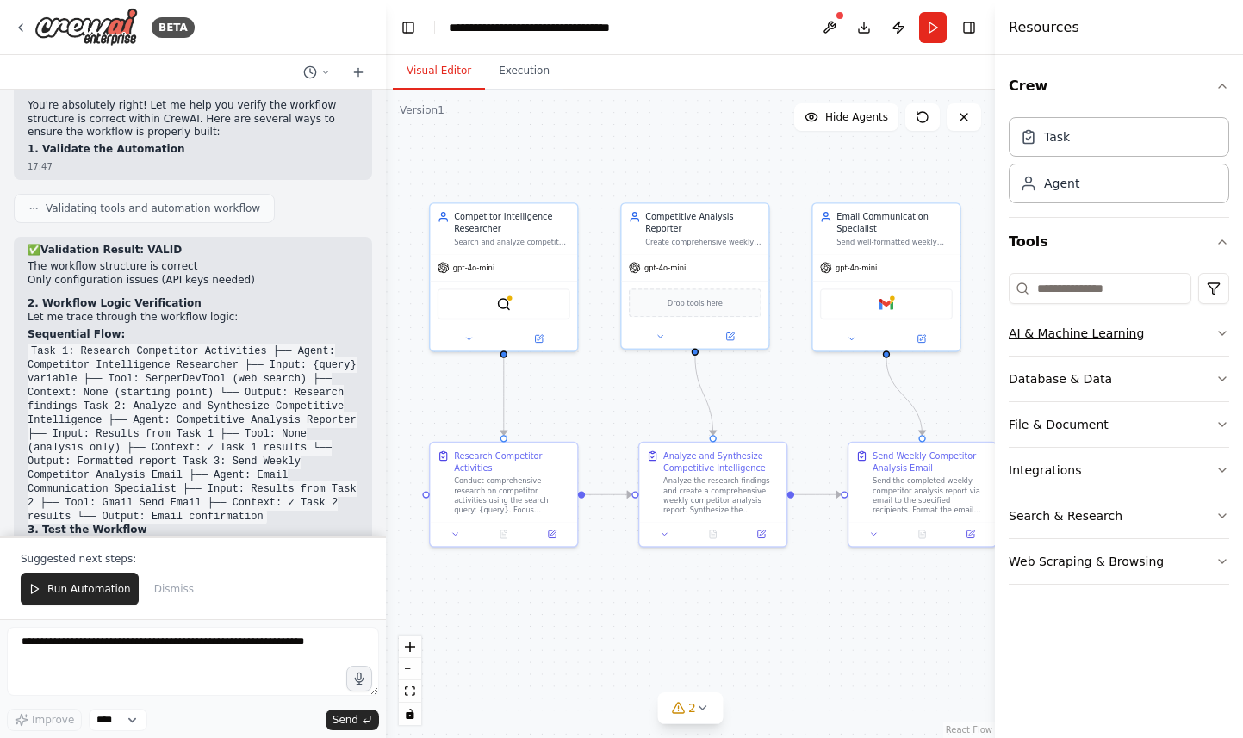
click at [1166, 343] on button "AI & Machine Learning" at bounding box center [1119, 333] width 221 height 45
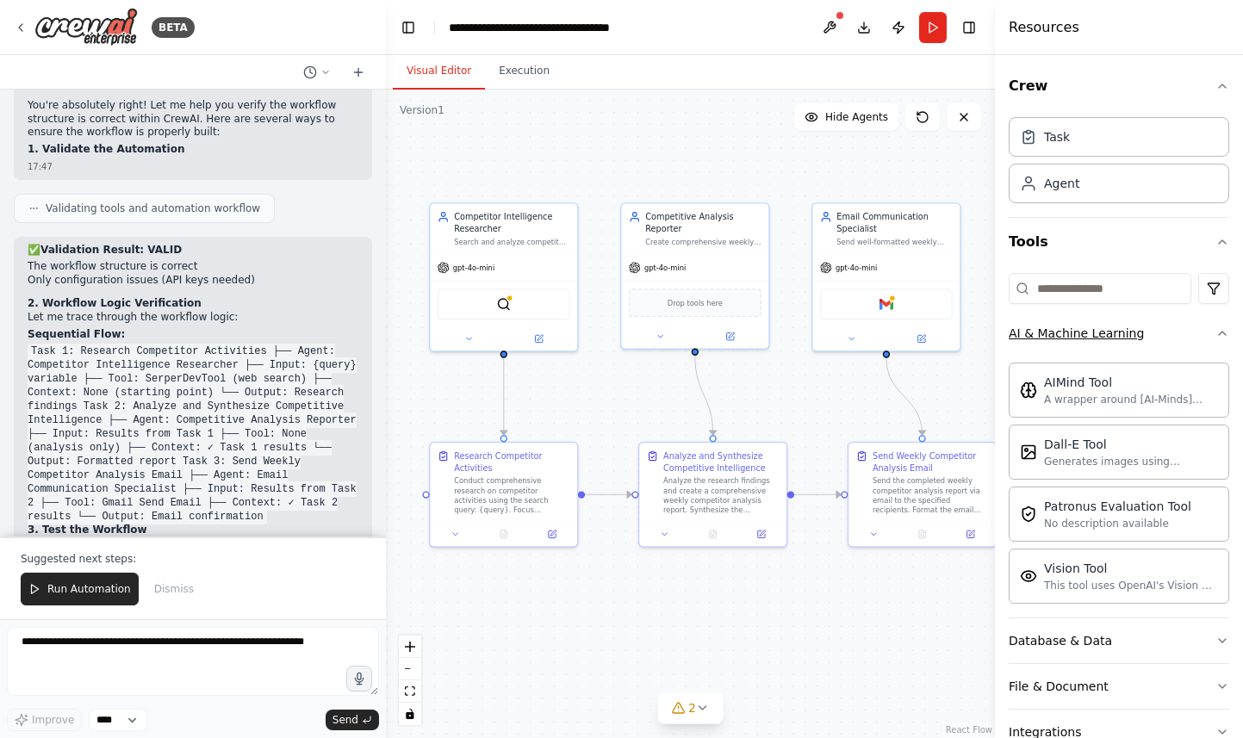
click at [1170, 344] on button "AI & Machine Learning" at bounding box center [1119, 333] width 221 height 45
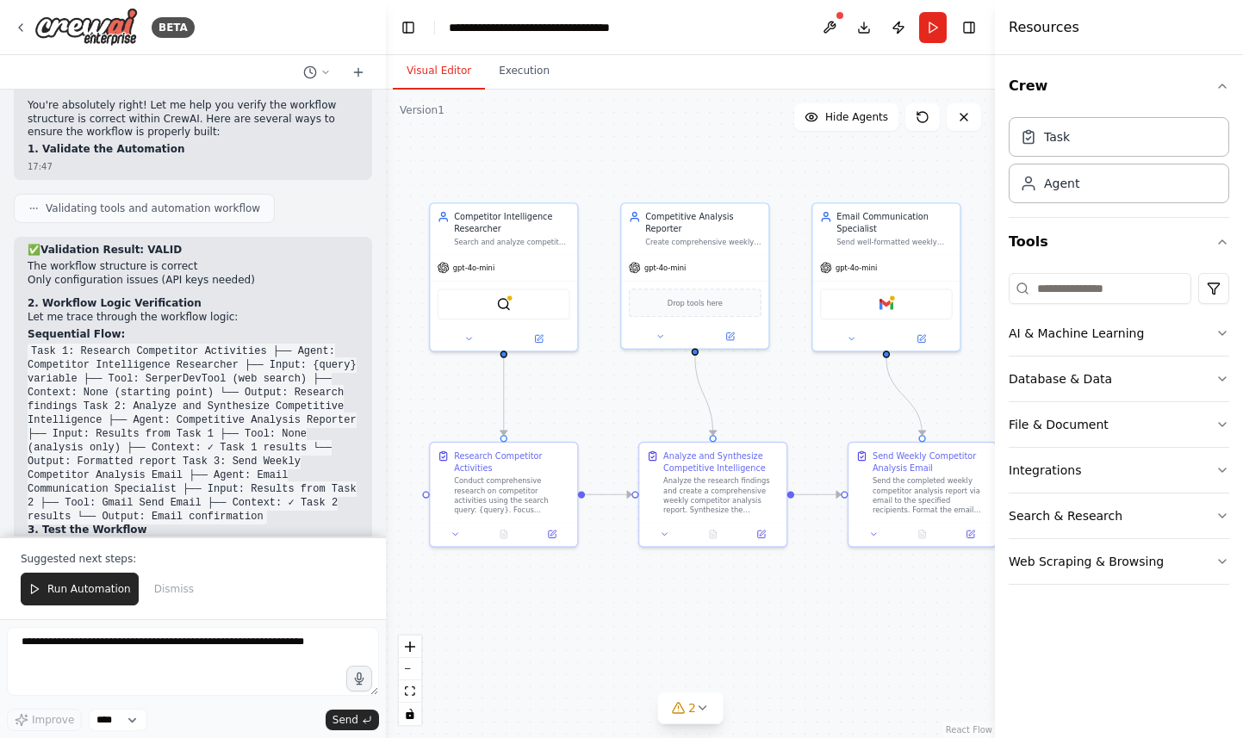
click at [693, 60] on div "Visual Editor Execution" at bounding box center [690, 72] width 609 height 34
click at [718, 68] on div "Visual Editor Execution" at bounding box center [690, 72] width 609 height 34
click at [411, 672] on button "zoom out" at bounding box center [410, 669] width 22 height 22
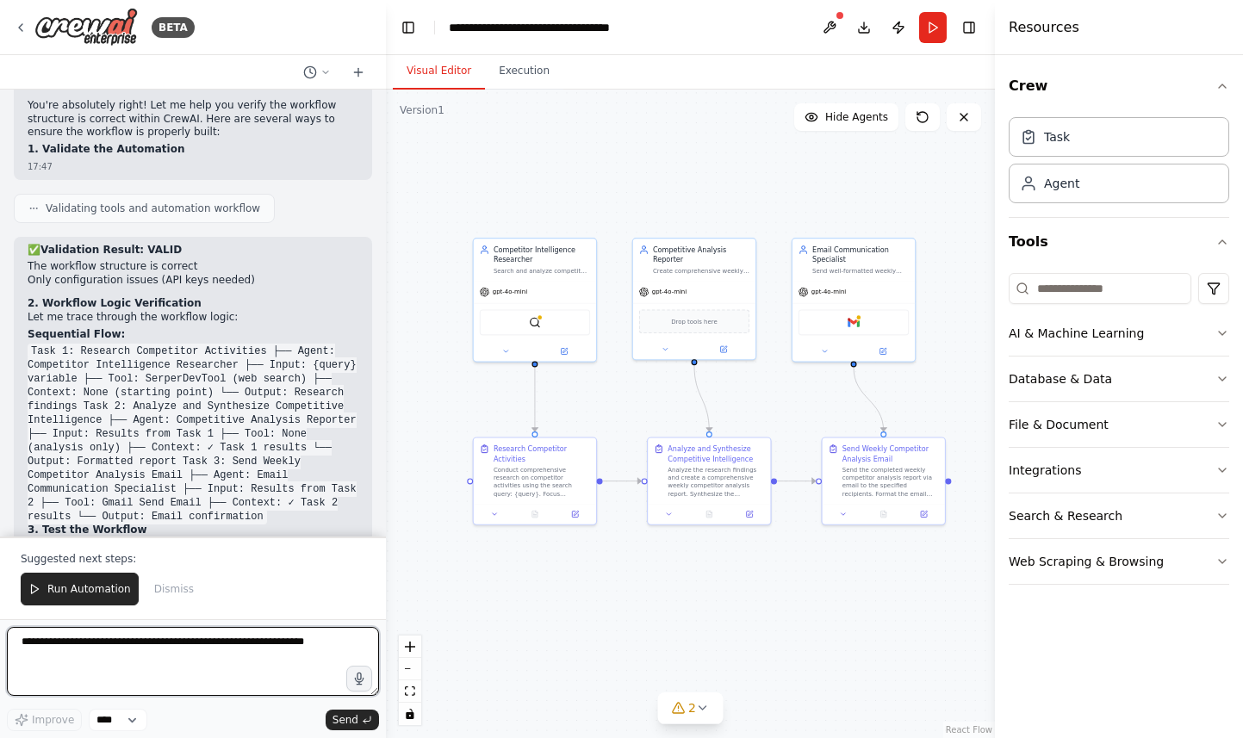
click at [255, 643] on textarea at bounding box center [193, 661] width 372 height 69
type textarea "**********"
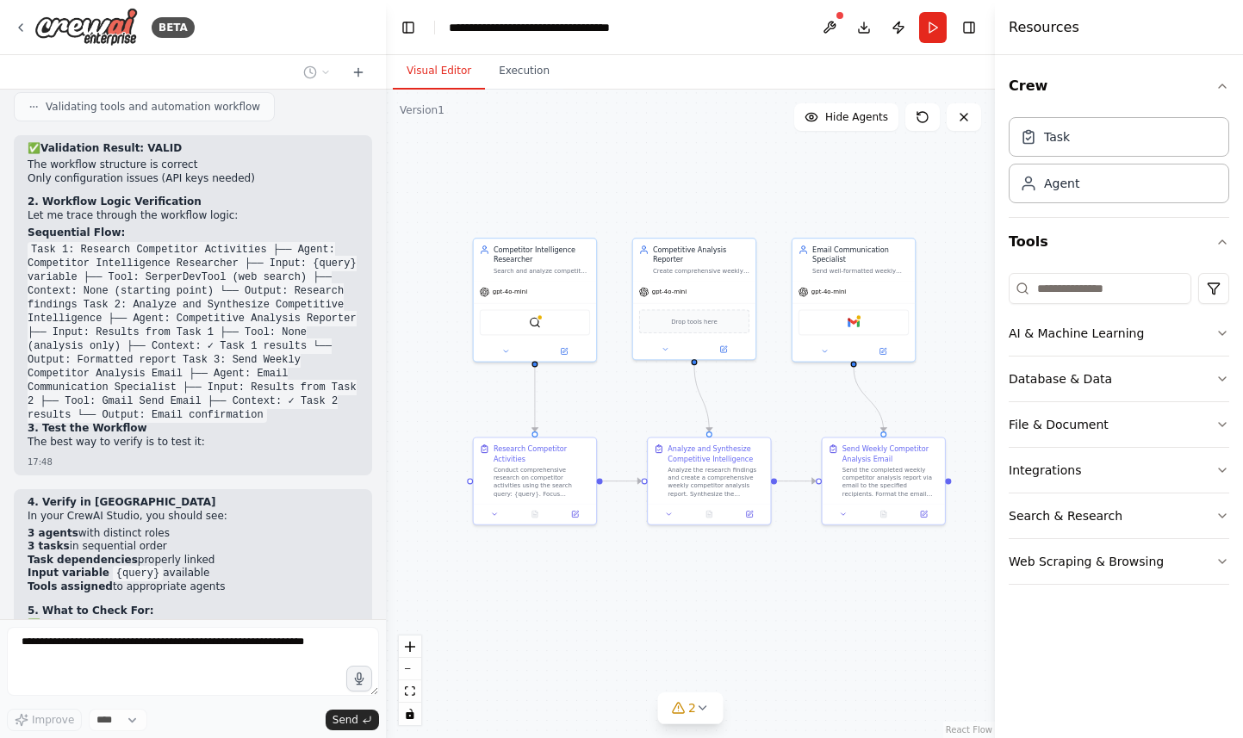
scroll to position [3090, 0]
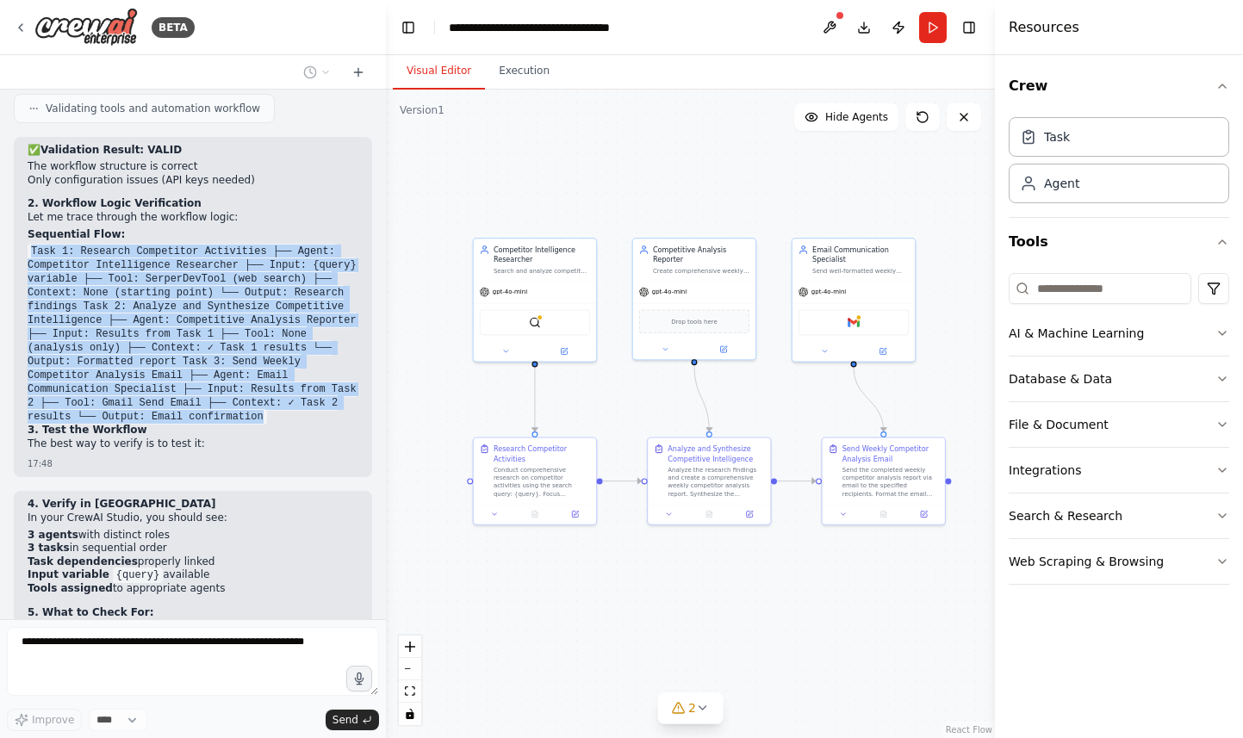
drag, startPoint x: 264, startPoint y: 349, endPoint x: 16, endPoint y: 175, distance: 303.0
click at [16, 175] on div "✅ Validation Result: VALID The workflow structure is correct Only configuration…" at bounding box center [193, 307] width 358 height 341
copy code "Task 1: Research Competitor Activities ├── Agent: Competitor Intelligence Resea…"
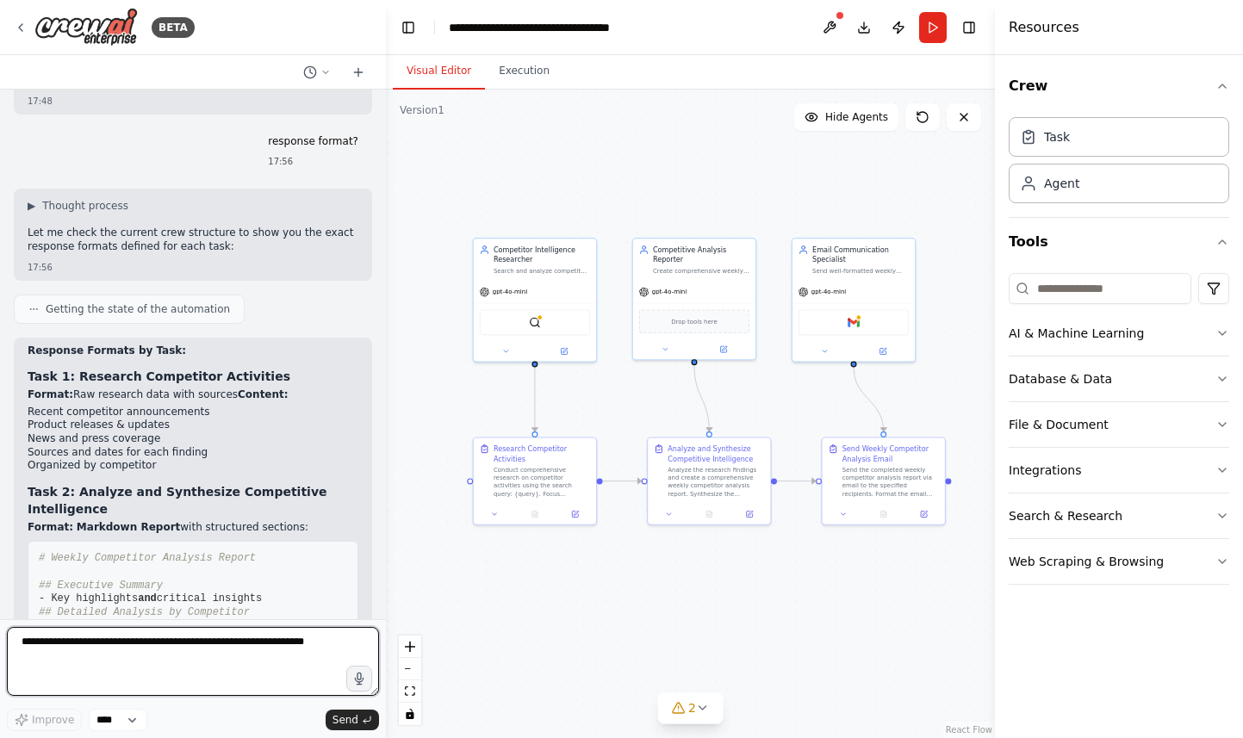
click at [143, 654] on textarea at bounding box center [193, 661] width 372 height 69
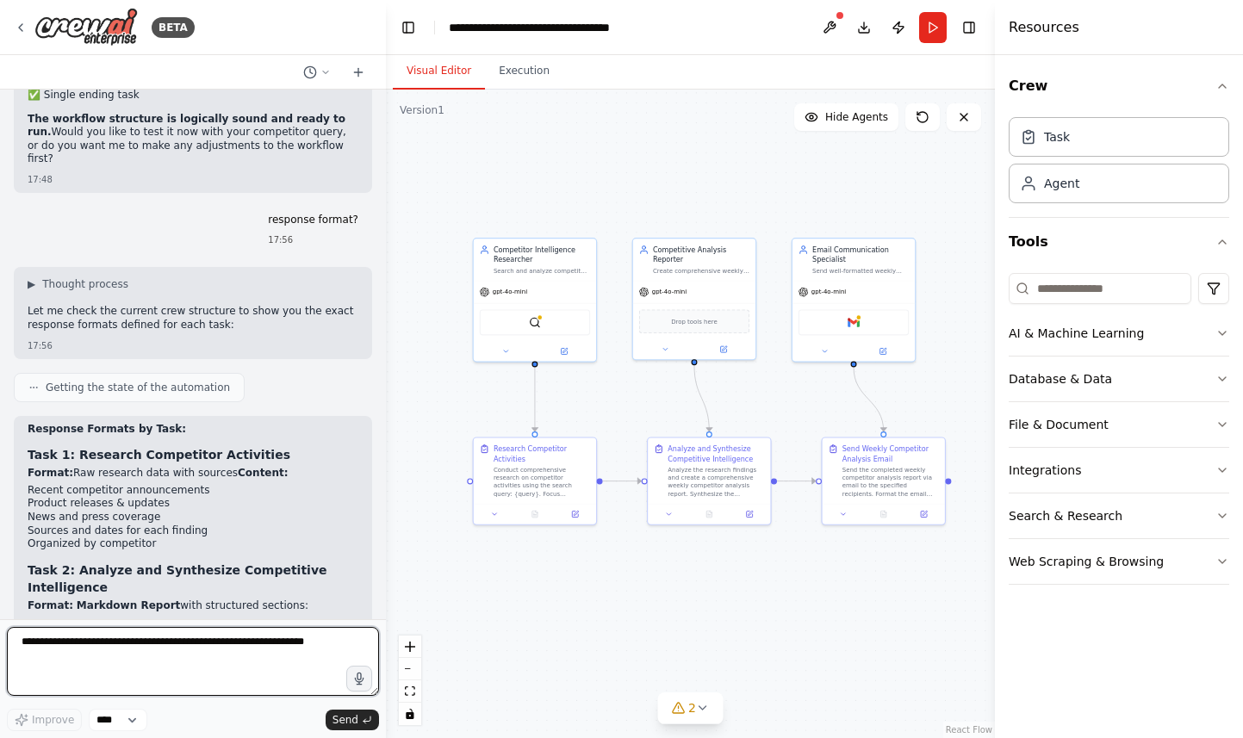
scroll to position [3678, 0]
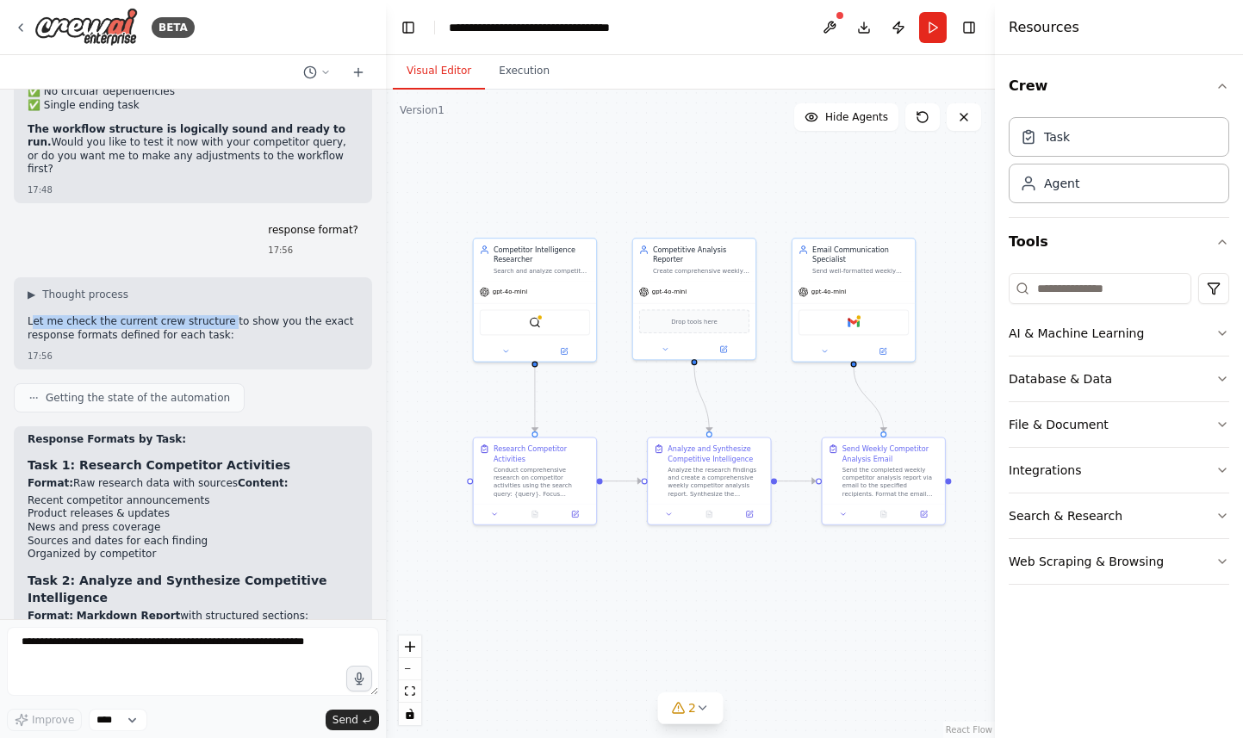
drag, startPoint x: 35, startPoint y: 240, endPoint x: 227, endPoint y: 245, distance: 191.3
click at [227, 315] on p "Let me check the current crew structure to show you the exact response formats …" at bounding box center [193, 328] width 331 height 27
click at [249, 315] on p "Let me check the current crew structure to show you the exact response formats …" at bounding box center [193, 328] width 331 height 27
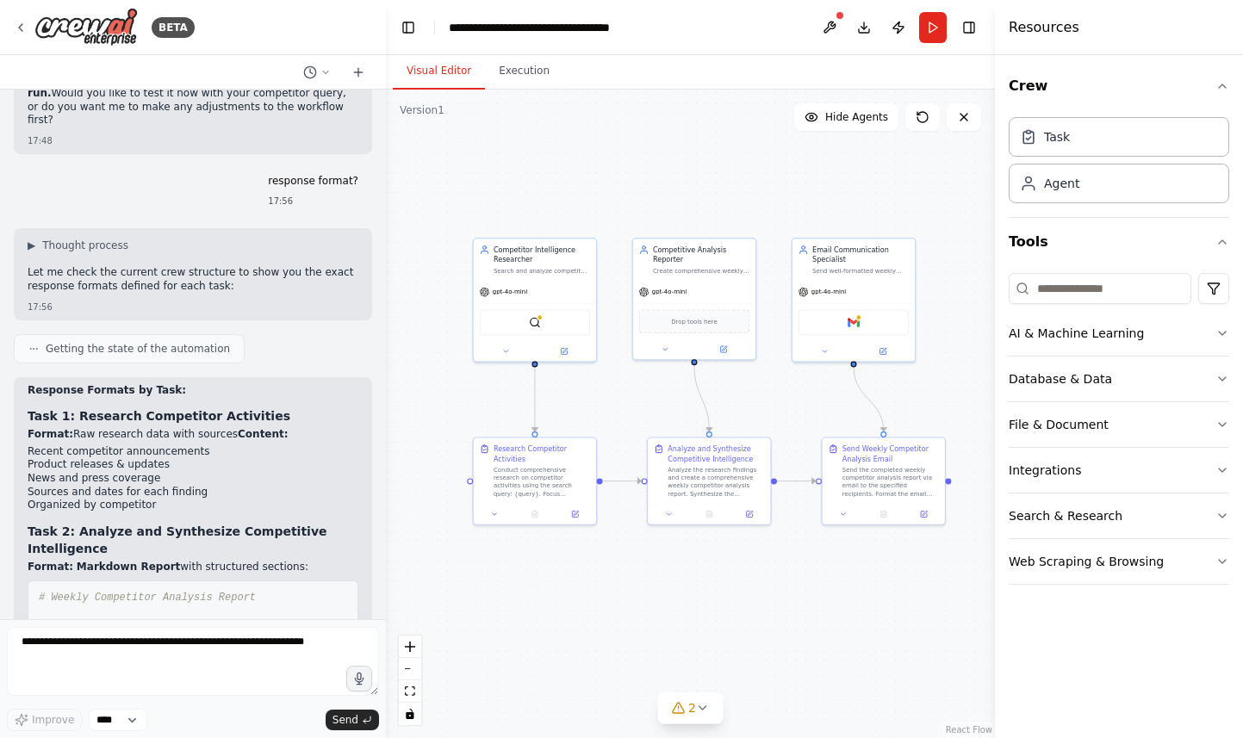
scroll to position [3757, 0]
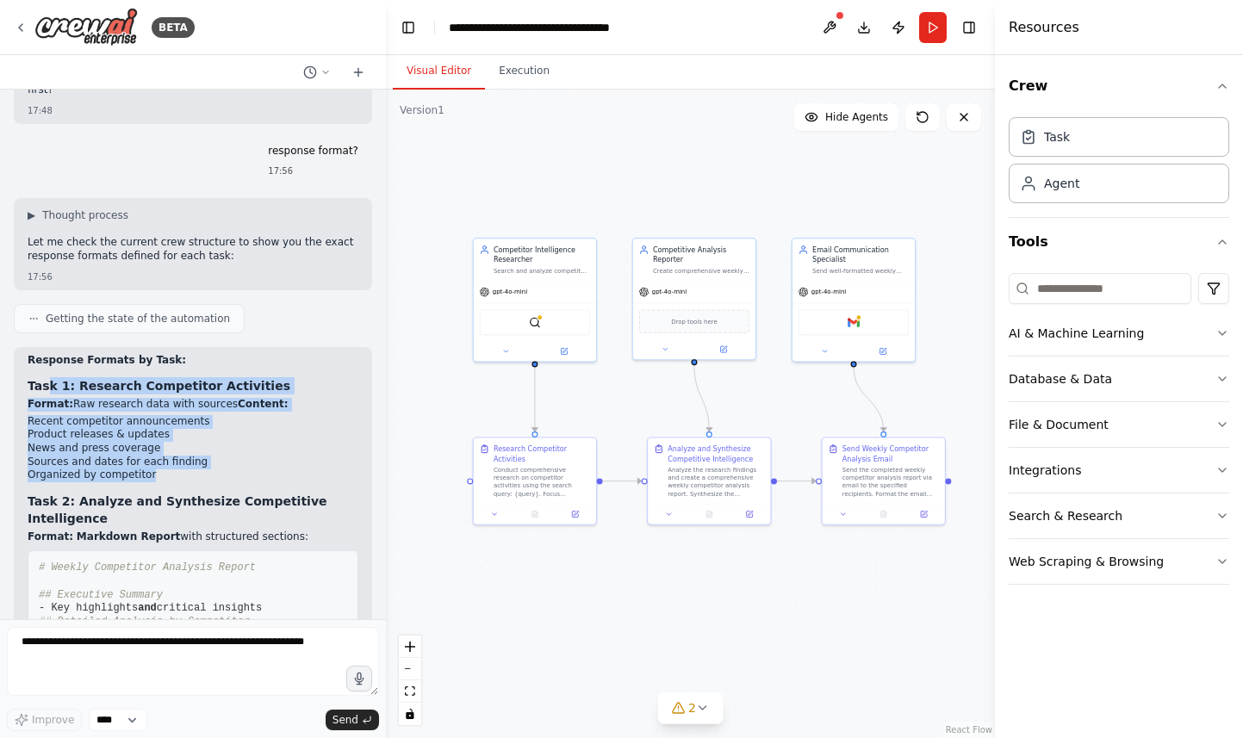
drag, startPoint x: 51, startPoint y: 305, endPoint x: 202, endPoint y: 395, distance: 176.5
click at [202, 395] on div "Response Formats by Task: Task 1: Research Competitor Activities Format: Raw re…" at bounding box center [193, 672] width 331 height 637
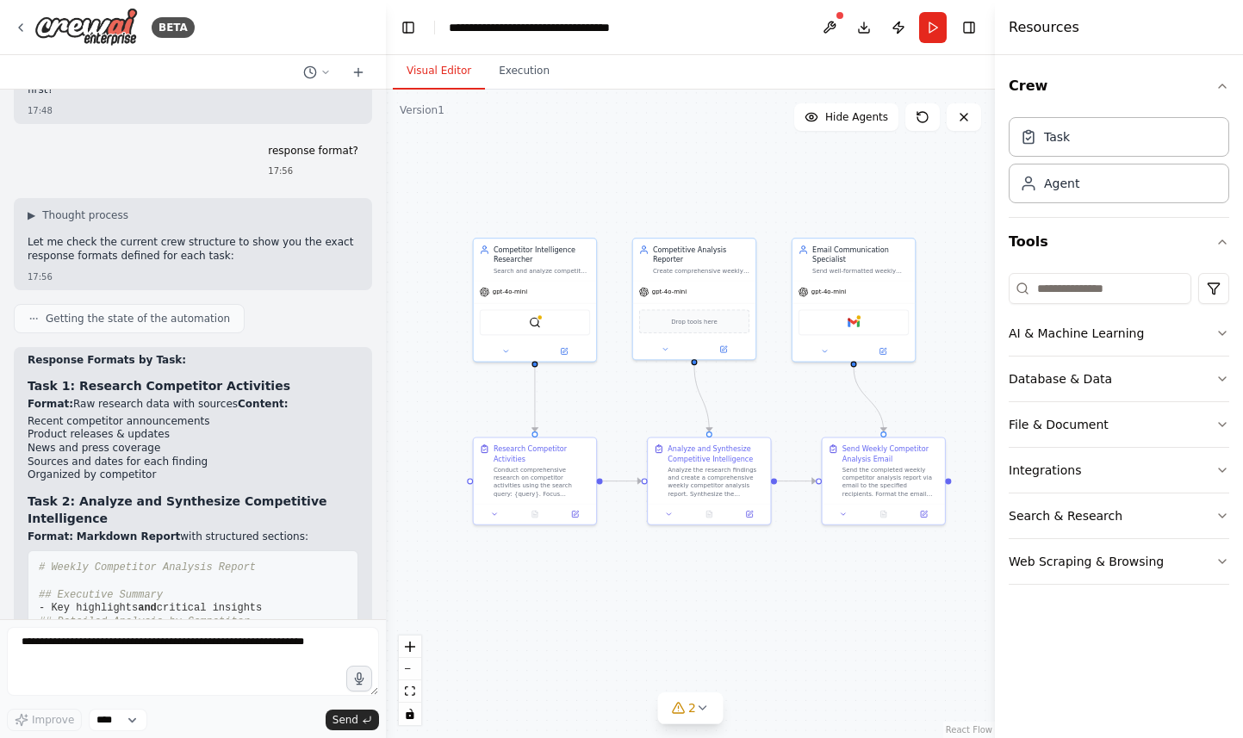
click at [227, 456] on li "Sources and dates for each finding" at bounding box center [193, 463] width 331 height 14
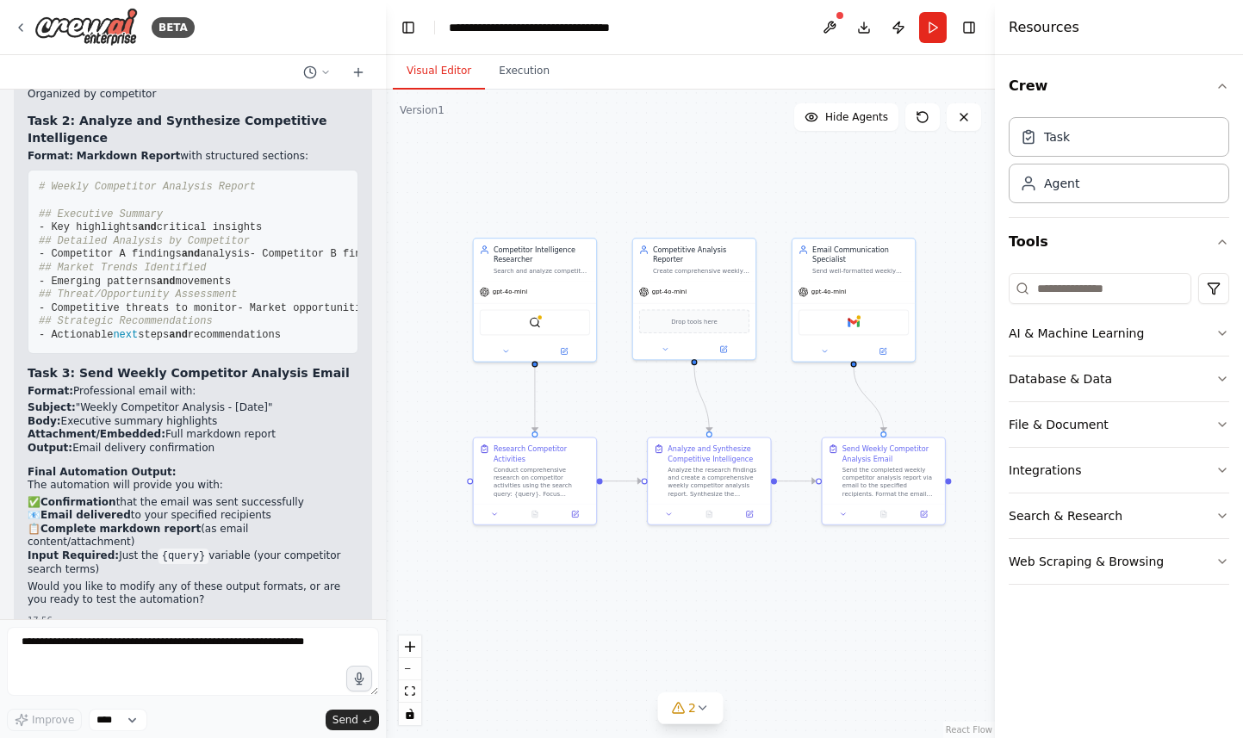
scroll to position [4165, 0]
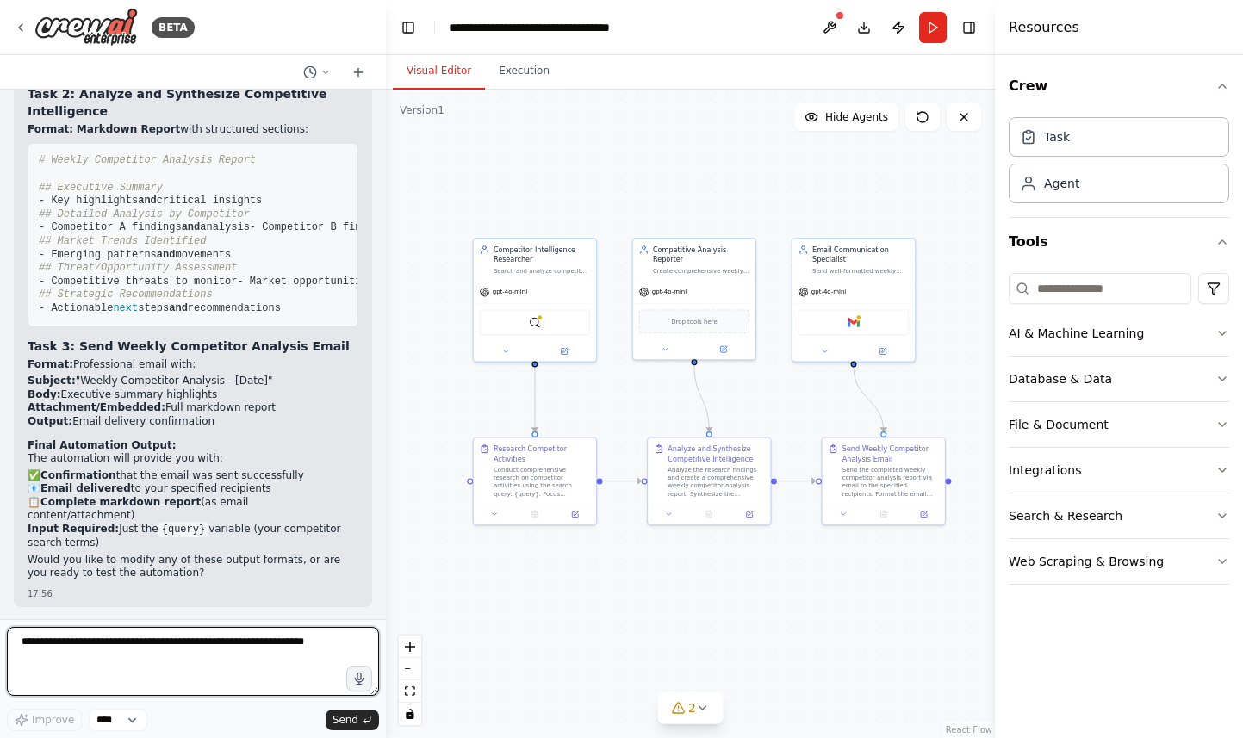
click at [135, 653] on textarea at bounding box center [193, 661] width 372 height 69
type textarea "**********"
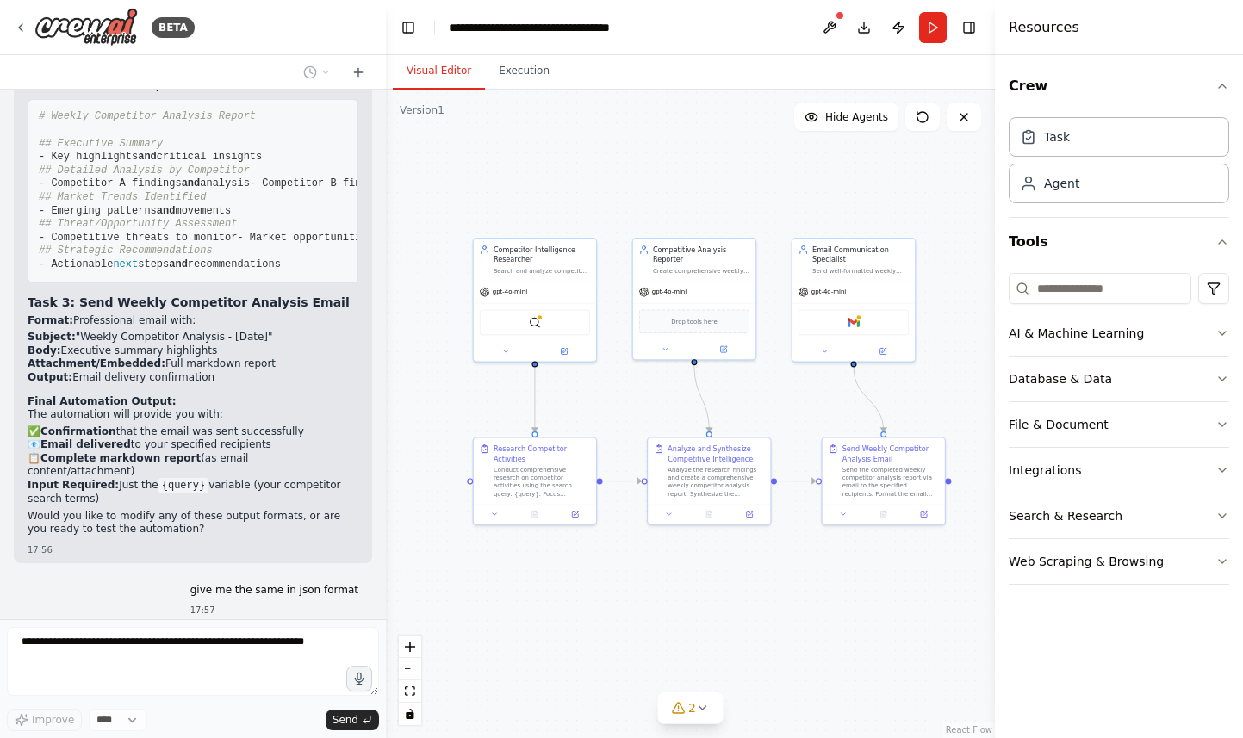
scroll to position [4271, 0]
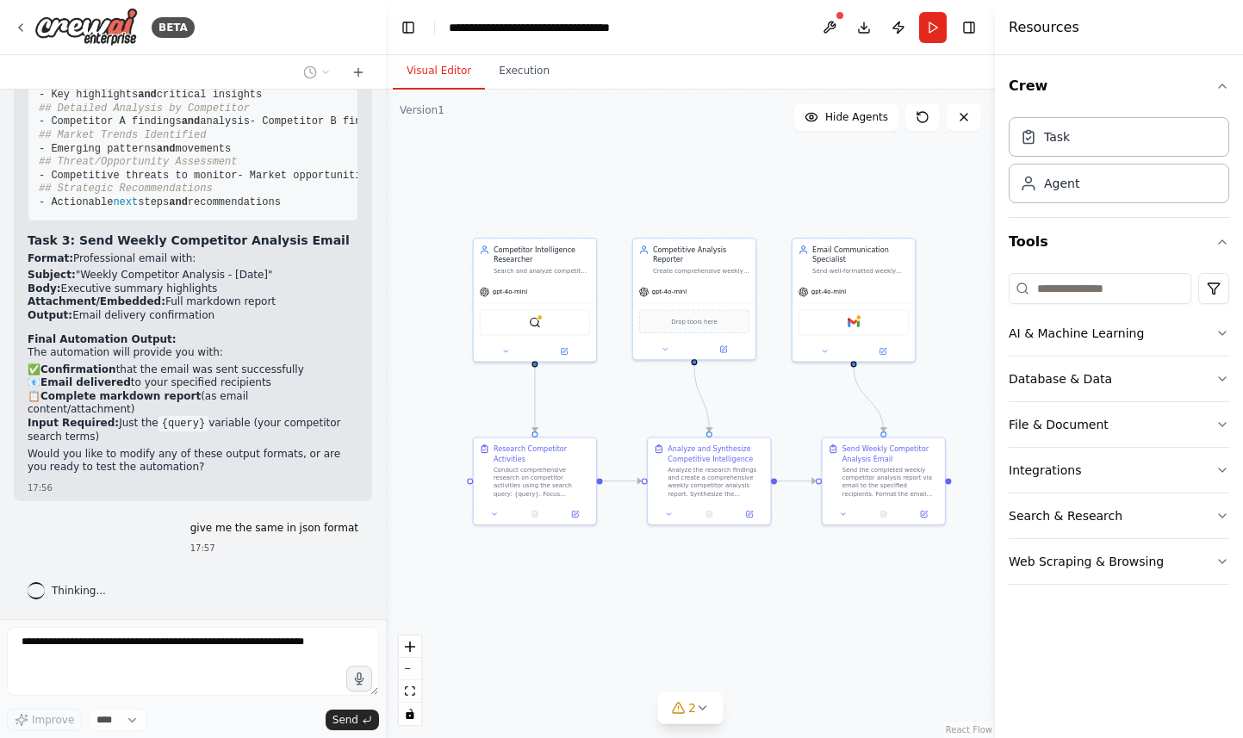
click at [304, 522] on p "give me the same in json format" at bounding box center [274, 529] width 168 height 14
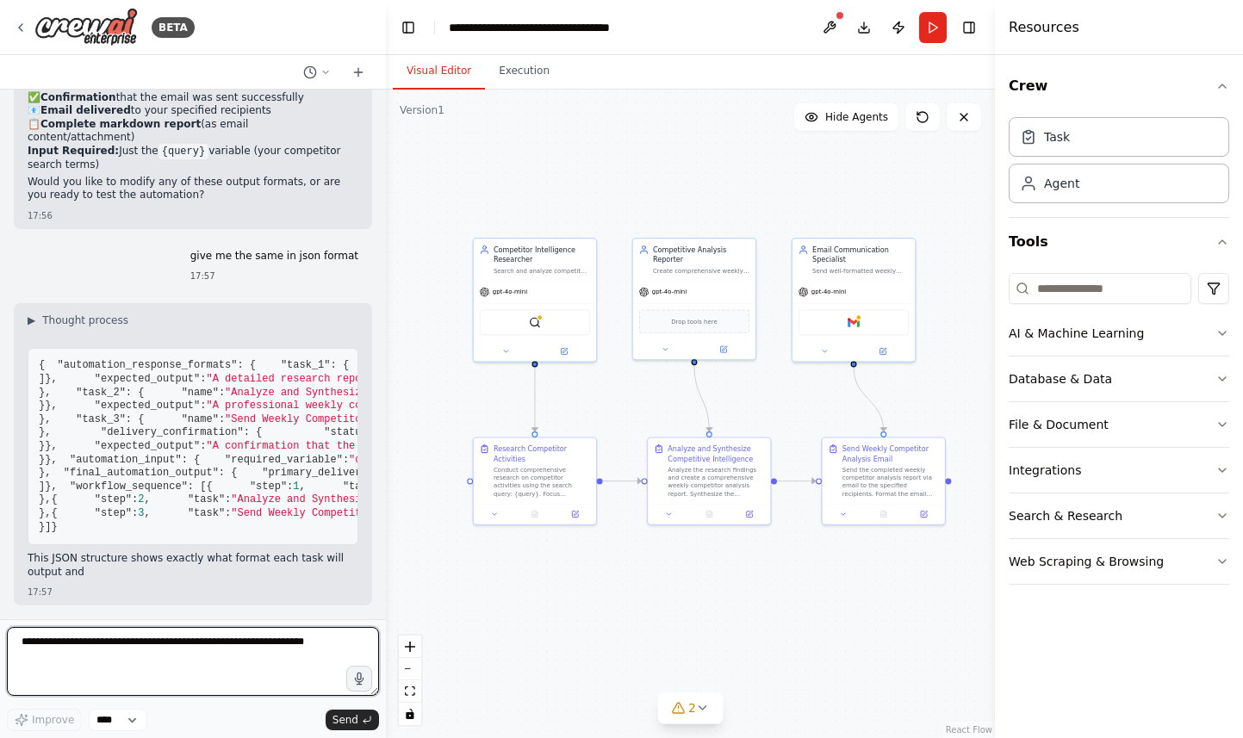
scroll to position [5522, 0]
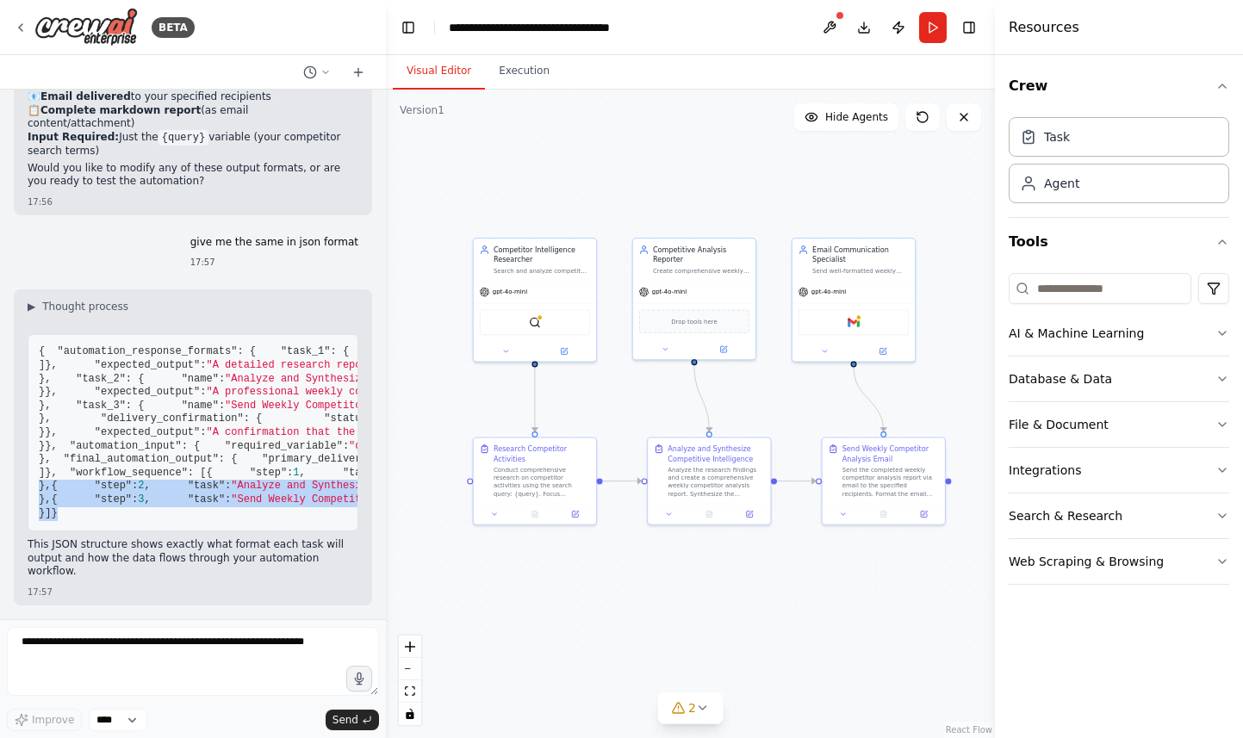
drag, startPoint x: 66, startPoint y: 530, endPoint x: 77, endPoint y: 307, distance: 223.3
click at [77, 334] on pre "{ "automation_response_formats" : { "task_1" : { "name" : "Research Competitor …" at bounding box center [193, 432] width 331 height 197
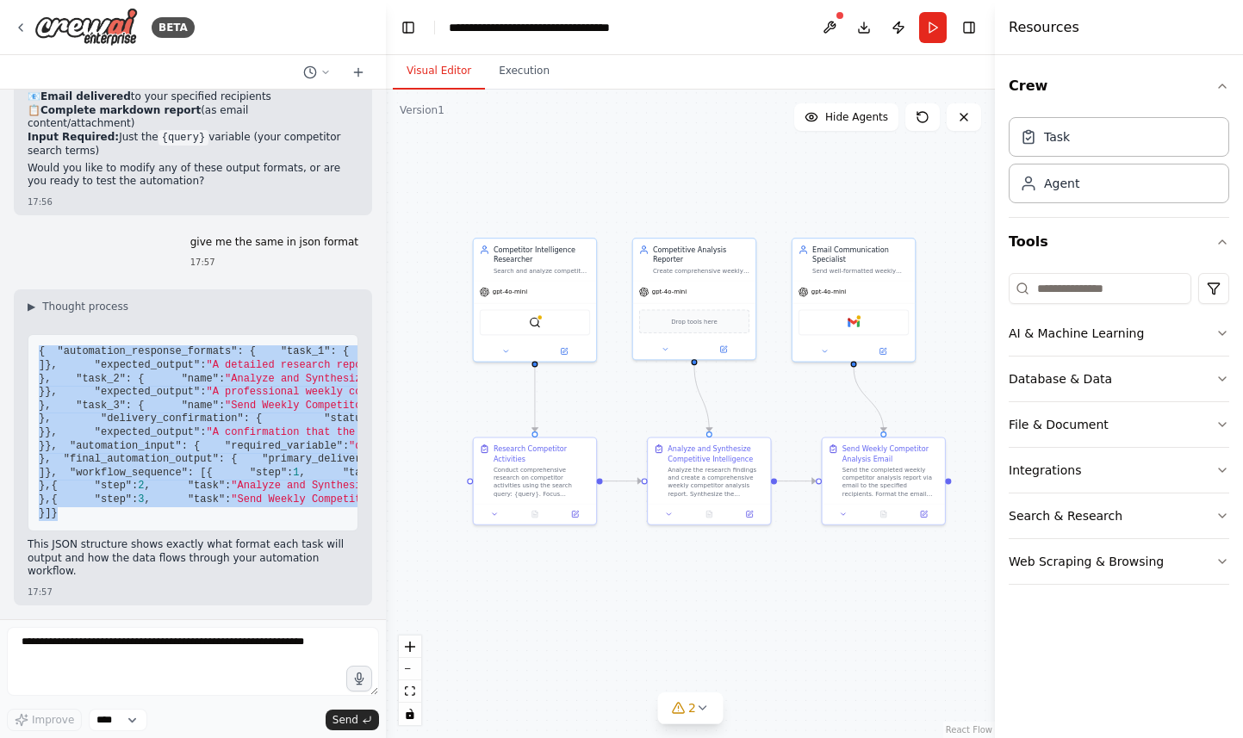
click at [34, 334] on pre "{ "automation_response_formats" : { "task_1" : { "name" : "Research Competitor …" at bounding box center [193, 432] width 331 height 197
copy code "{ "automation_response_formats" : { "task_1" : { "name" : "Research Competitor …"
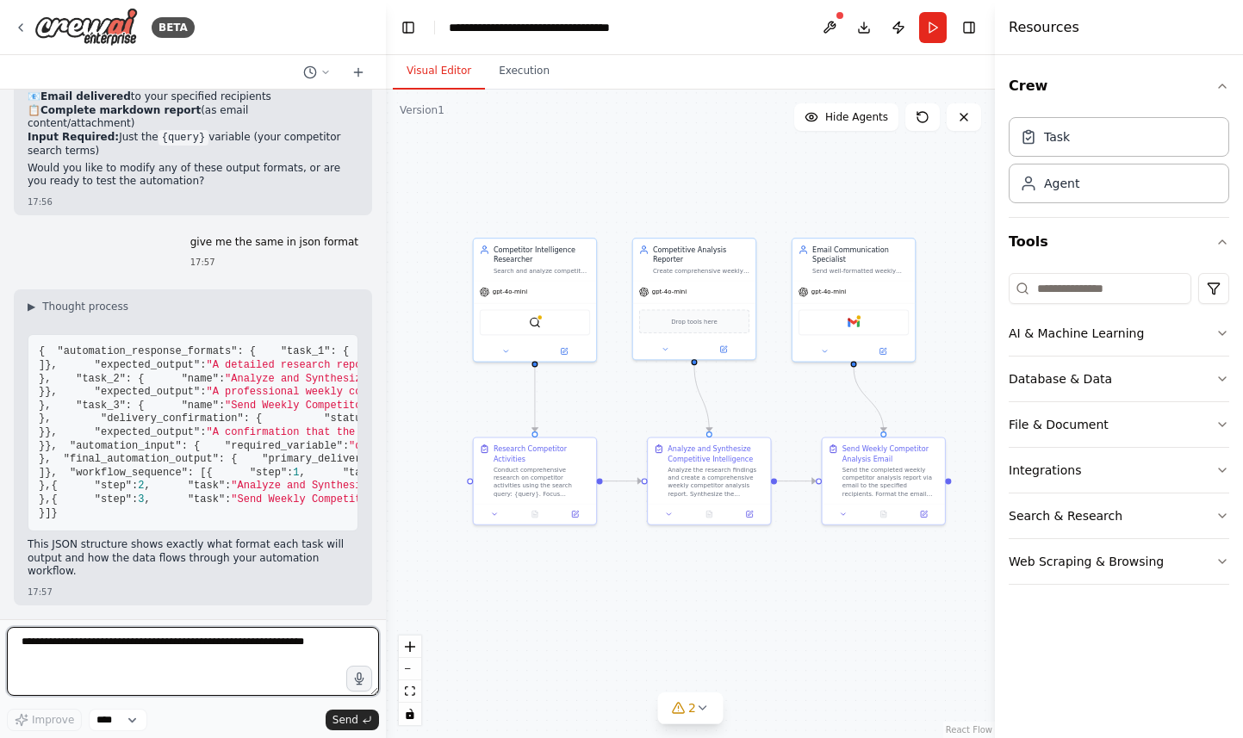
click at [246, 636] on textarea at bounding box center [193, 661] width 372 height 69
click at [259, 647] on textarea at bounding box center [193, 661] width 372 height 69
click at [266, 649] on textarea at bounding box center [193, 661] width 372 height 69
type textarea "**********"
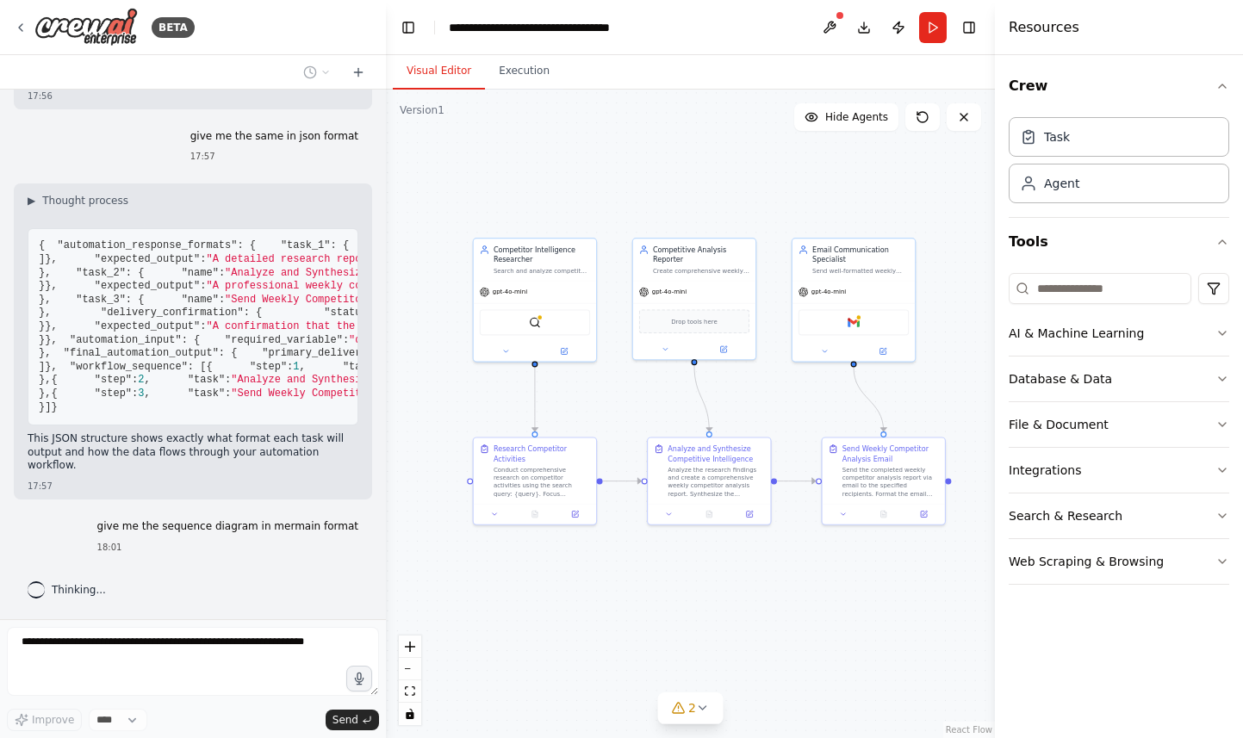
scroll to position [5628, 0]
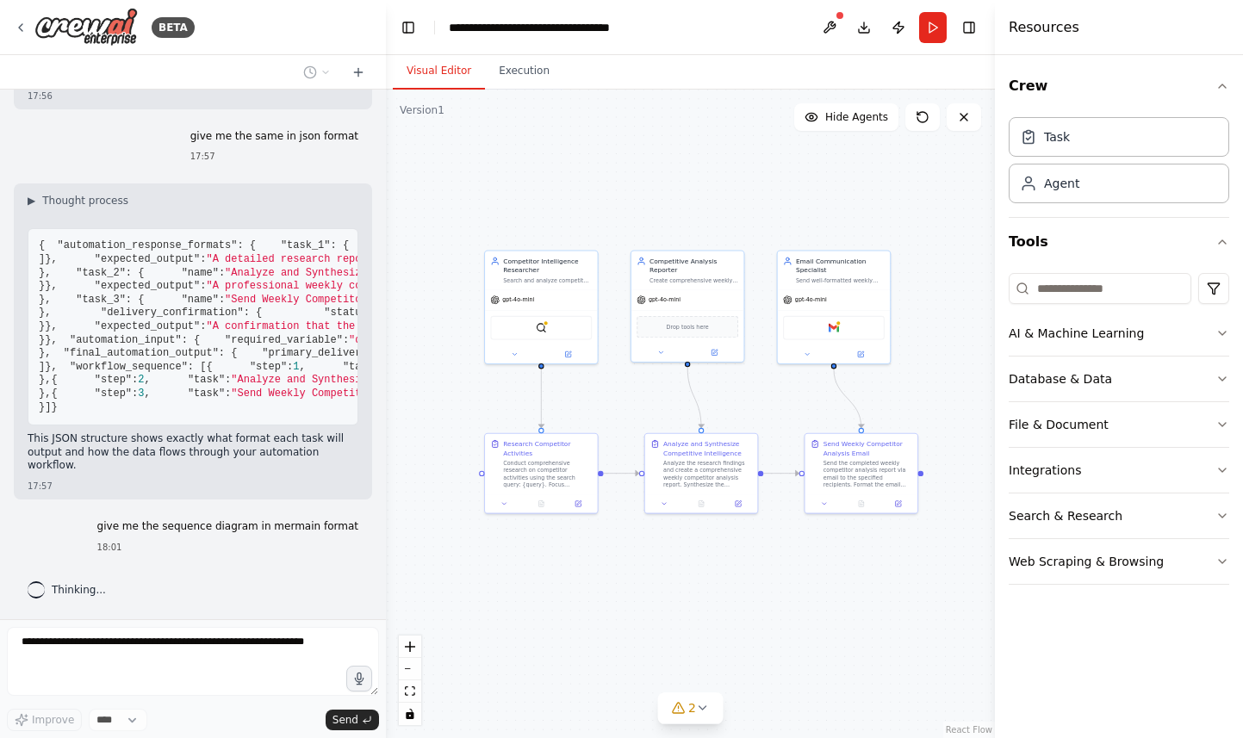
click at [358, 530] on div "give me the sequence diagram in mermain format 18:01" at bounding box center [228, 536] width 289 height 47
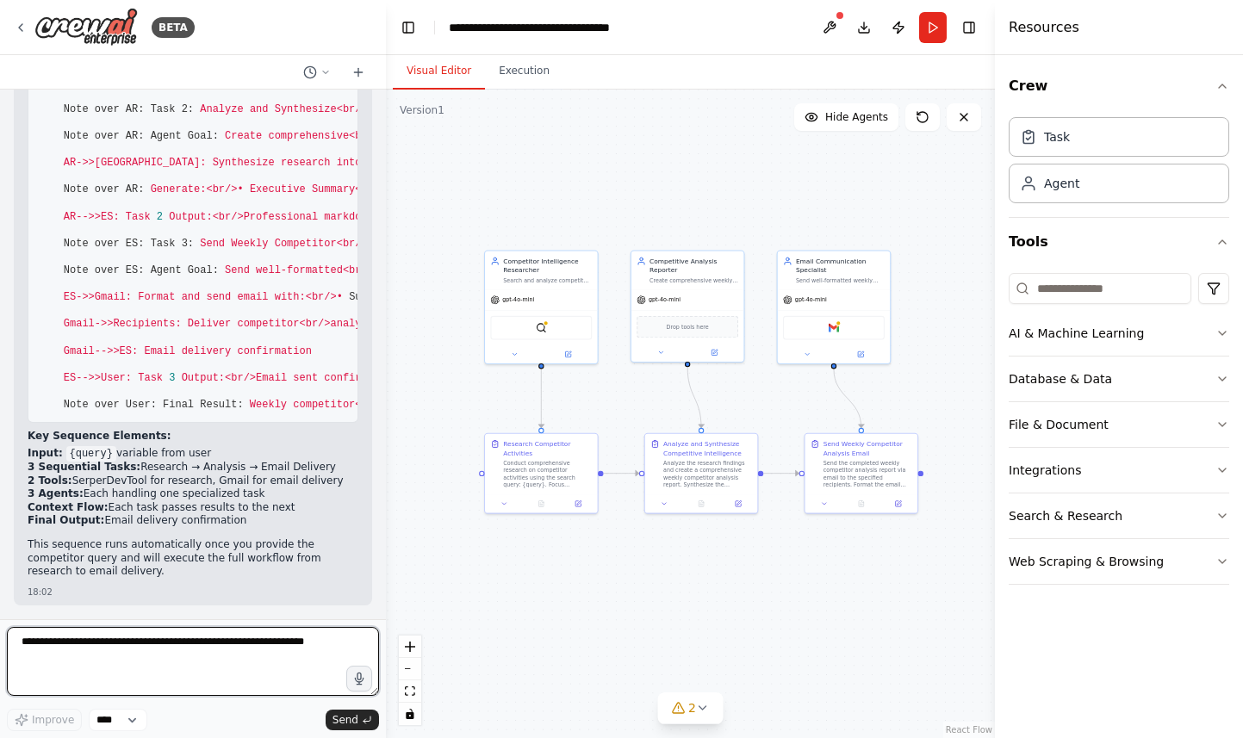
scroll to position [5856, 0]
drag, startPoint x: 36, startPoint y: 410, endPoint x: 245, endPoint y: 586, distance: 272.6
click at [245, 424] on pre "sequenceDiagram participant User participant CR as Competitor Intelligence<br/>…" at bounding box center [193, 130] width 331 height 587
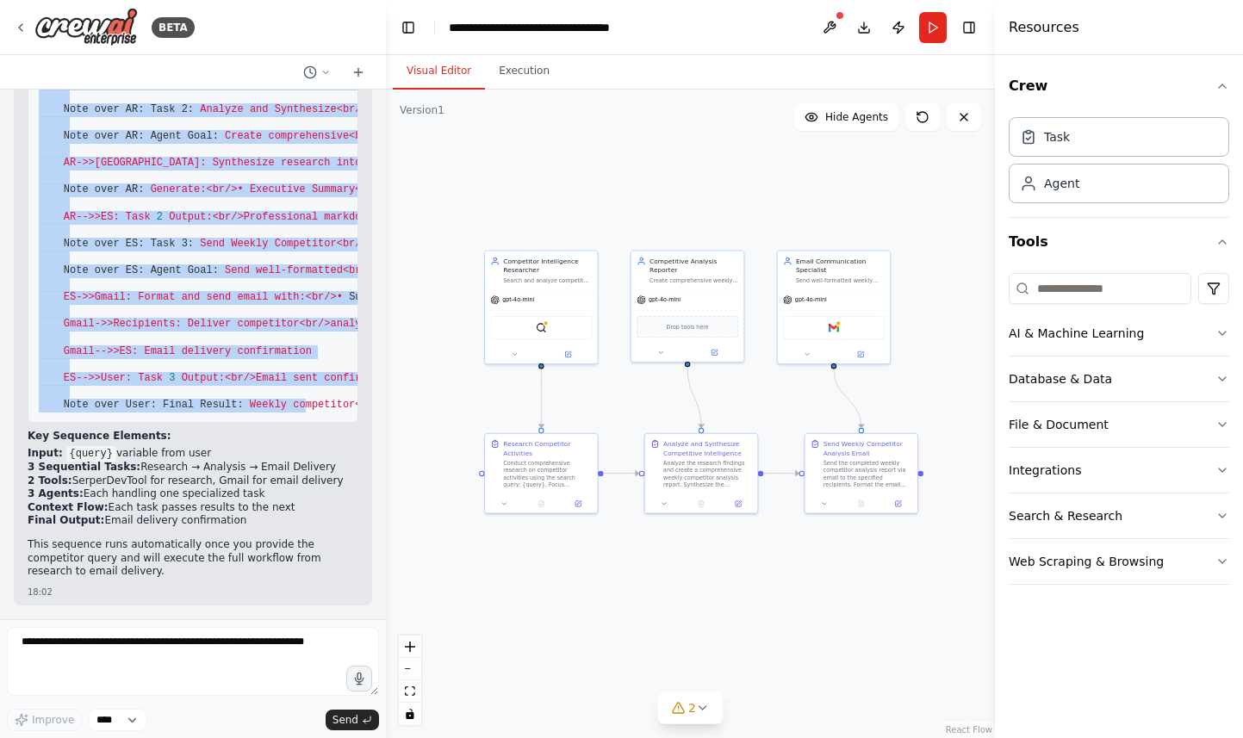
click at [306, 411] on span "competitor<br/>analysis" at bounding box center [364, 405] width 143 height 12
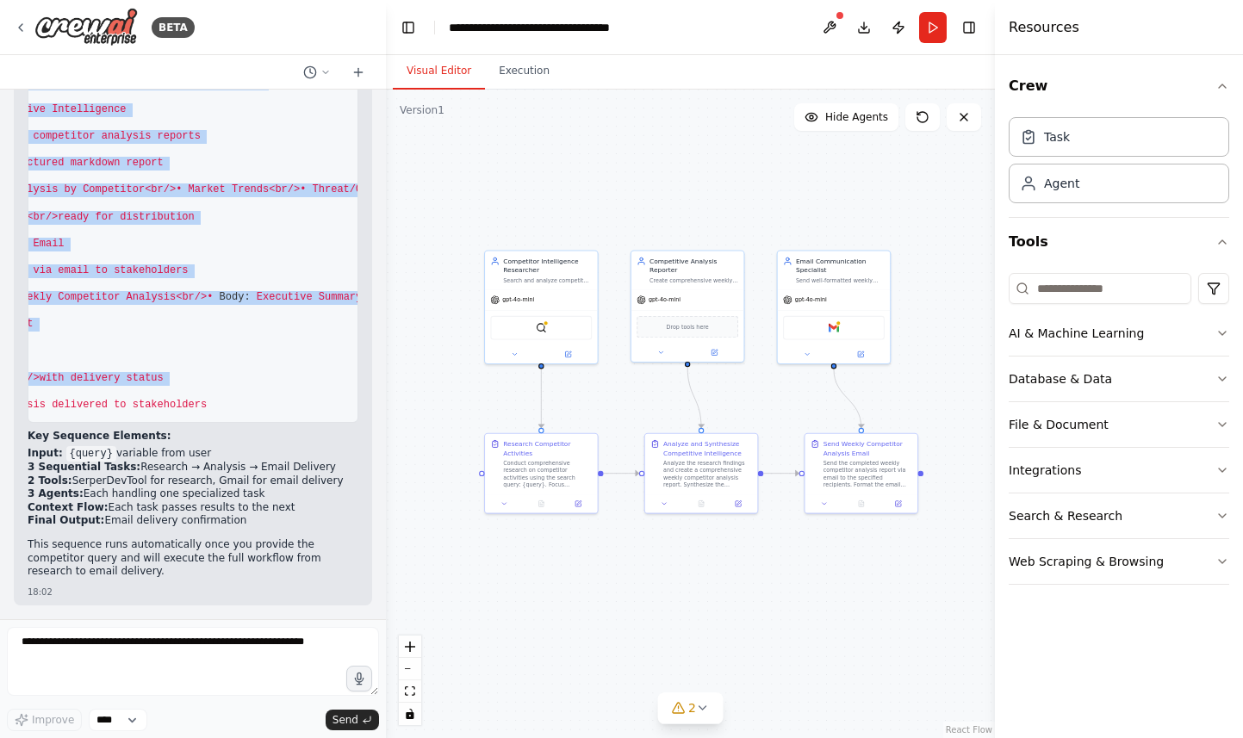
scroll to position [0, 702]
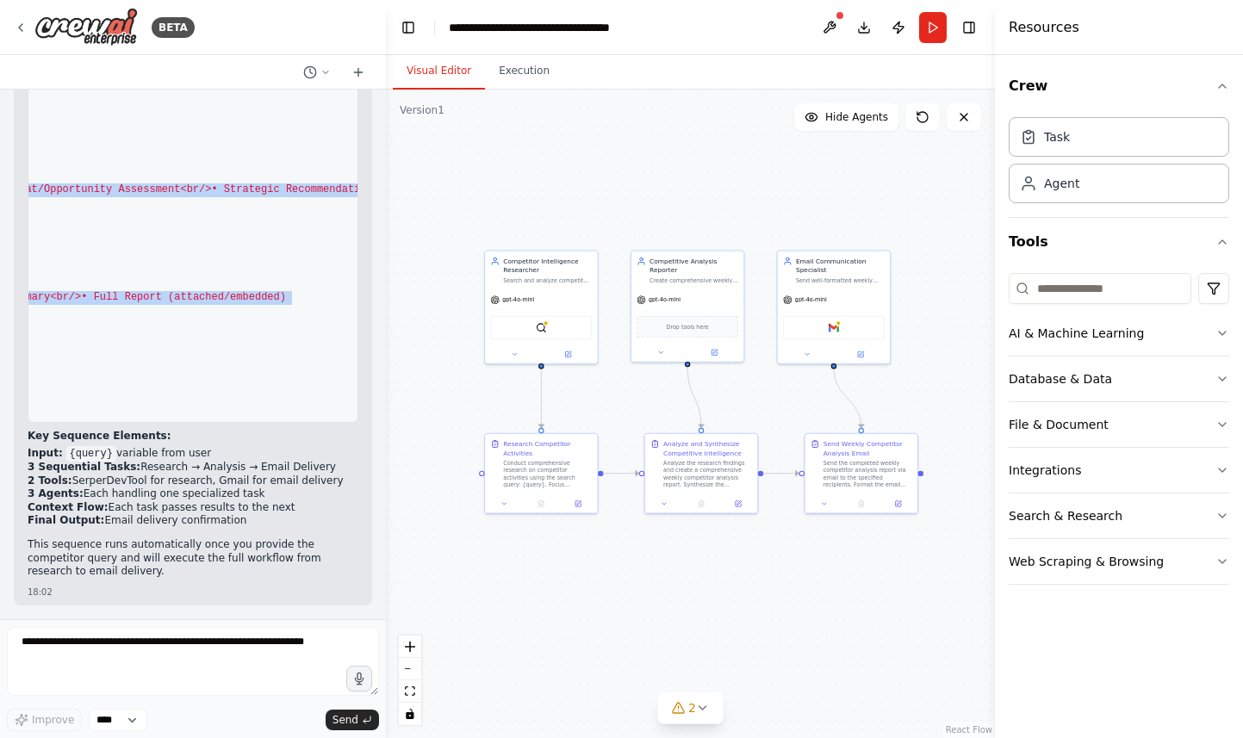
click at [245, 424] on pre "sequenceDiagram participant User participant CR as Competitor Intelligence<br/>…" at bounding box center [193, 130] width 331 height 587
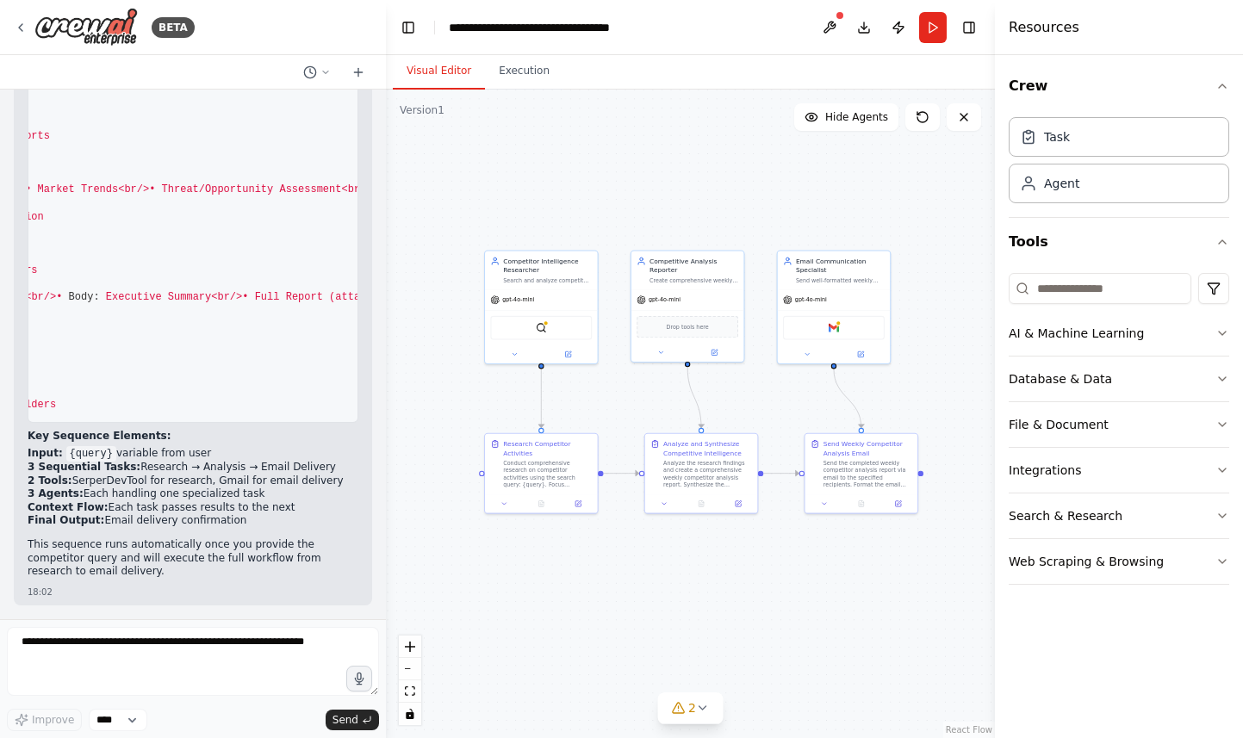
scroll to position [0, 410]
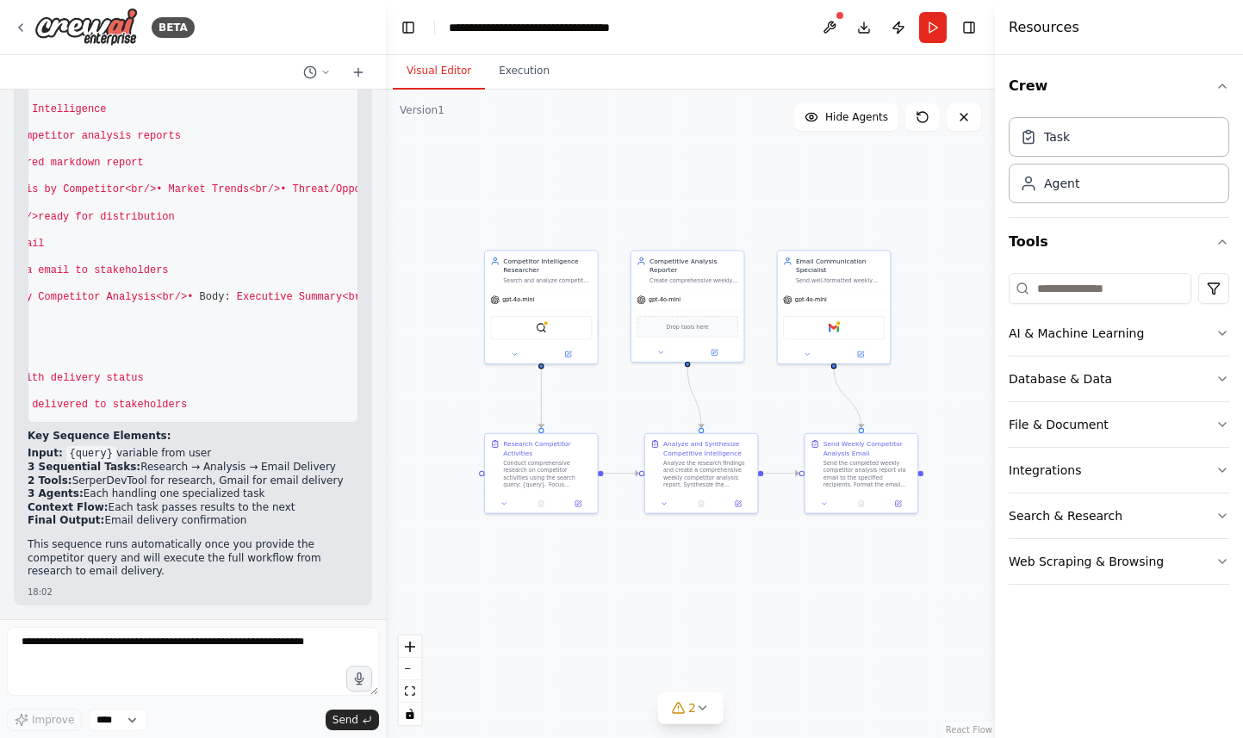
click at [232, 424] on pre "sequenceDiagram participant User participant CR as Competitor Intelligence<br/>…" at bounding box center [193, 130] width 331 height 587
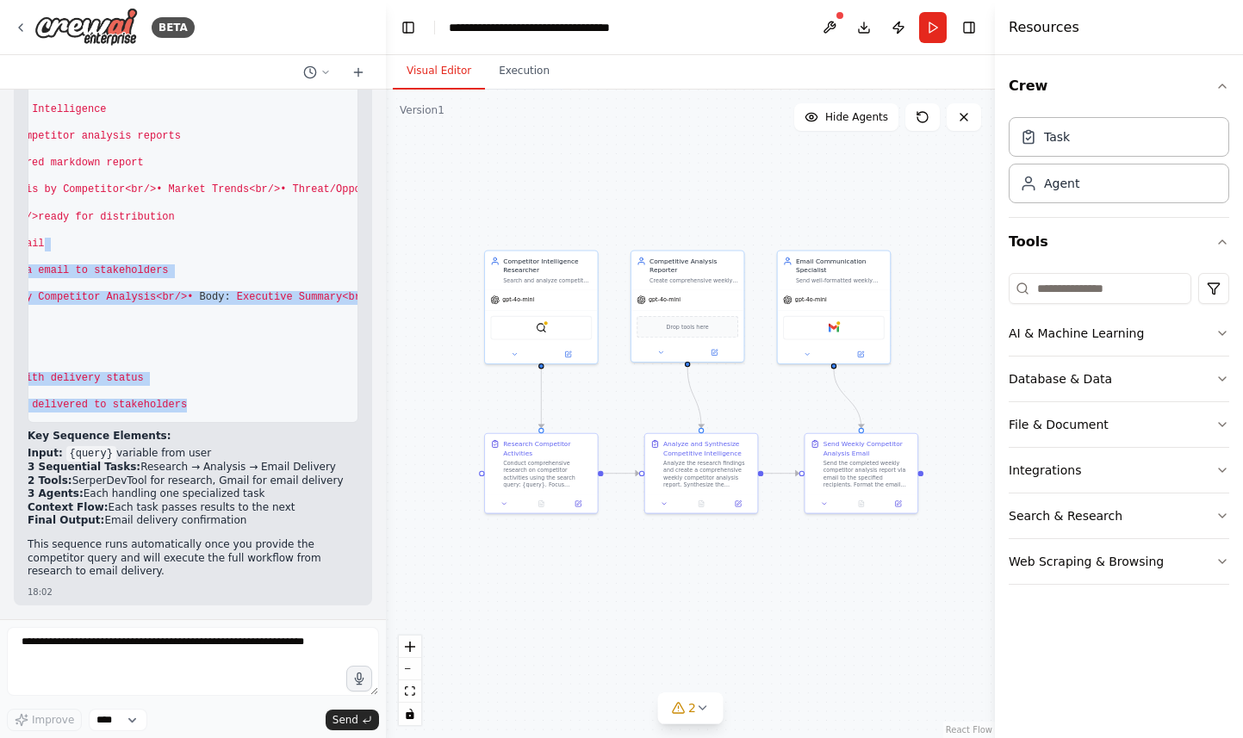
drag, startPoint x: 204, startPoint y: 452, endPoint x: 168, endPoint y: 302, distance: 154.2
click at [168, 302] on pre "sequenceDiagram participant User participant CR as Competitor Intelligence<br/>…" at bounding box center [193, 130] width 331 height 587
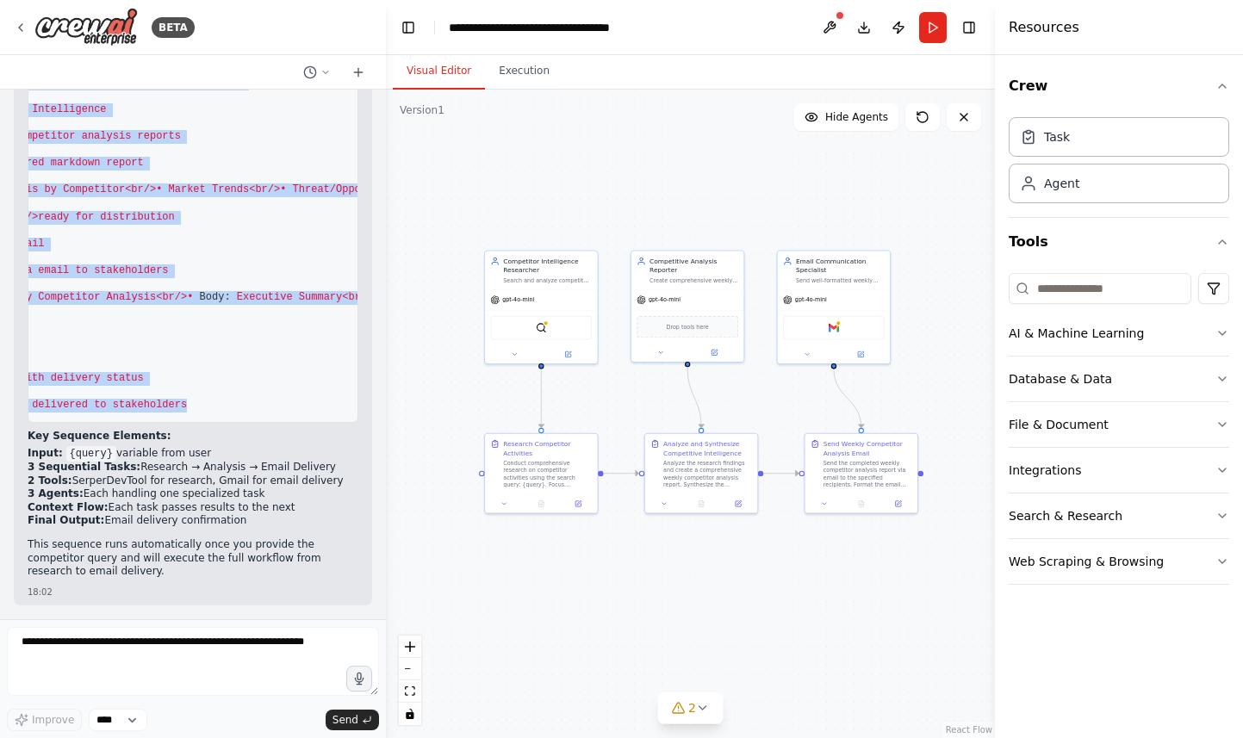
click at [144, 361] on pre "sequenceDiagram participant User participant CR as Competitor Intelligence<br/>…" at bounding box center [193, 130] width 331 height 587
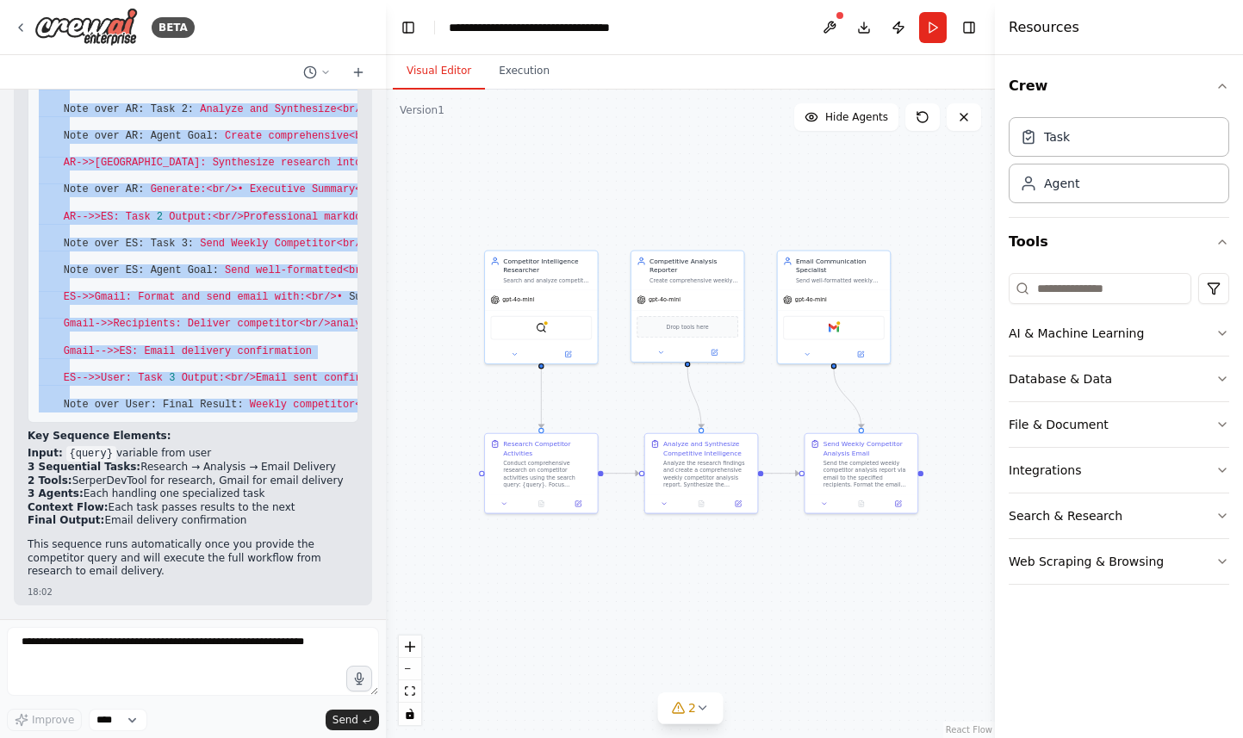
click at [66, 341] on pre "sequenceDiagram participant User participant CR as Competitor Intelligence<br/>…" at bounding box center [193, 130] width 331 height 587
copy code "sequenceDiagram participant User participant CR as Competitor Intelligence<br/>…"
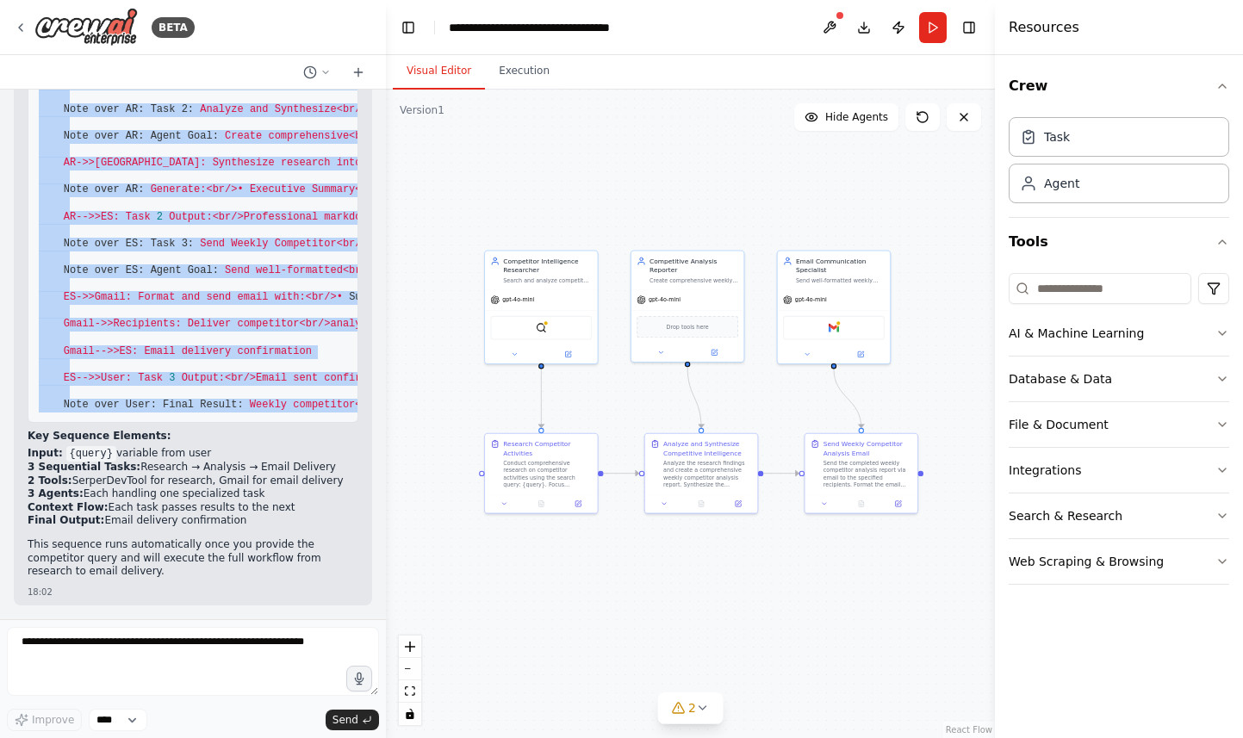
copy code "sequenceDiagram participant User participant CR as Competitor Intelligence<br/>…"
